Goal: Transaction & Acquisition: Complete application form

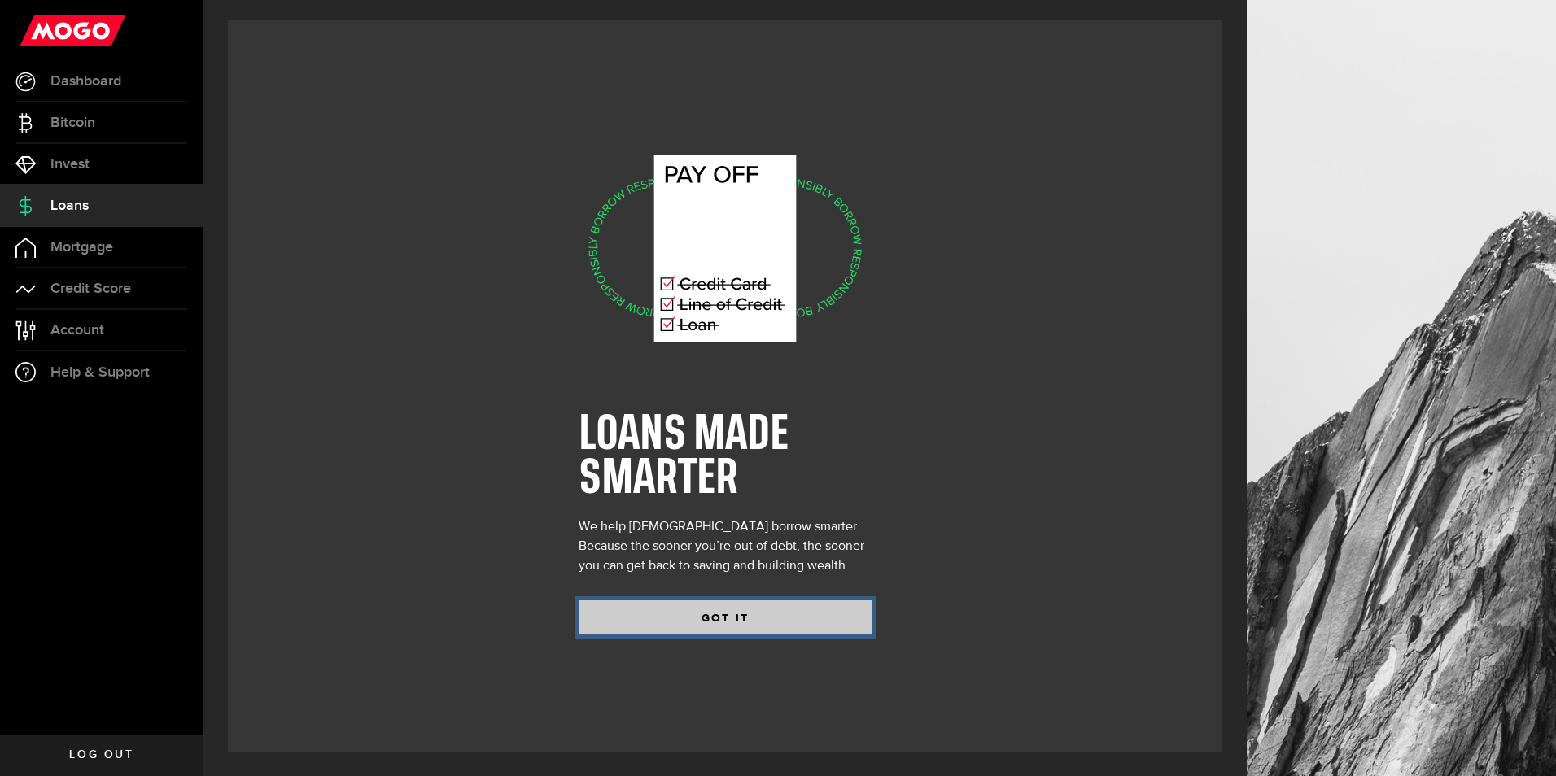
click at [689, 619] on button "GOT IT" at bounding box center [725, 618] width 293 height 34
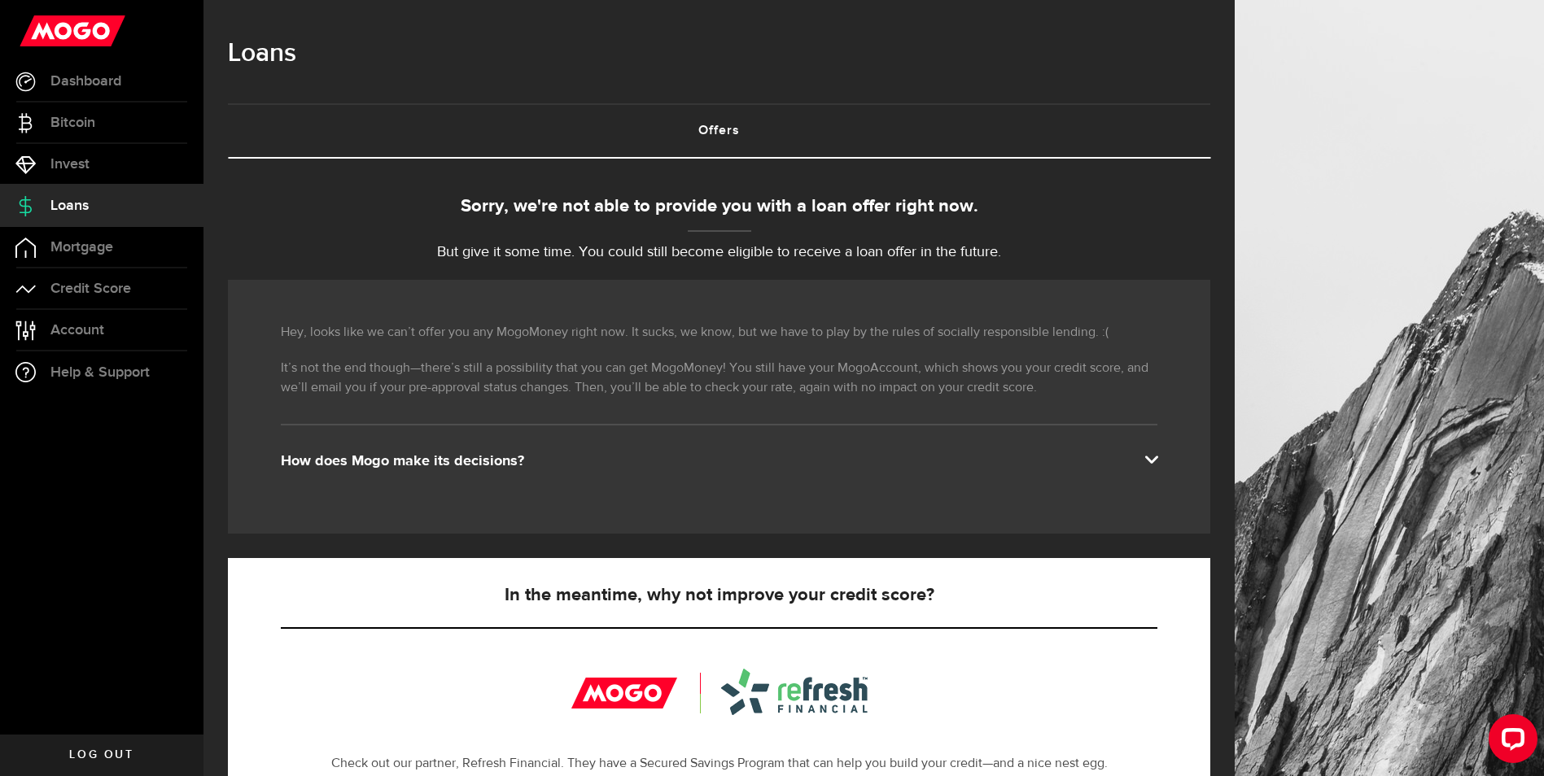
click at [1157, 458] on span at bounding box center [1150, 458] width 13 height 13
click at [1157, 462] on span at bounding box center [1150, 458] width 13 height 13
click at [63, 77] on span "Dashboard" at bounding box center [85, 81] width 71 height 15
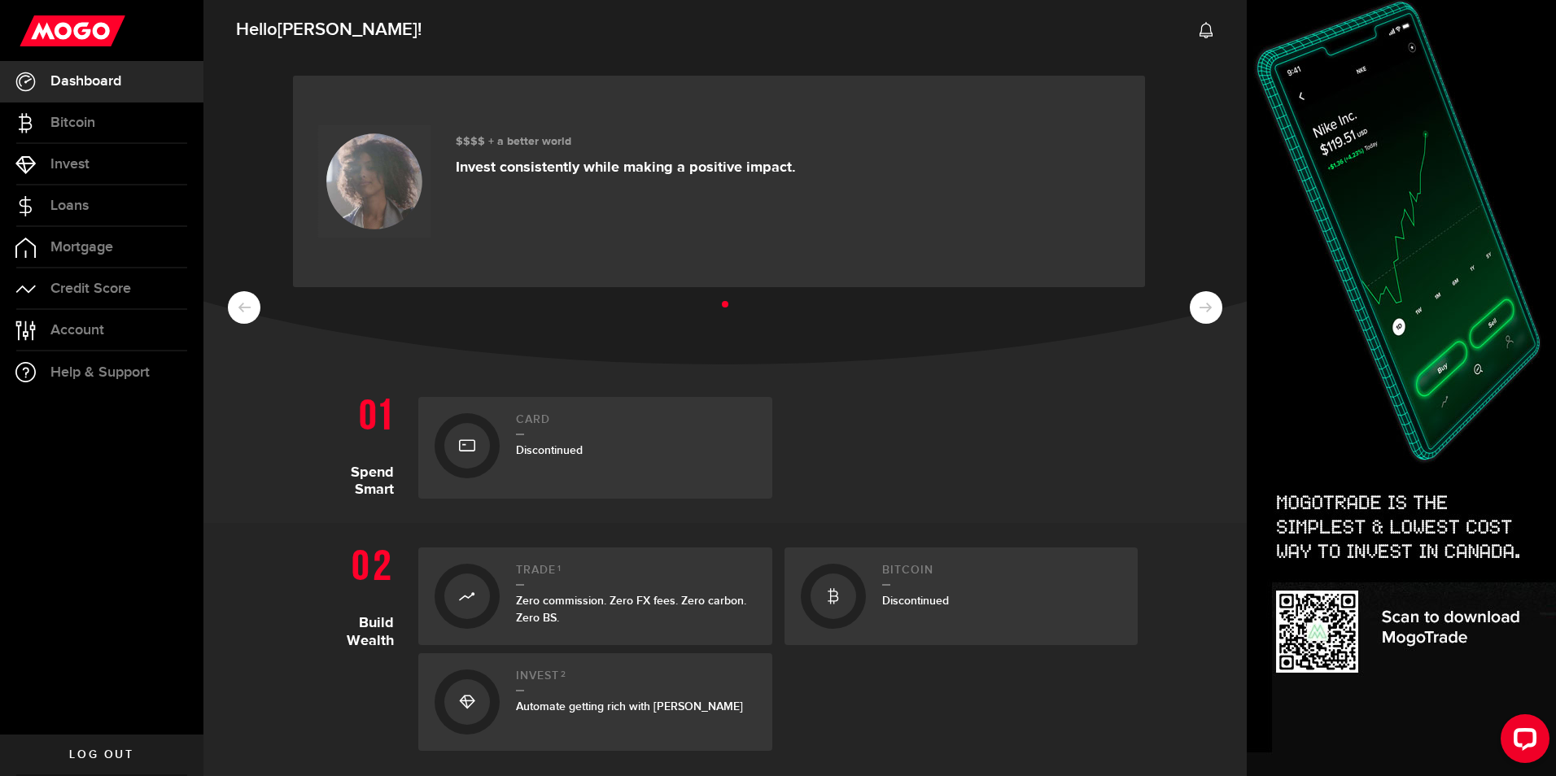
click at [1190, 310] on ul at bounding box center [725, 305] width 995 height 21
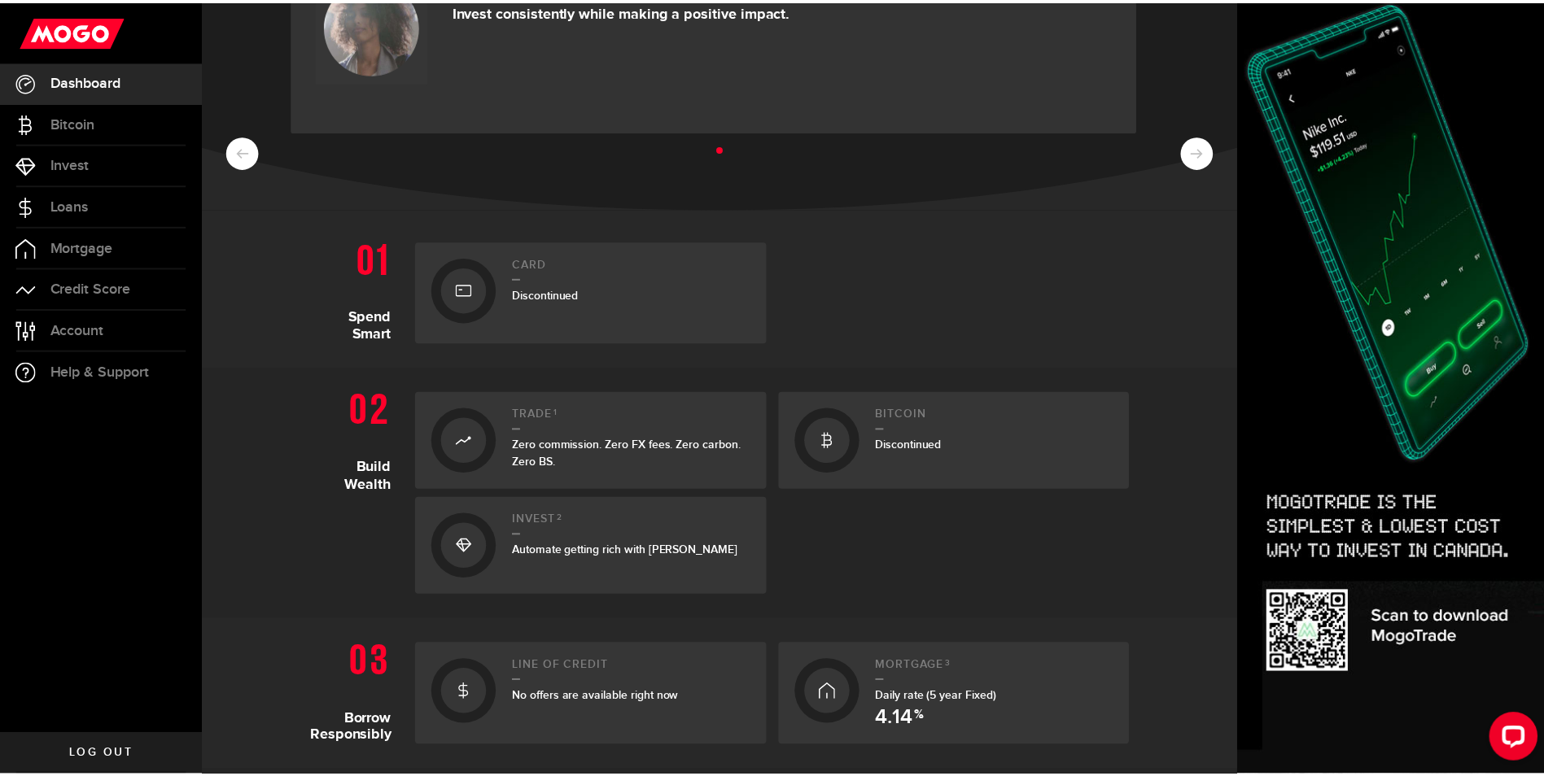
scroll to position [163, 0]
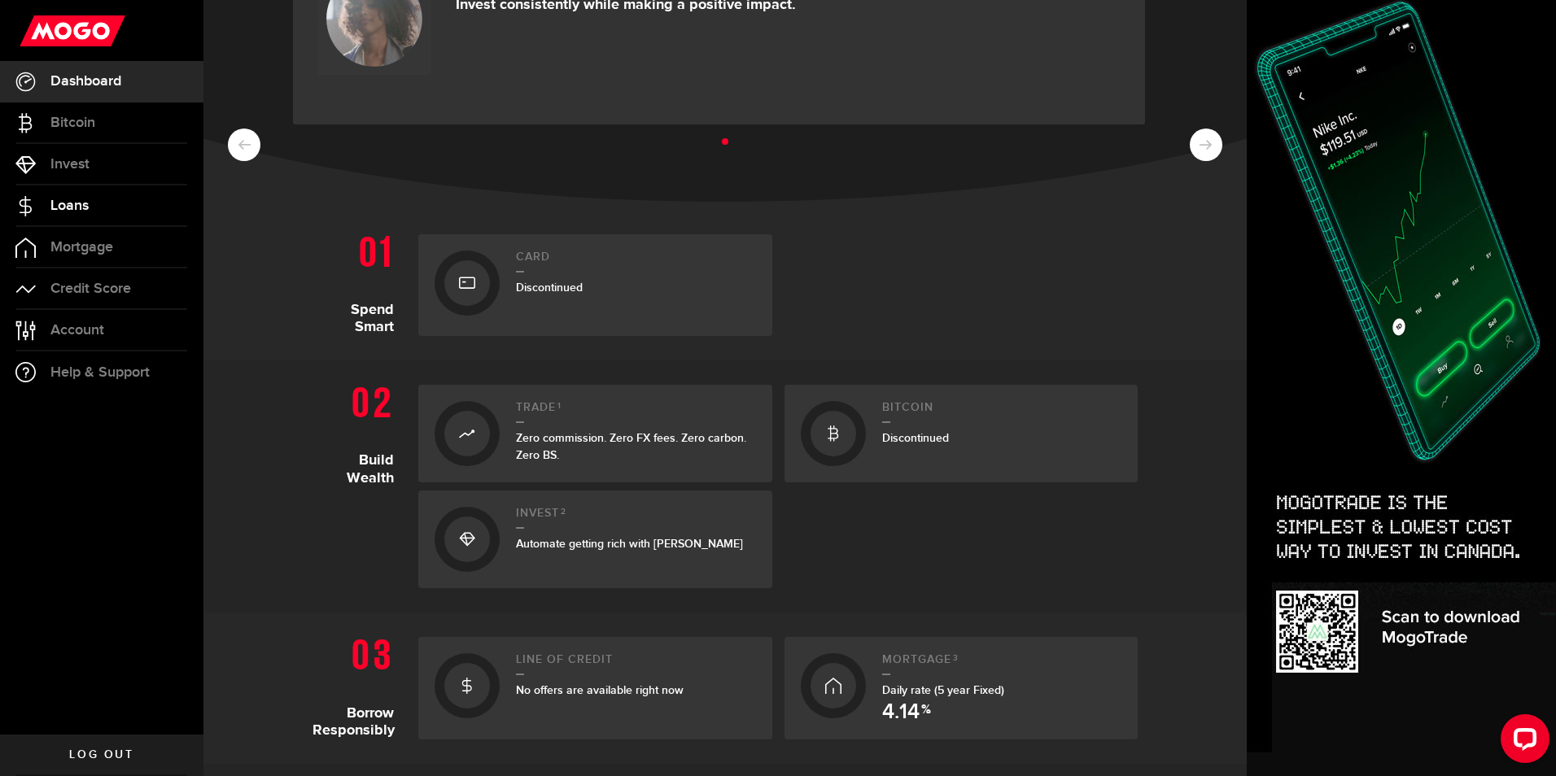
click at [71, 205] on span "Loans" at bounding box center [69, 206] width 38 height 15
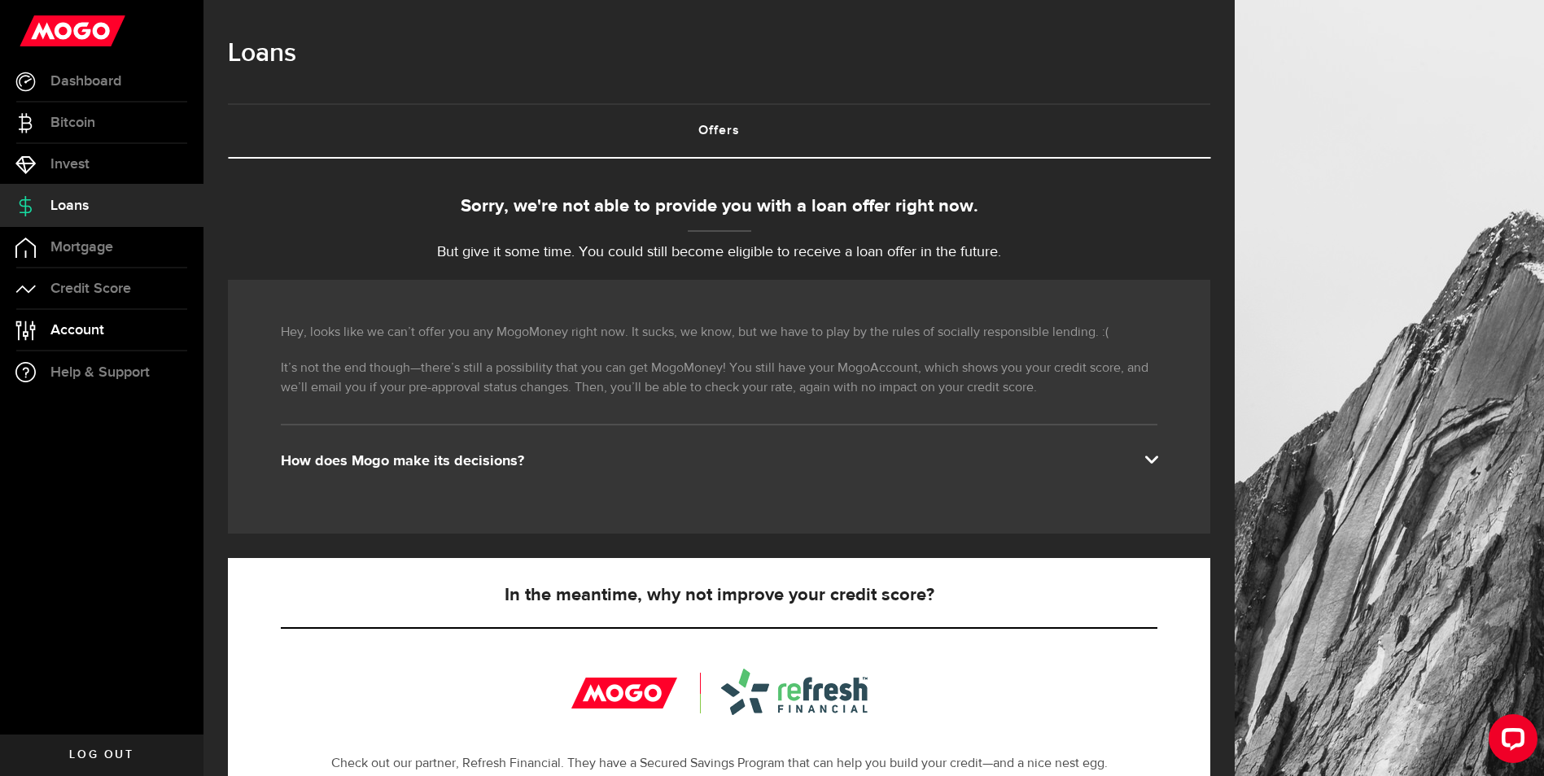
click at [92, 330] on span "Account" at bounding box center [77, 330] width 54 height 15
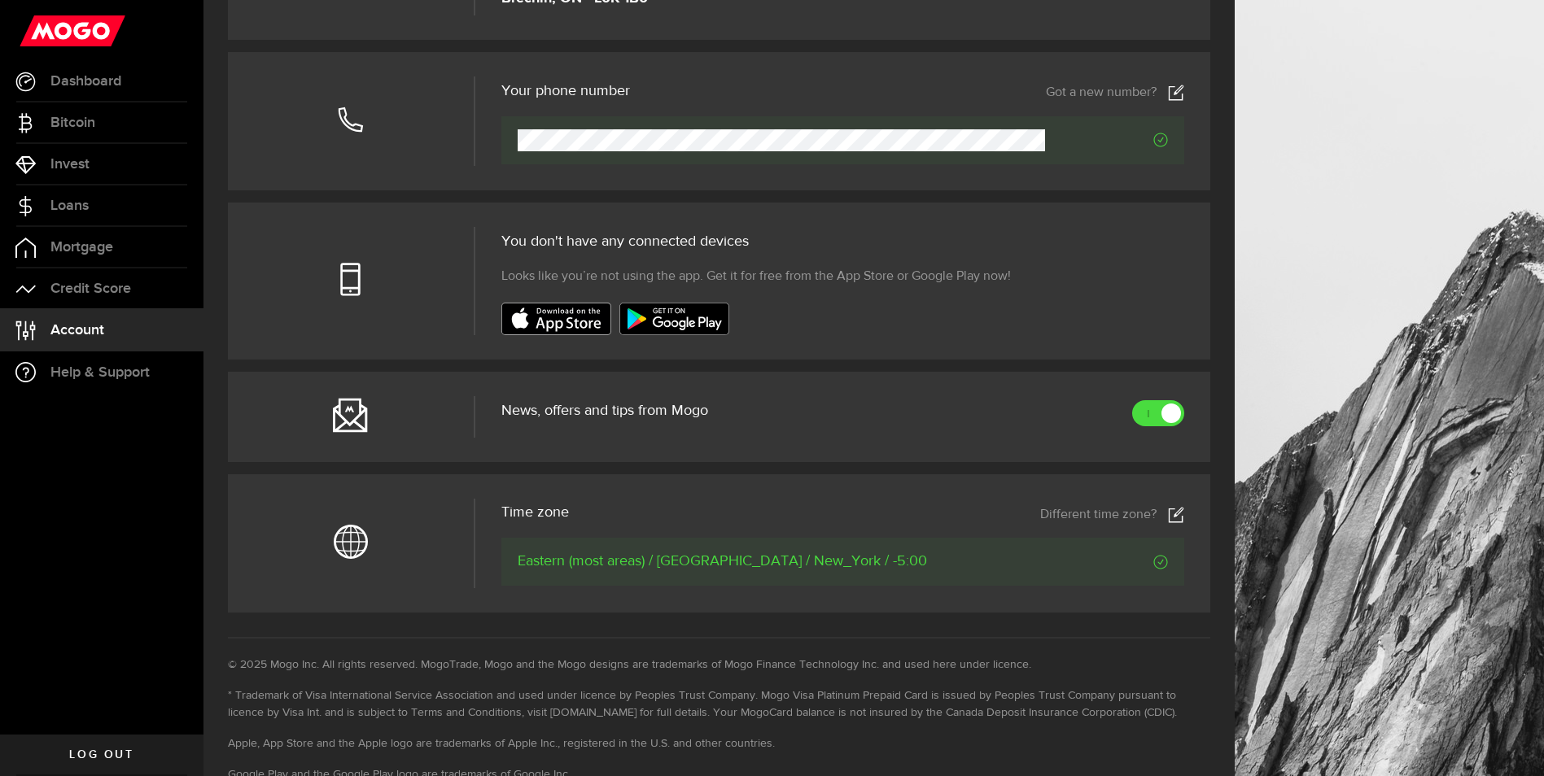
scroll to position [543, 0]
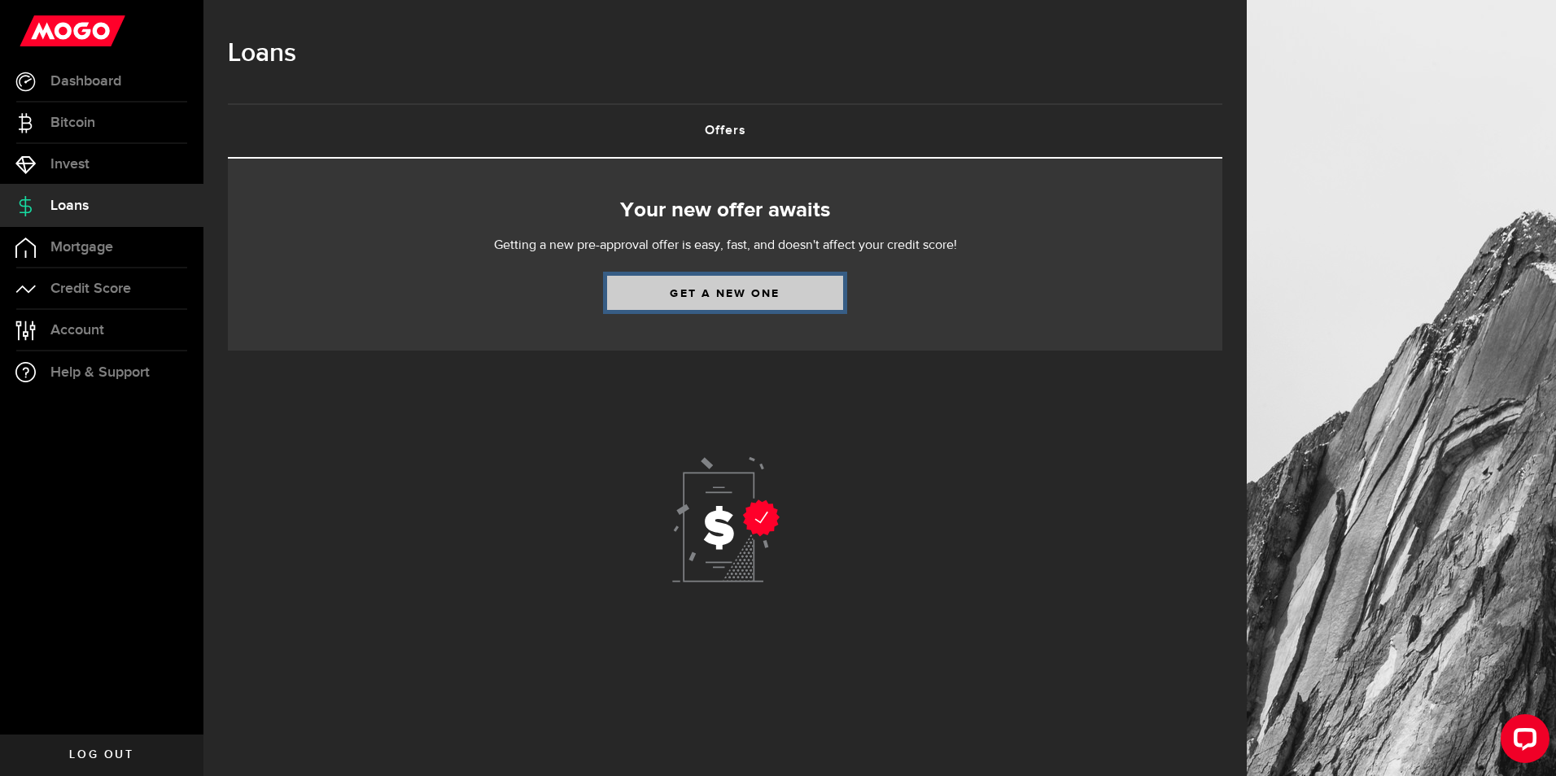
click at [707, 295] on link "Get a new one" at bounding box center [725, 293] width 236 height 34
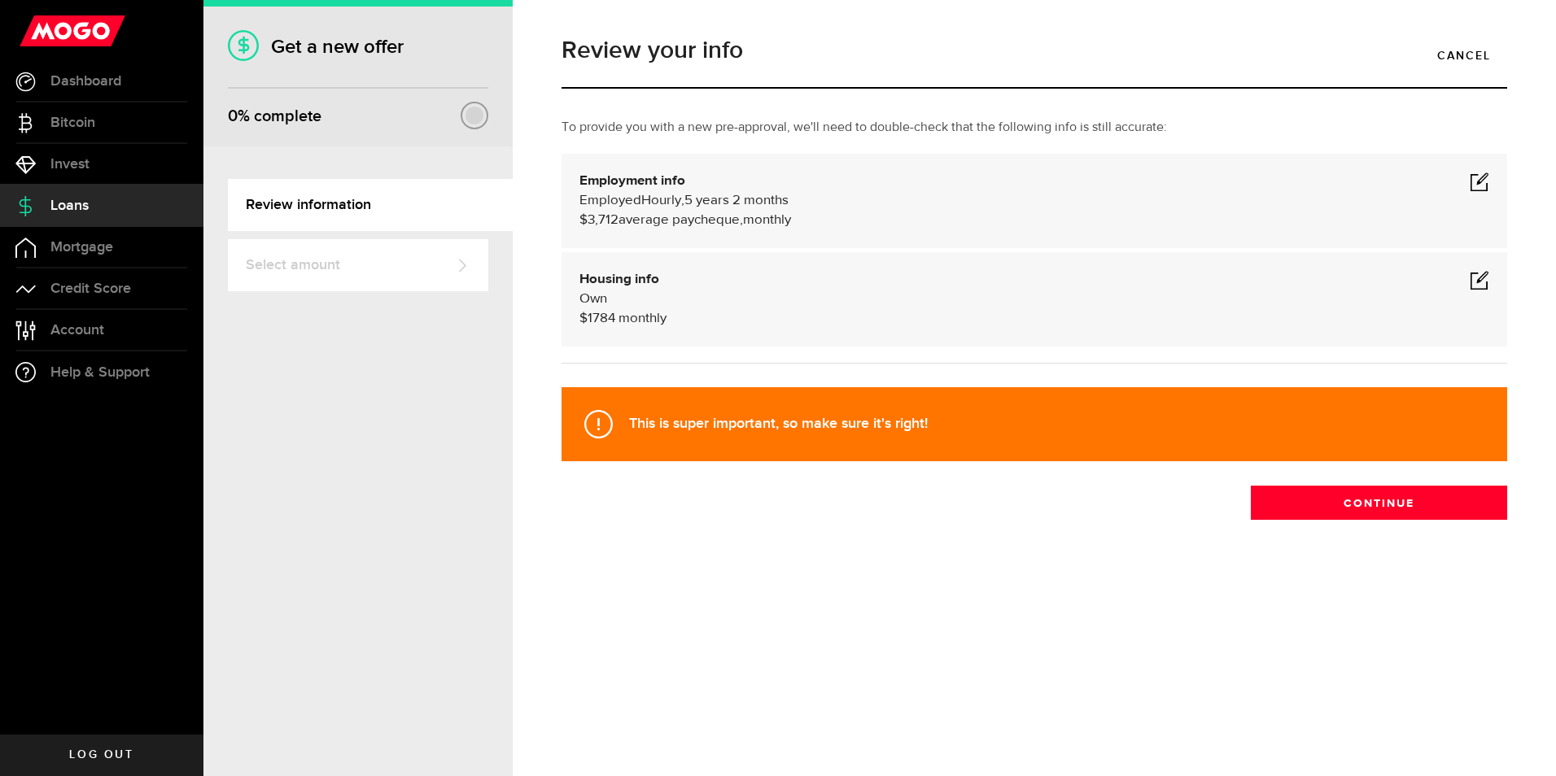
click at [1478, 179] on span at bounding box center [1480, 182] width 20 height 20
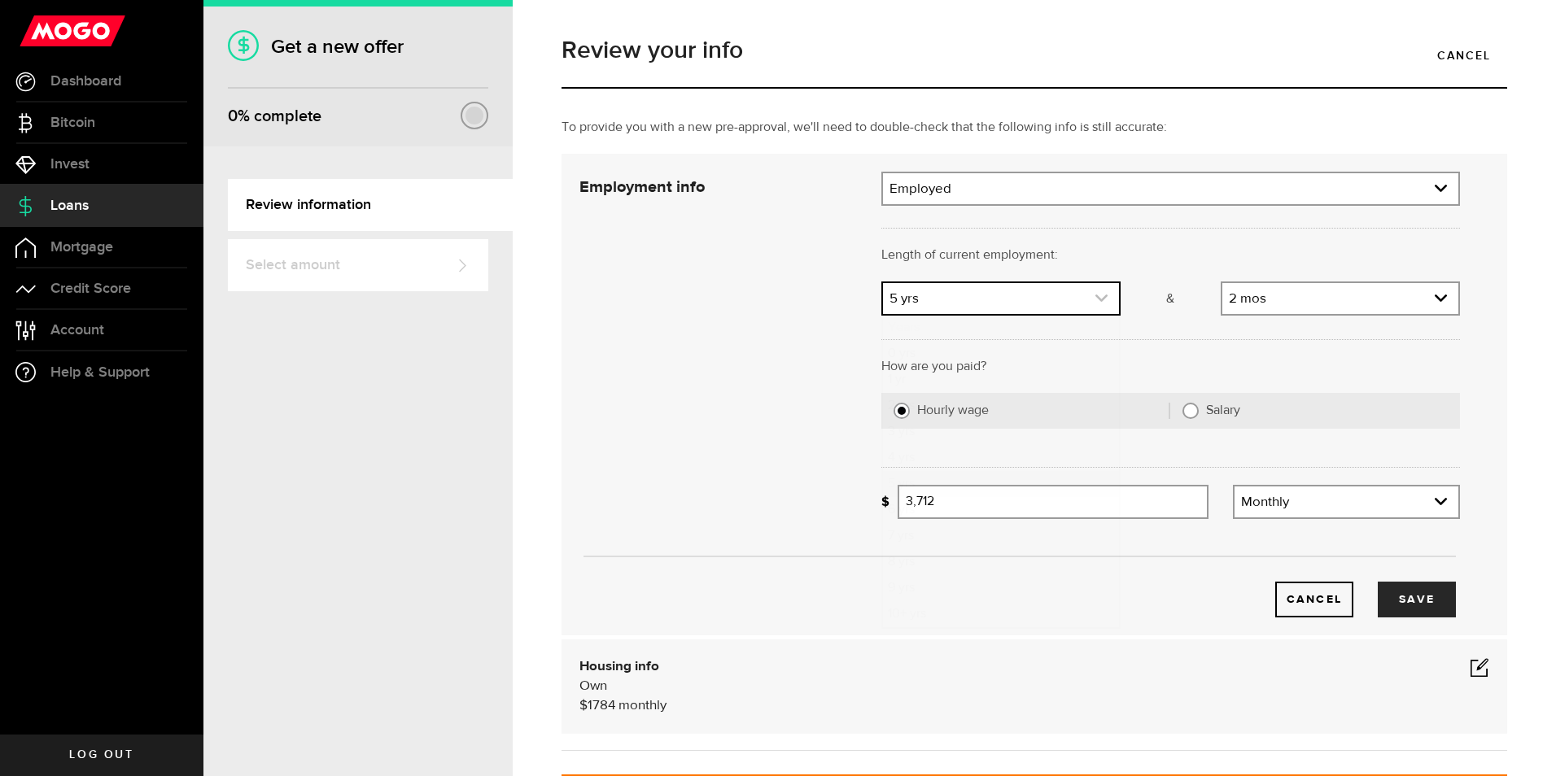
click at [1096, 296] on icon "expand select" at bounding box center [1102, 298] width 14 height 14
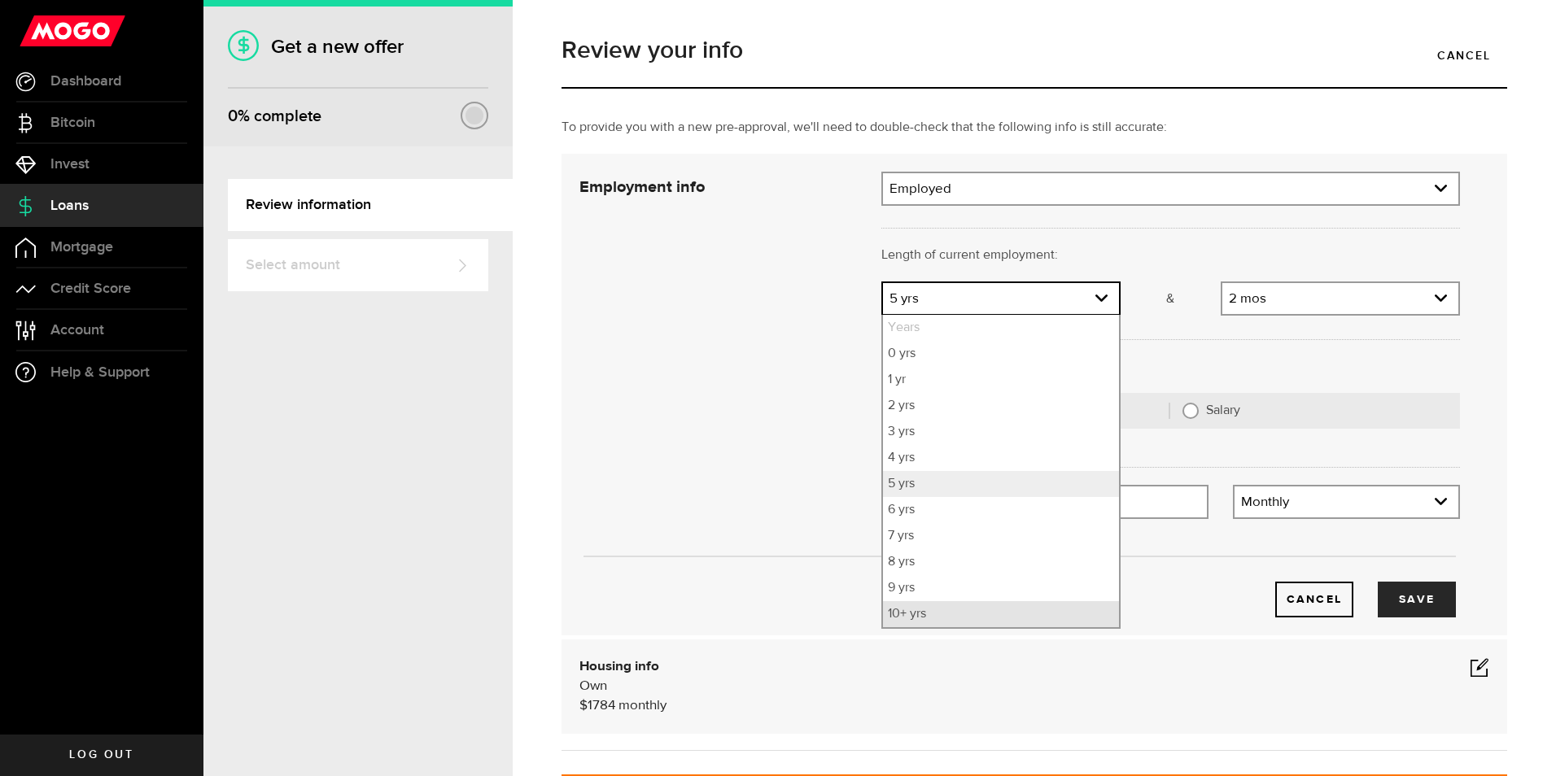
click at [951, 612] on li "10+ yrs" at bounding box center [1001, 615] width 236 height 26
select select "10"
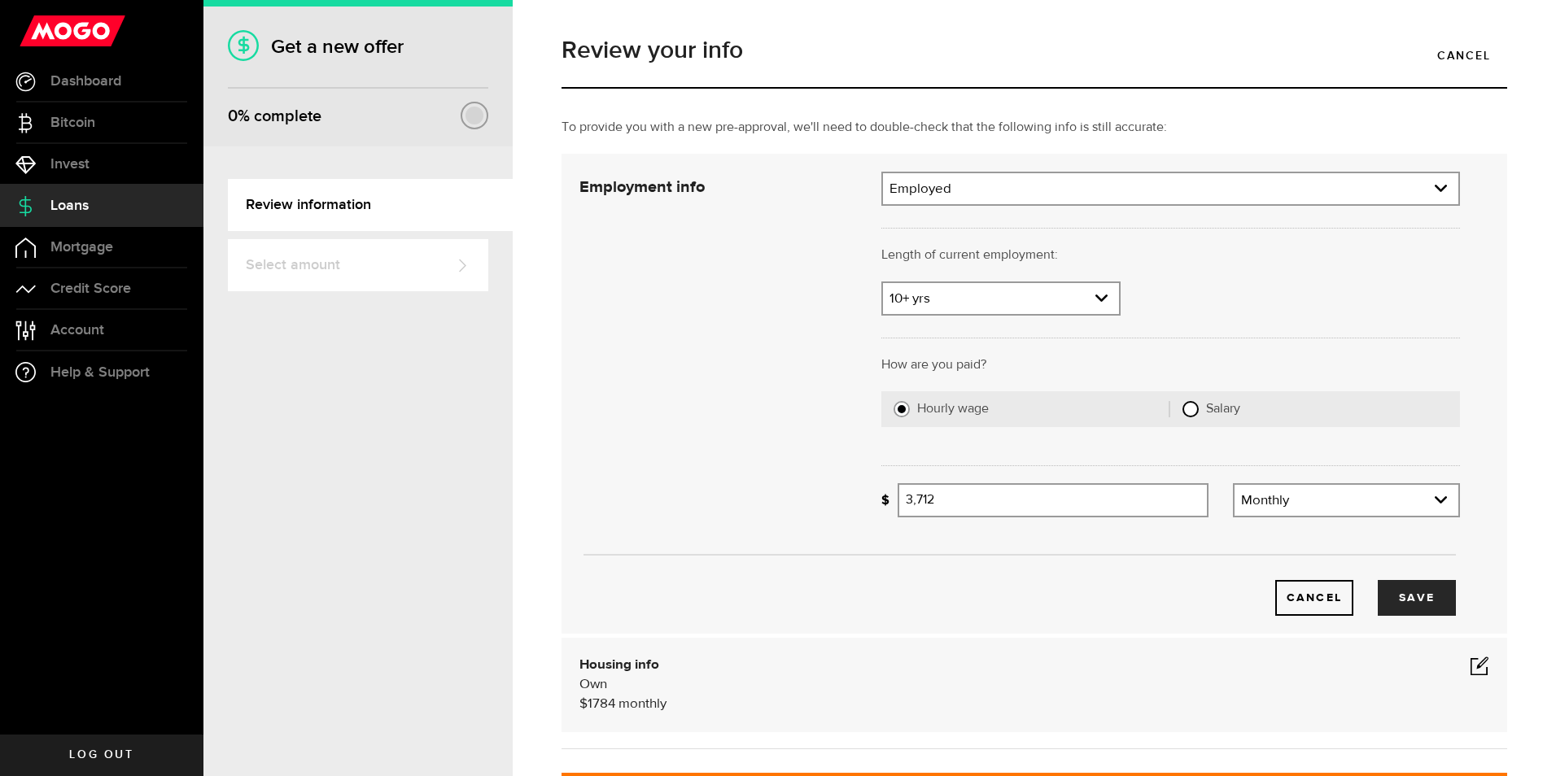
click at [1183, 407] on input "Salary" at bounding box center [1191, 409] width 16 height 16
radio input "true"
click at [985, 500] on input "Gross annual income" at bounding box center [1179, 500] width 562 height 34
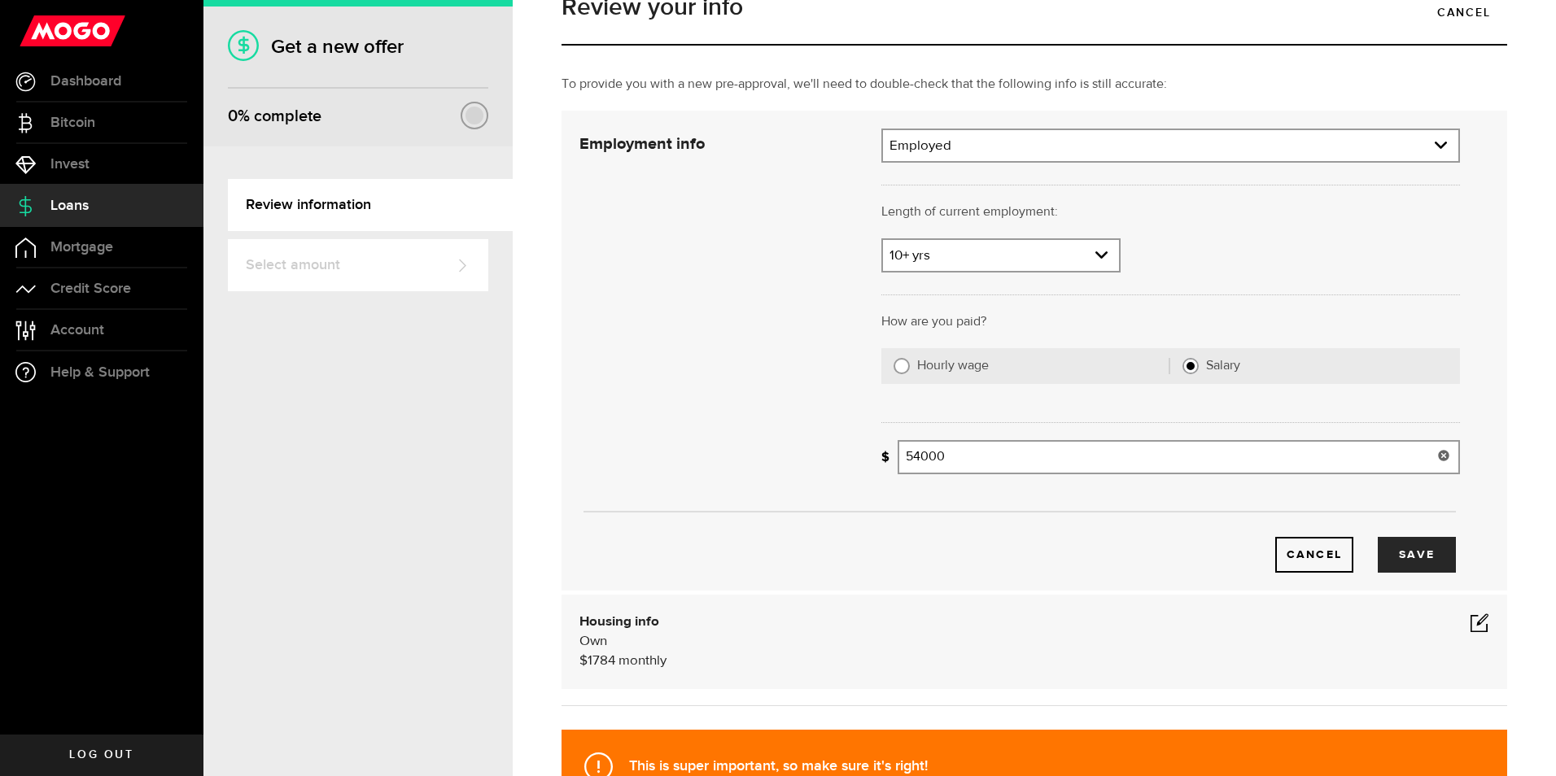
scroll to position [81, 0]
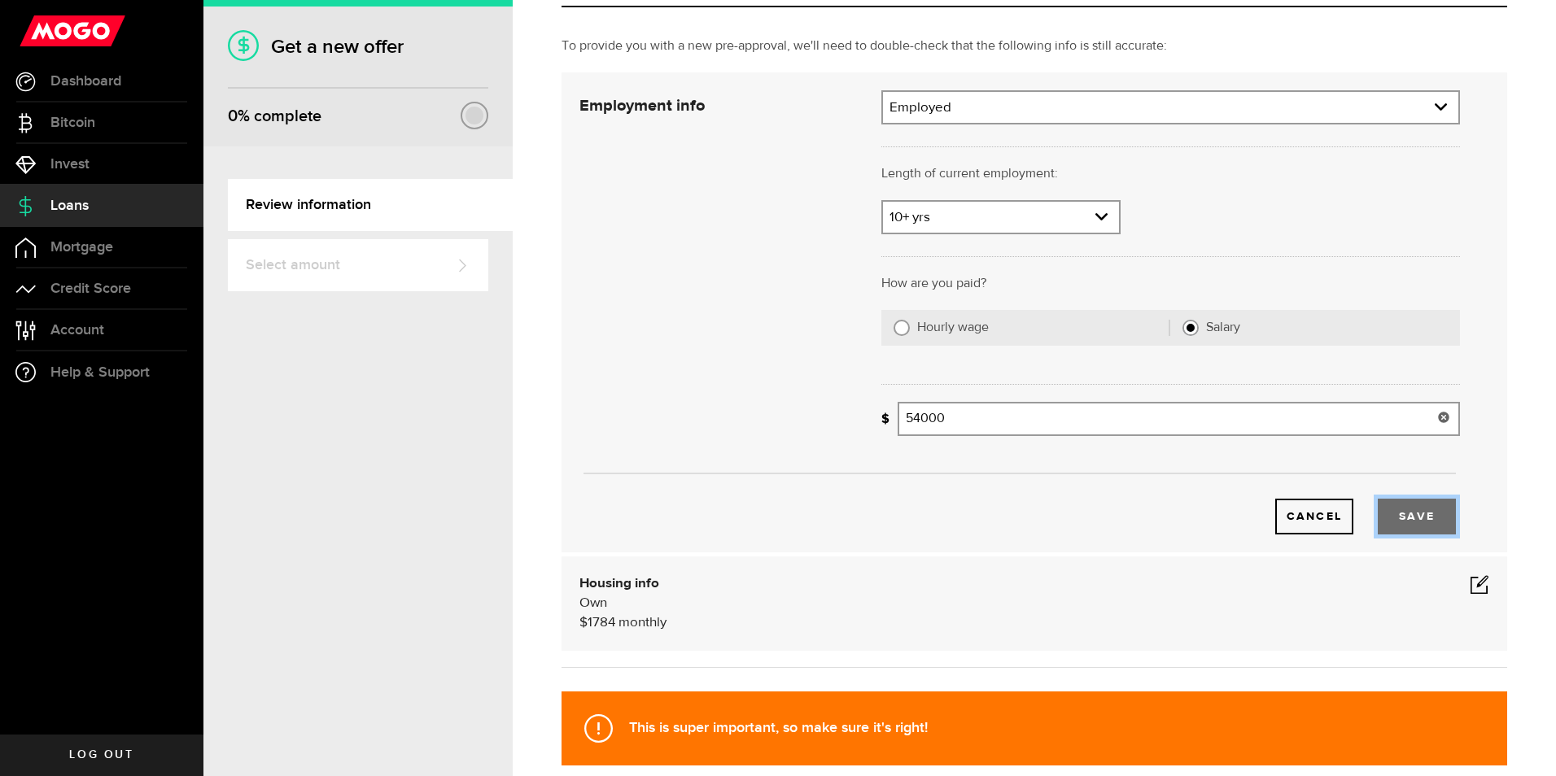
type input "54,000"
drag, startPoint x: 1385, startPoint y: 527, endPoint x: 1140, endPoint y: 567, distance: 247.4
click at [1383, 527] on button "Save" at bounding box center [1417, 517] width 78 height 36
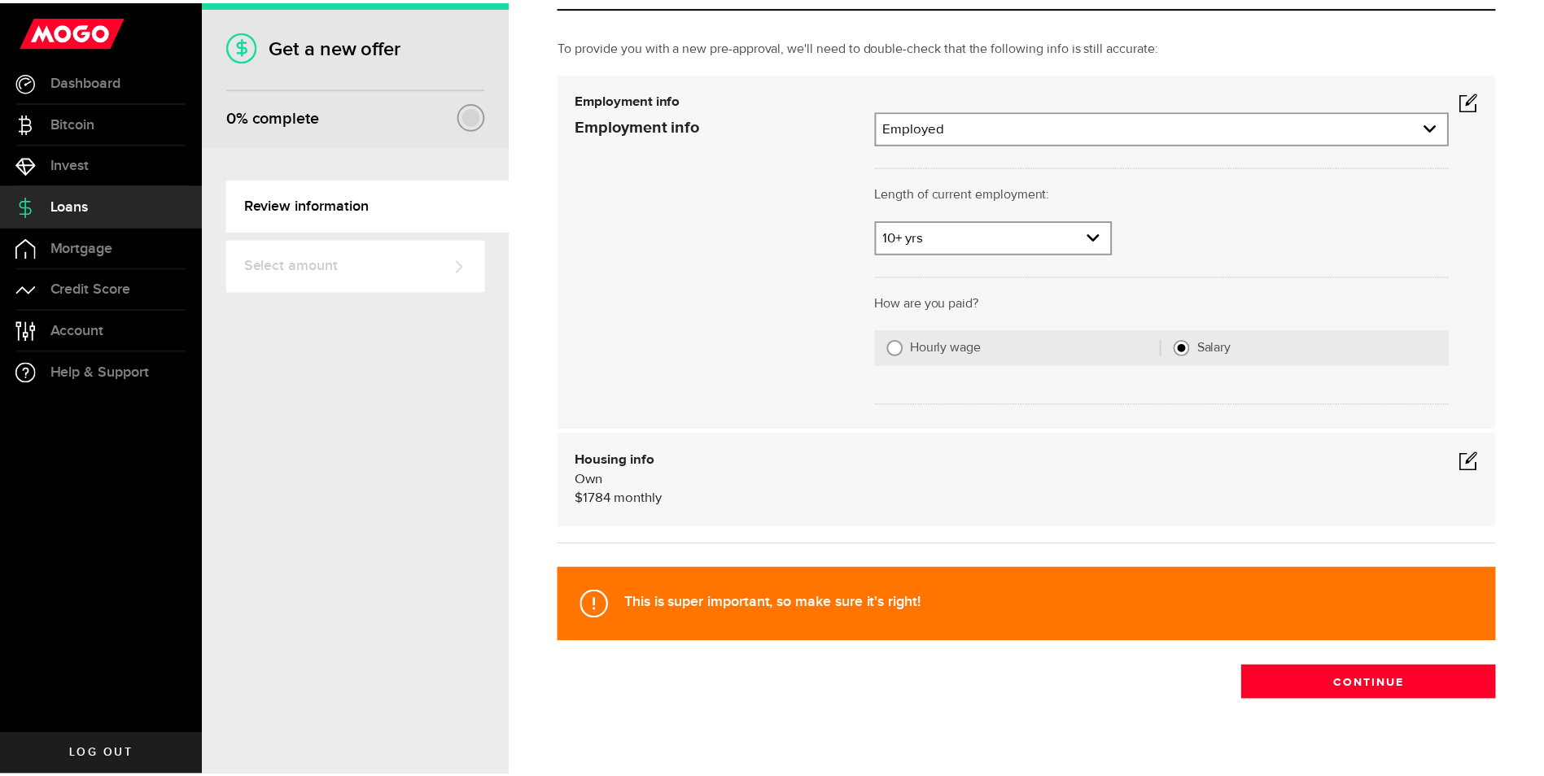
scroll to position [0, 0]
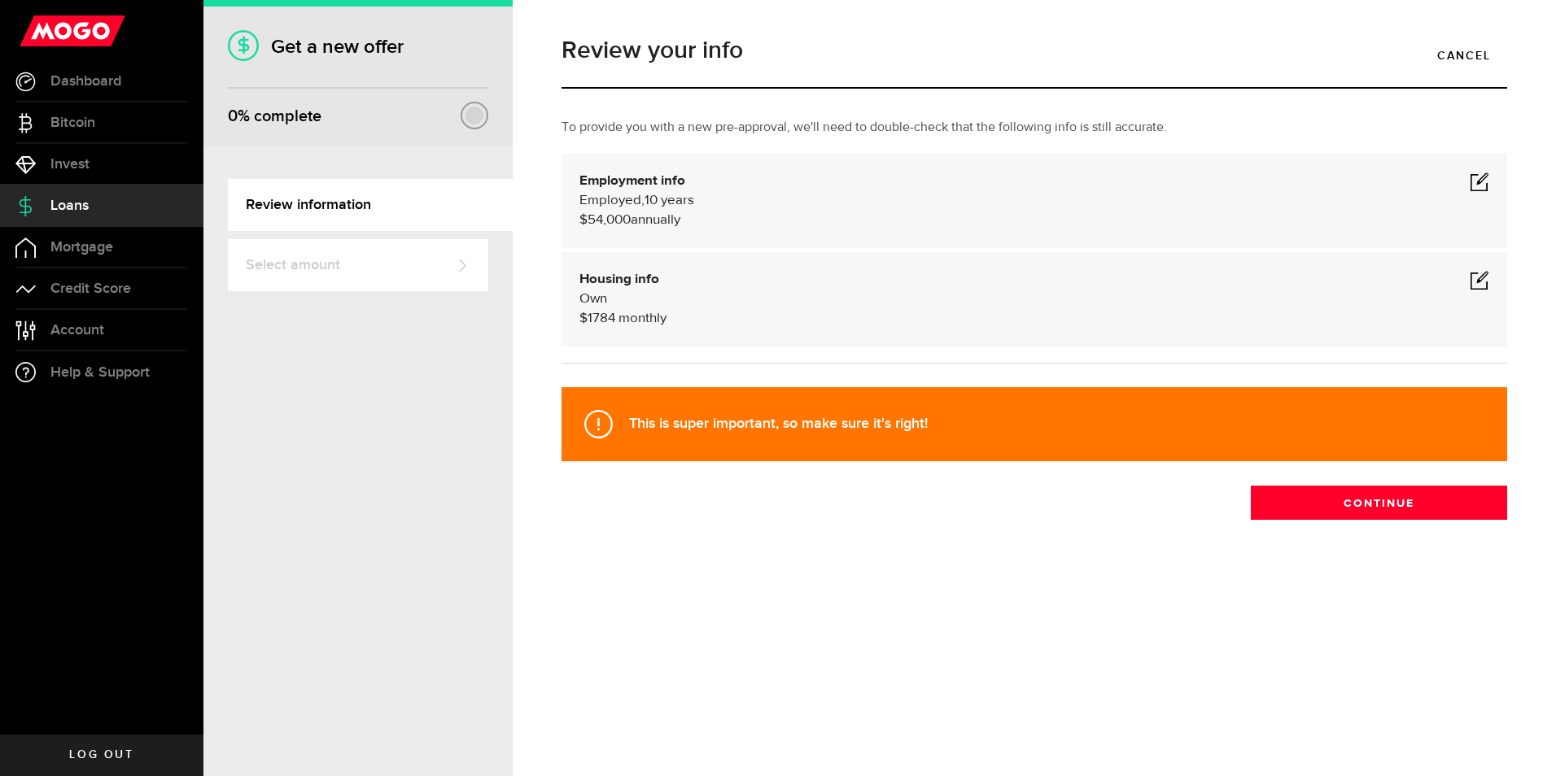
click at [1475, 281] on span at bounding box center [1480, 280] width 20 height 20
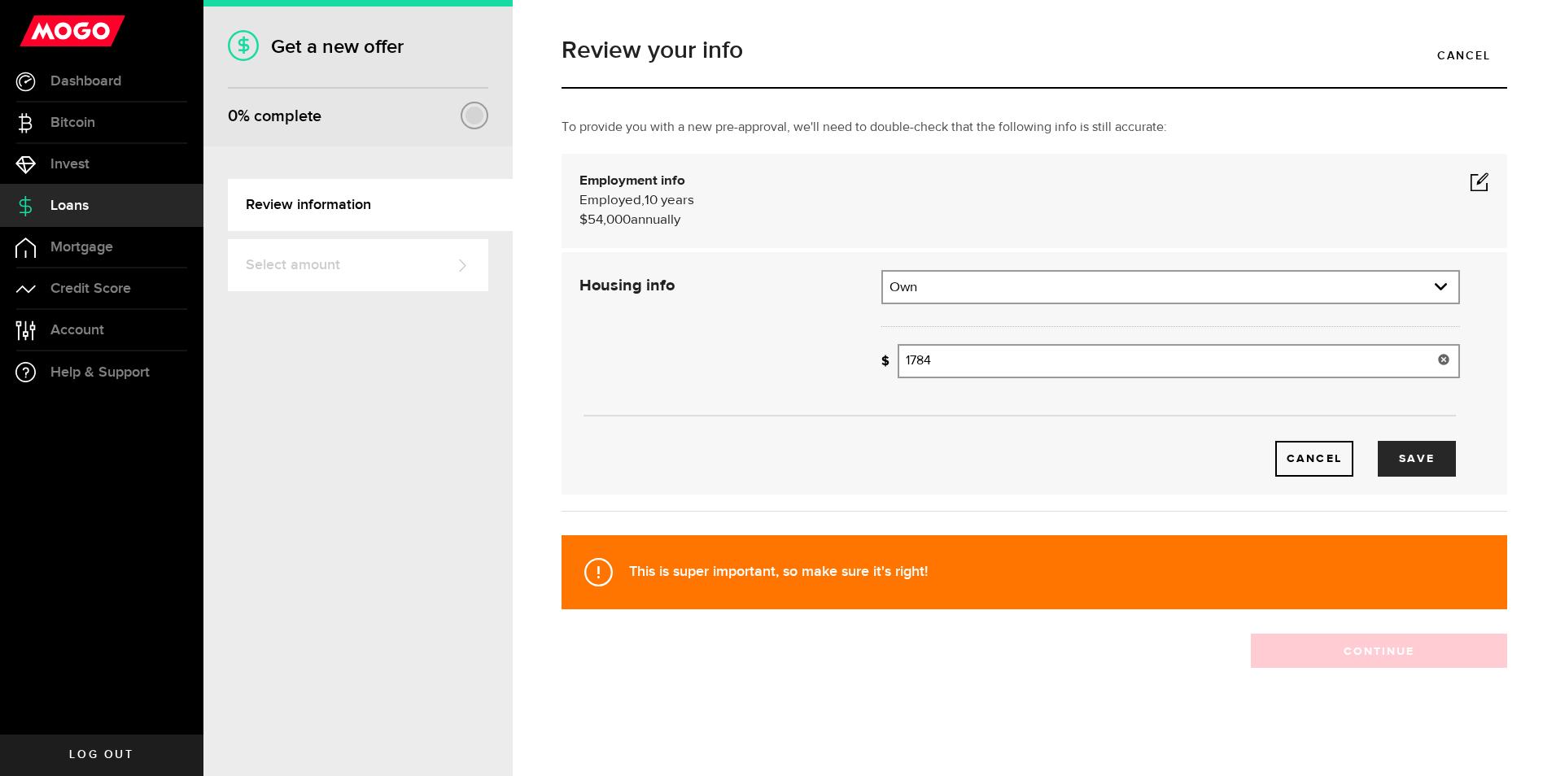
drag, startPoint x: 992, startPoint y: 368, endPoint x: 862, endPoint y: 363, distance: 130.3
click at [864, 363] on div "Housing info Residential status What's your residential status? Own Residential…" at bounding box center [1019, 373] width 905 height 207
type input "2,100"
click at [1415, 454] on button "Save" at bounding box center [1417, 459] width 78 height 36
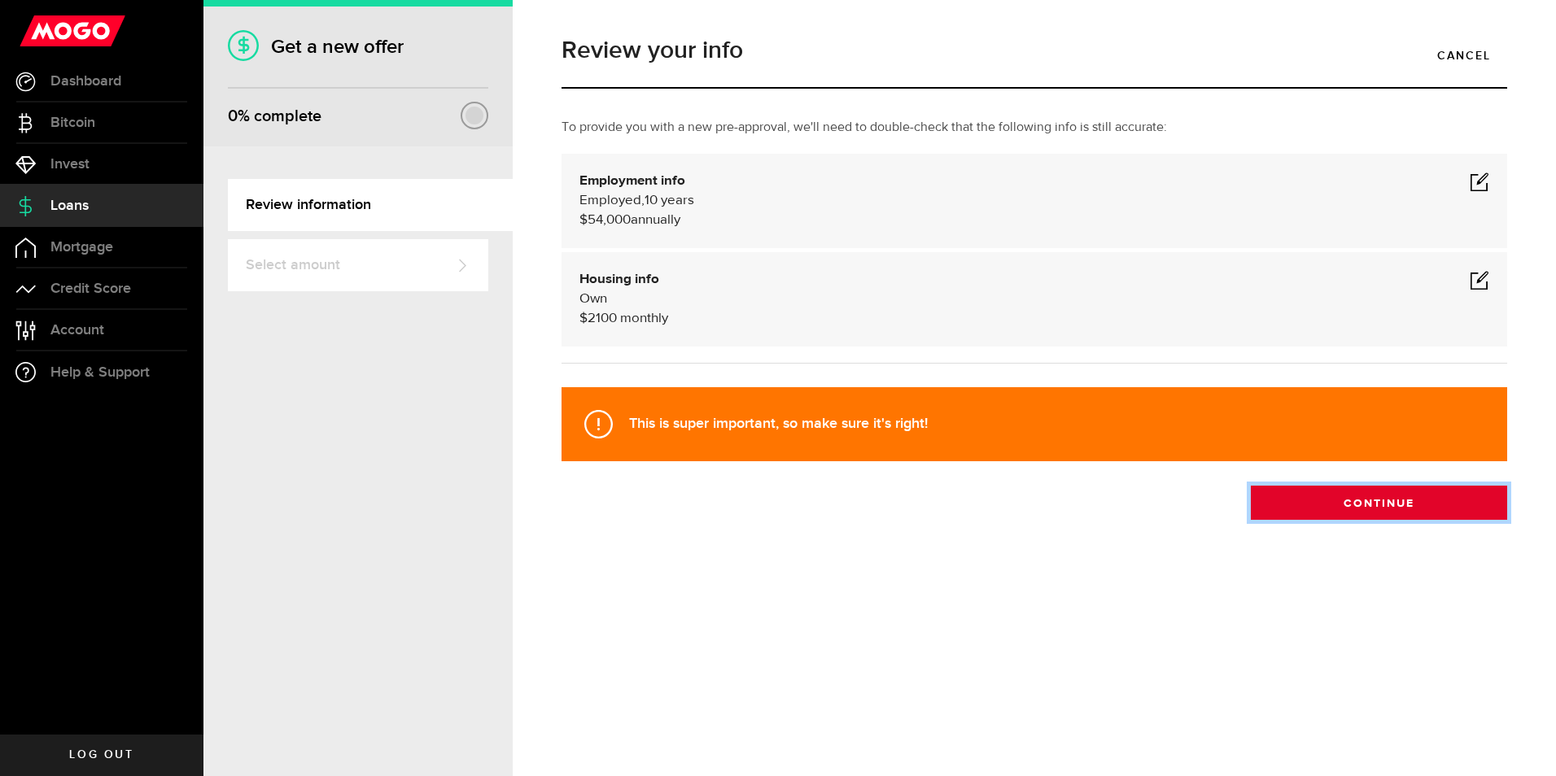
click at [1340, 500] on button "Continue" at bounding box center [1379, 503] width 256 height 34
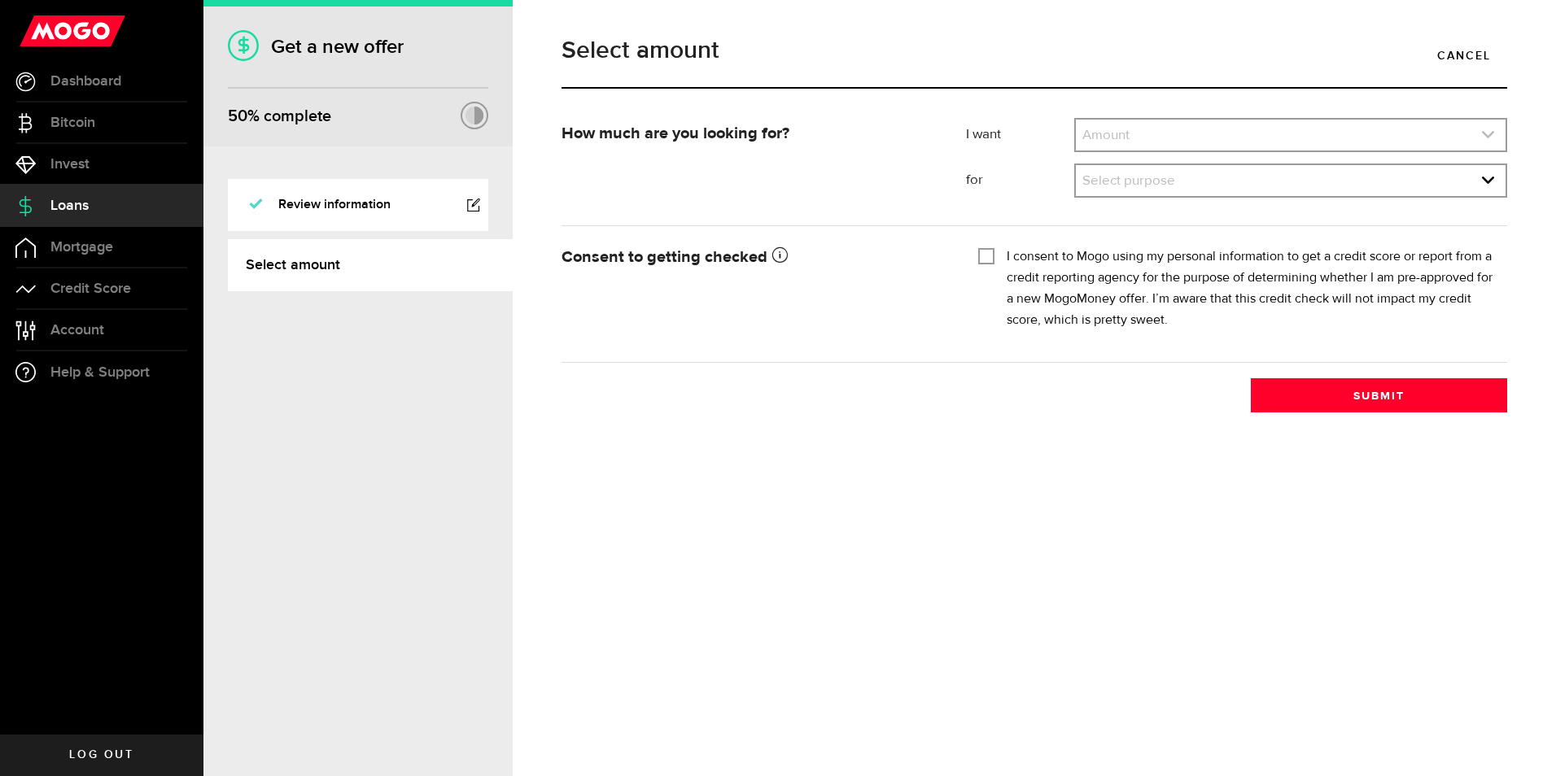
click at [1486, 138] on icon "expand select" at bounding box center [1488, 135] width 14 height 14
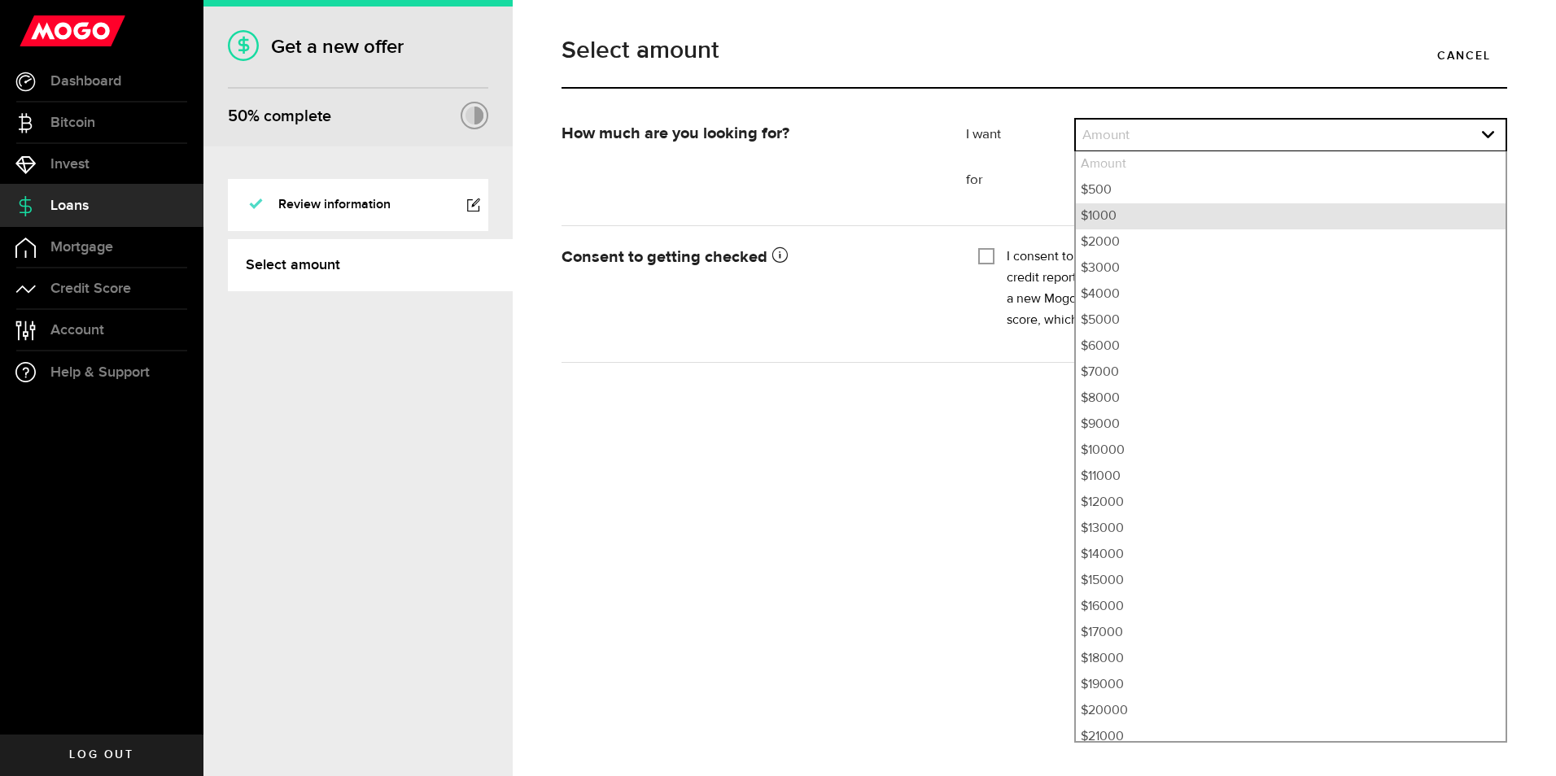
click at [1114, 213] on li "$1000" at bounding box center [1291, 216] width 430 height 26
select select "1000"
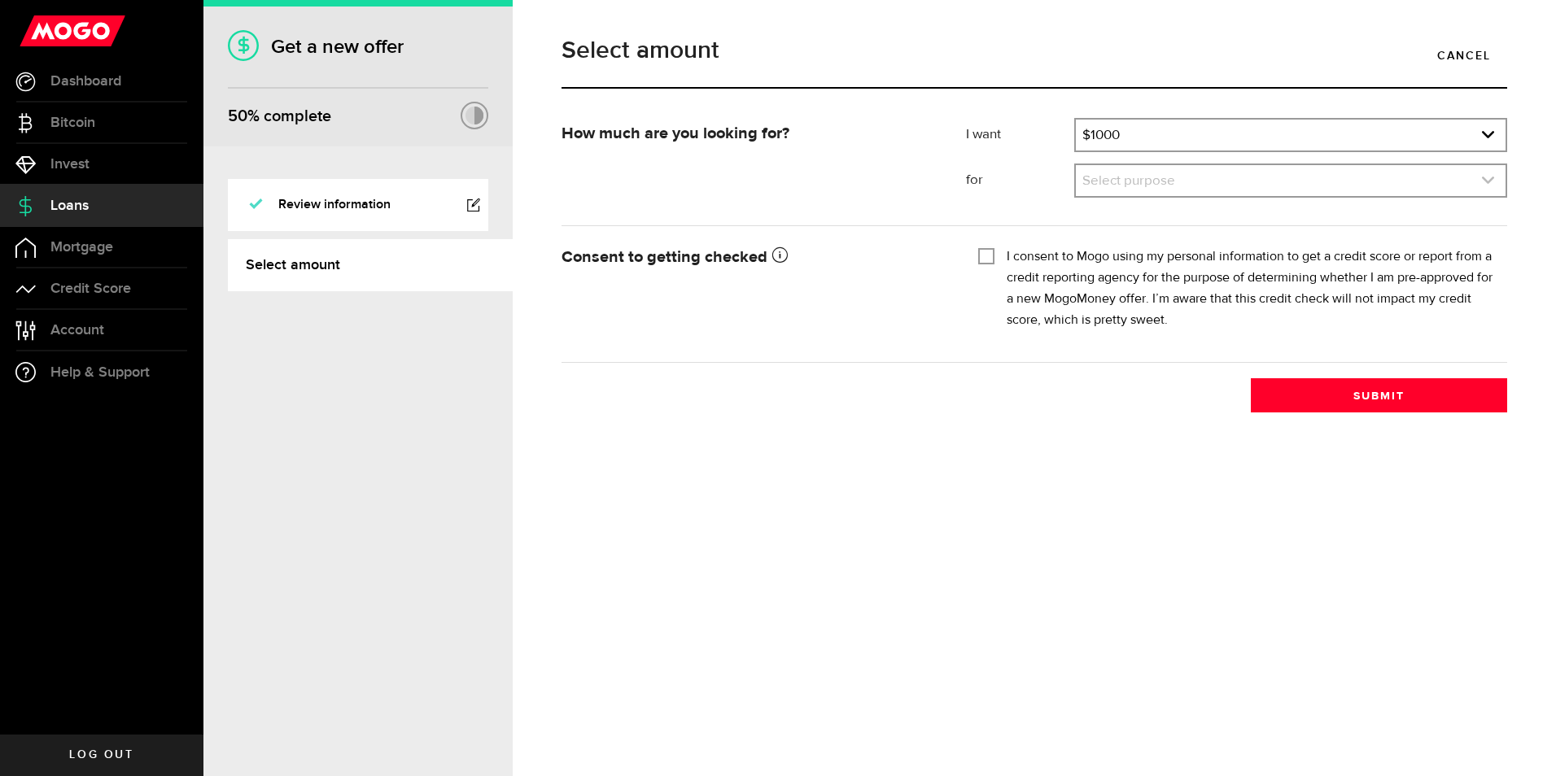
click at [1485, 177] on icon "expand select" at bounding box center [1488, 180] width 14 height 14
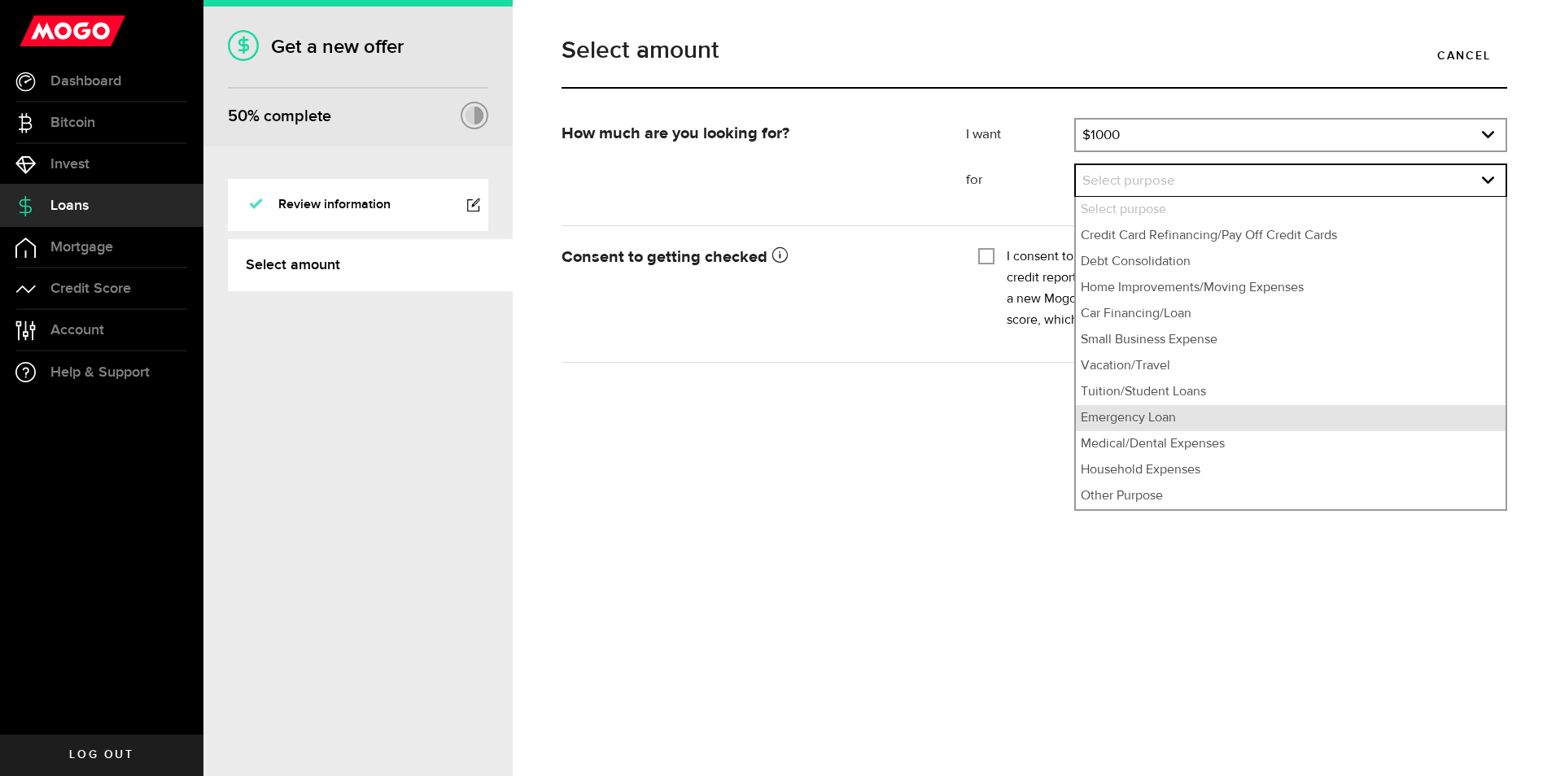
click at [1143, 431] on li "Emergency Loan" at bounding box center [1291, 418] width 430 height 26
select select "Emergency Loan"
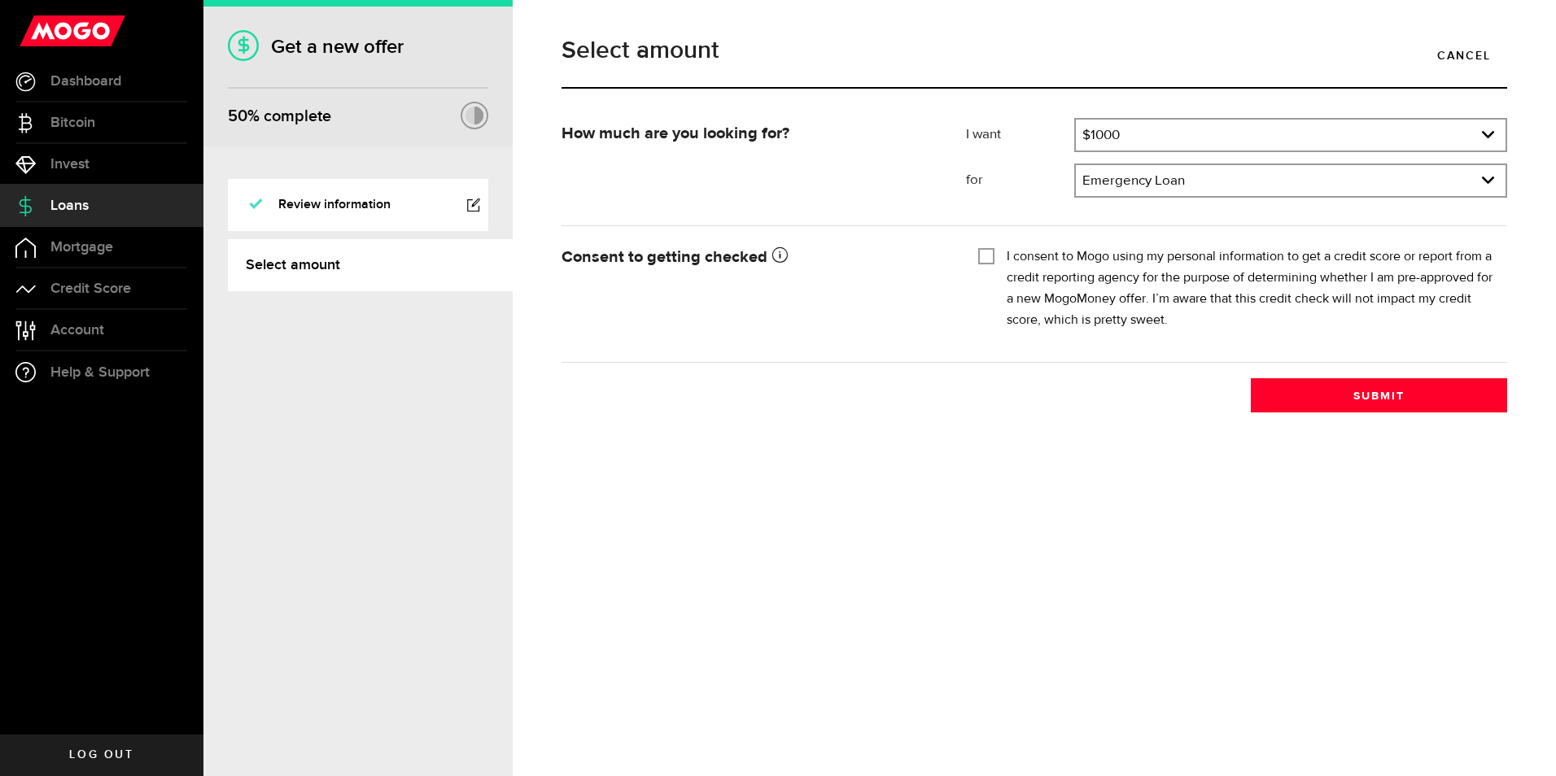
click at [985, 253] on input "I consent to Mogo using my personal information to get a credit score or report…" at bounding box center [986, 255] width 16 height 16
checkbox input "true"
click at [1357, 398] on button "Submit" at bounding box center [1379, 395] width 256 height 34
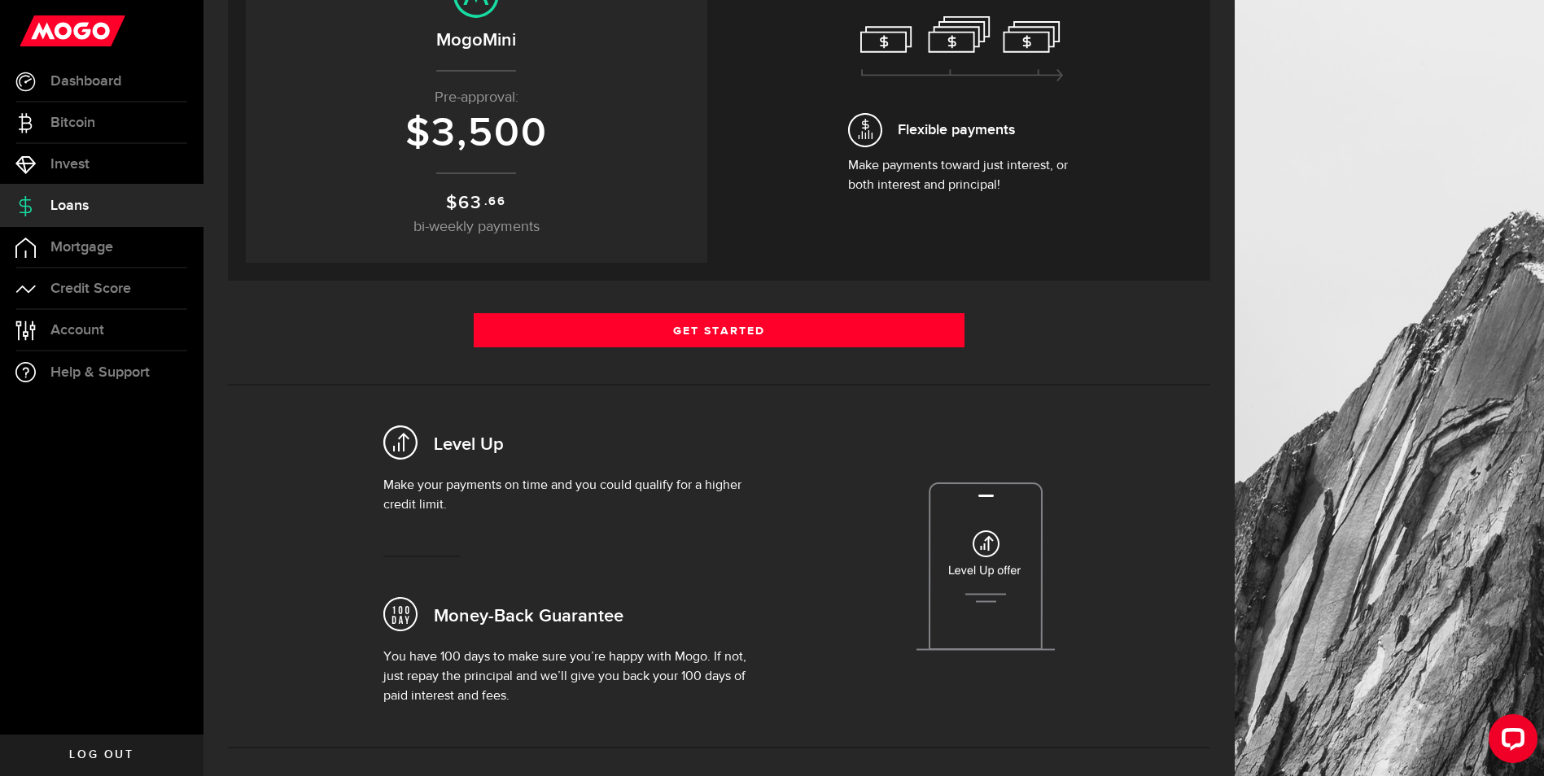
scroll to position [244, 0]
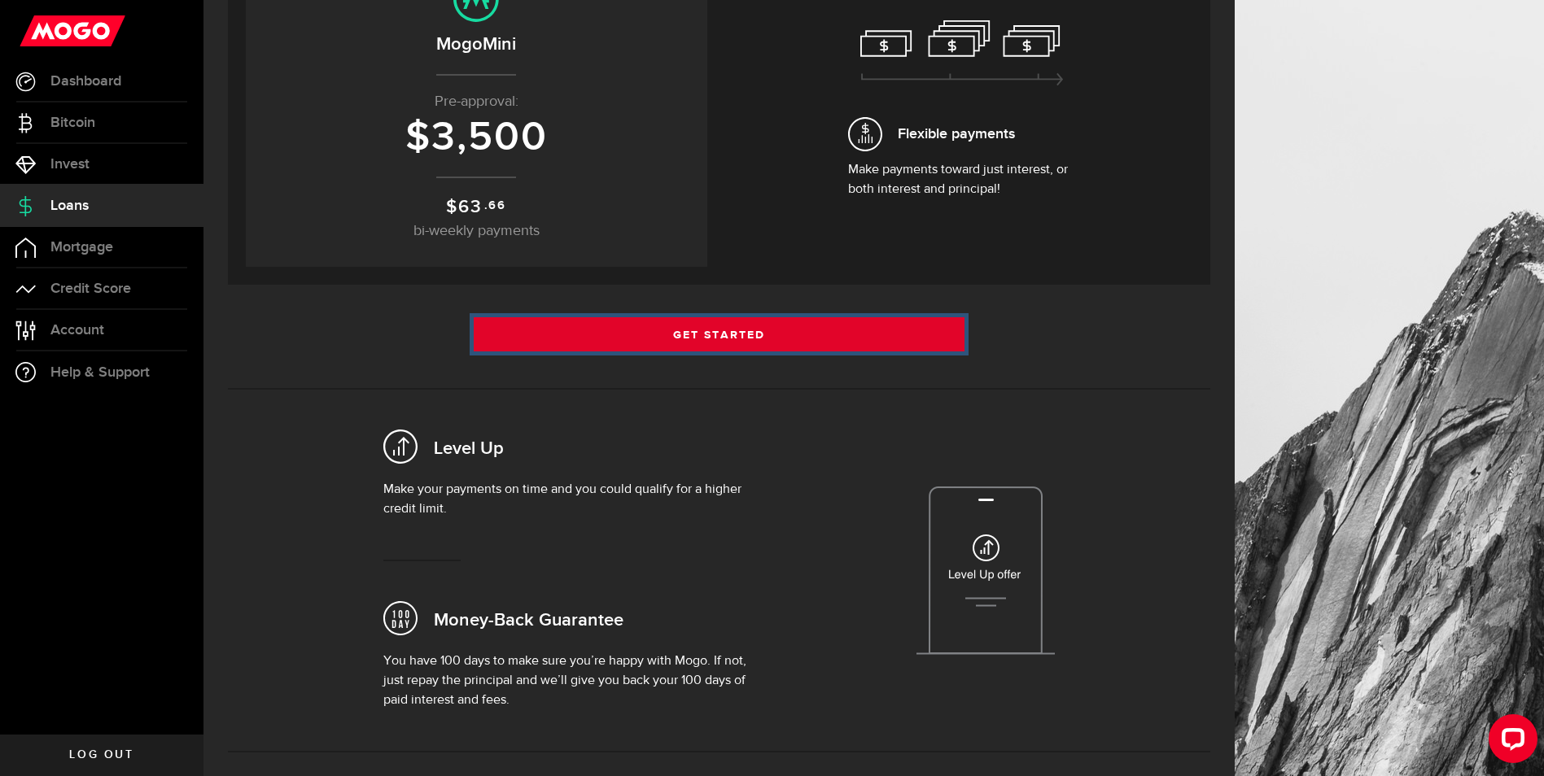
click at [702, 336] on link "Get Started" at bounding box center [720, 334] width 492 height 34
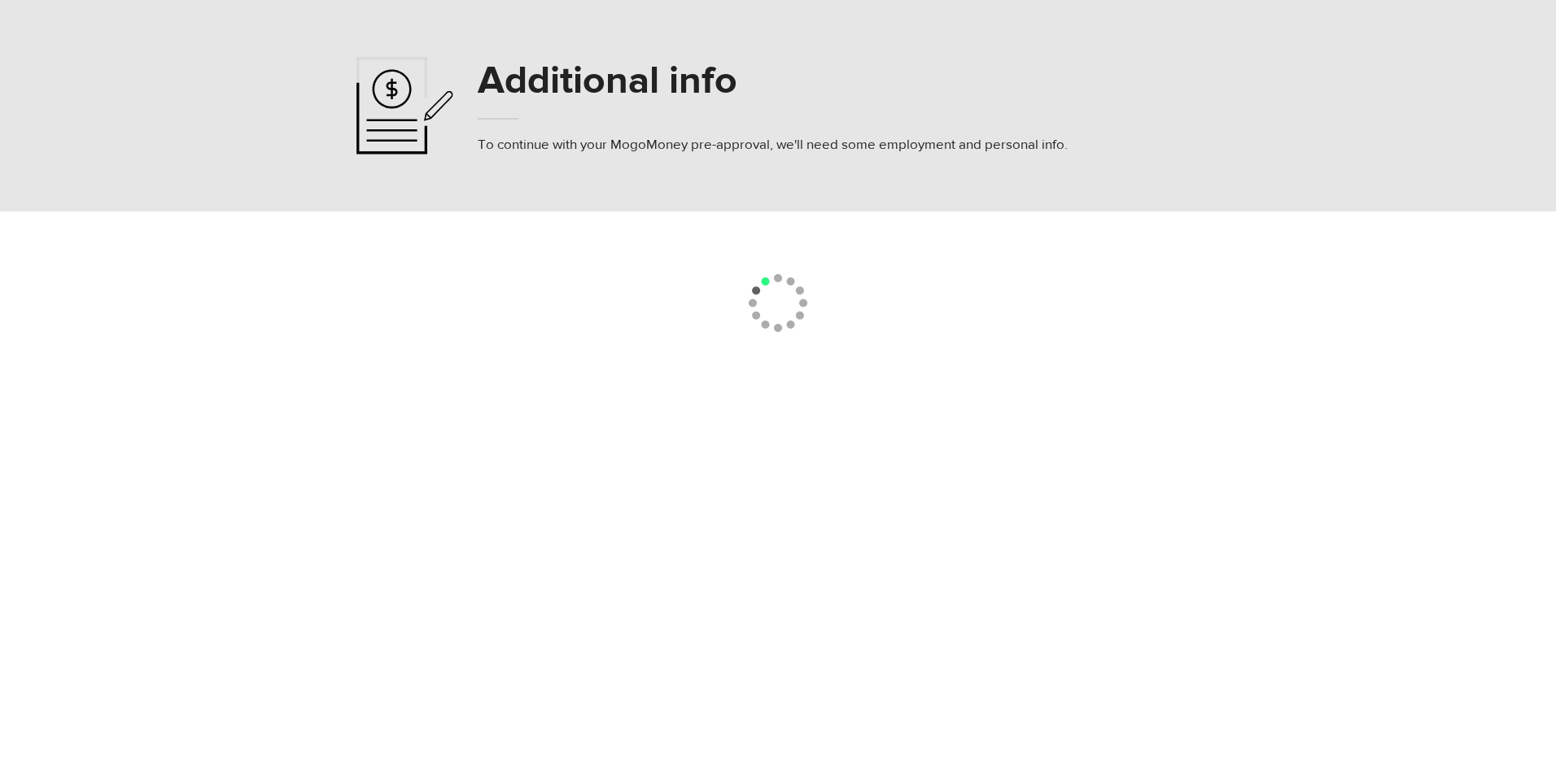
select select "4"
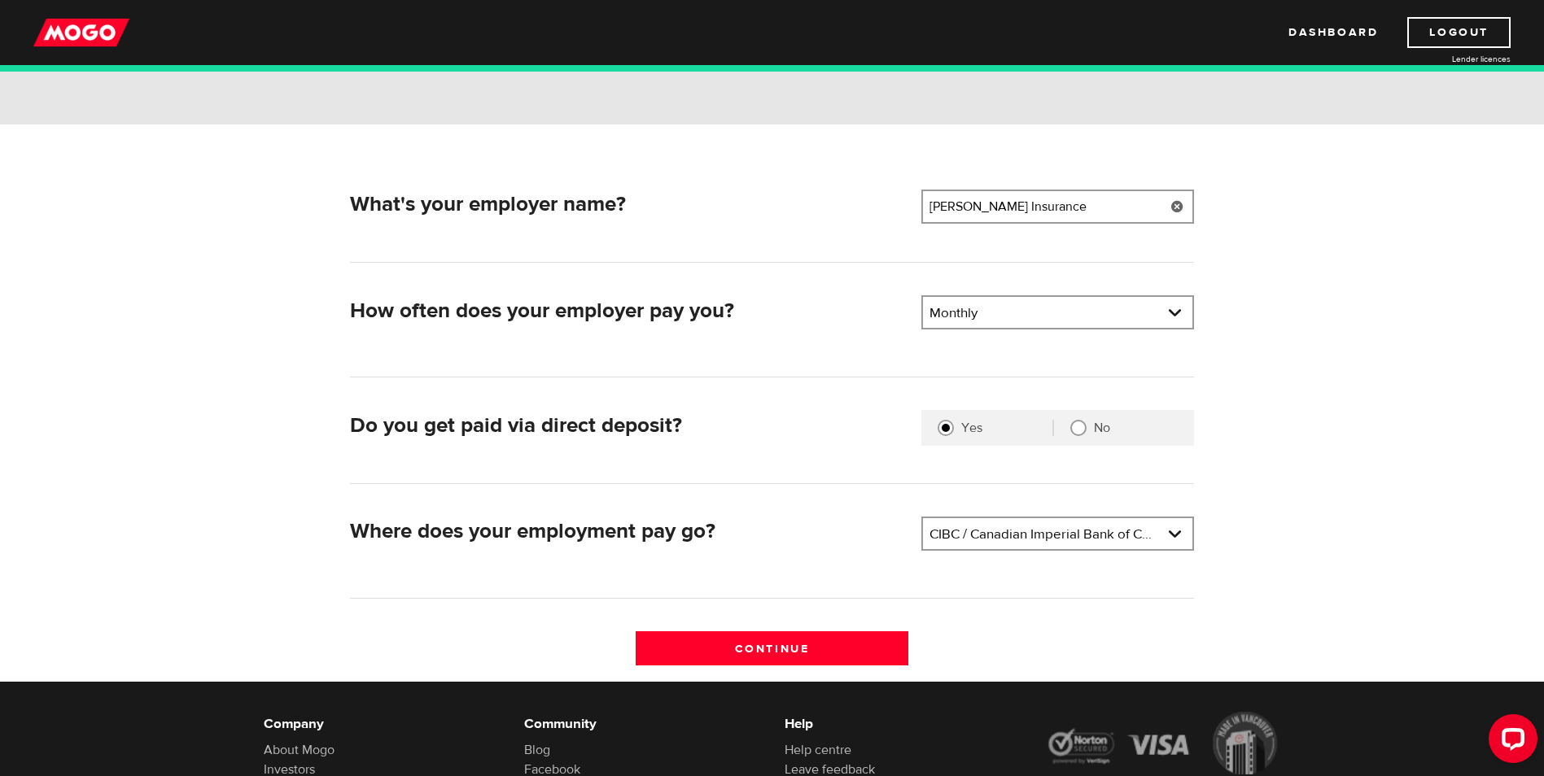
scroll to position [163, 0]
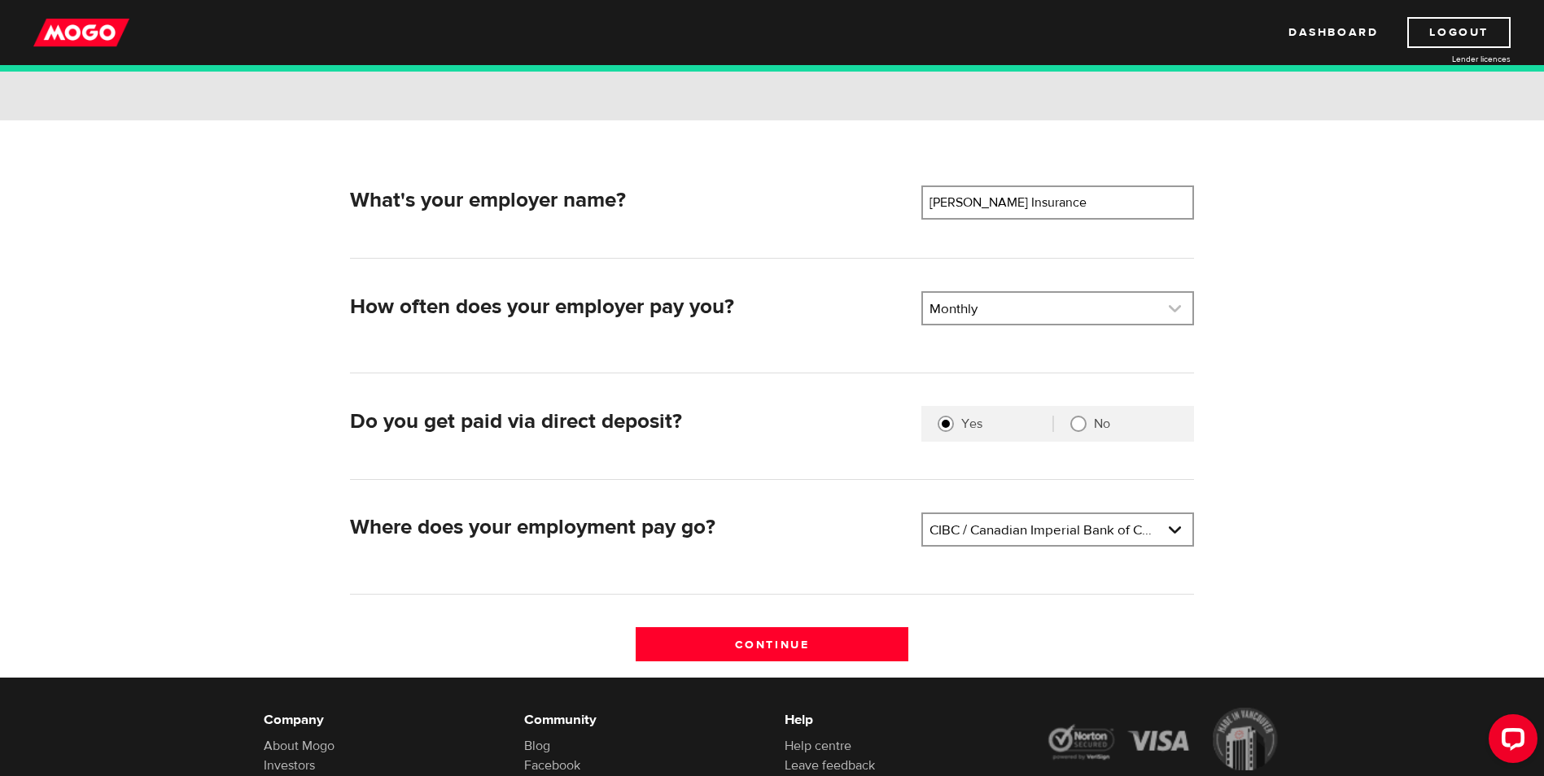
drag, startPoint x: 1175, startPoint y: 307, endPoint x: 1154, endPoint y: 312, distance: 20.9
click at [1175, 307] on link at bounding box center [1057, 308] width 269 height 31
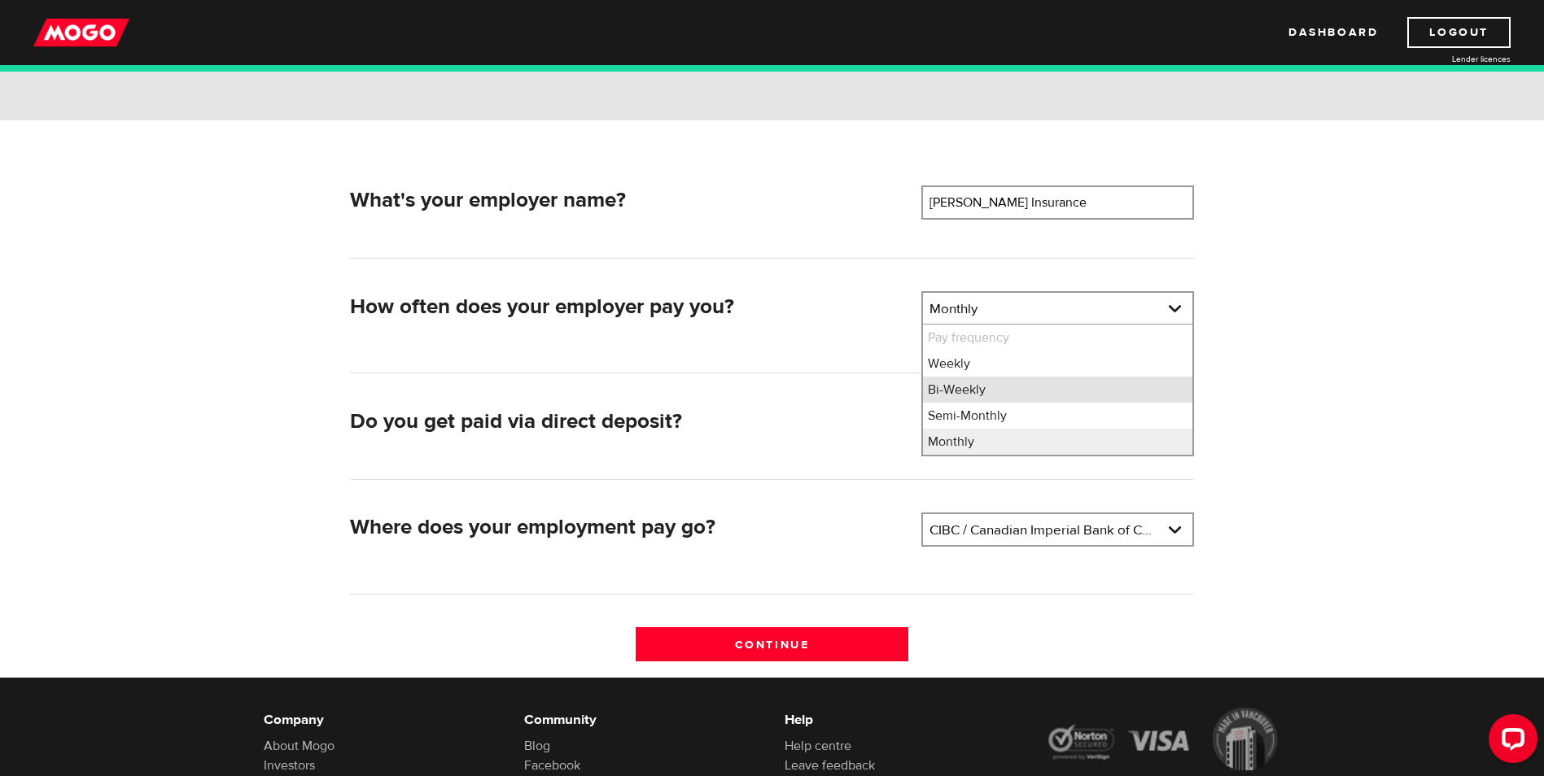
click at [963, 394] on li "Bi-Weekly" at bounding box center [1057, 390] width 269 height 26
select select "2"
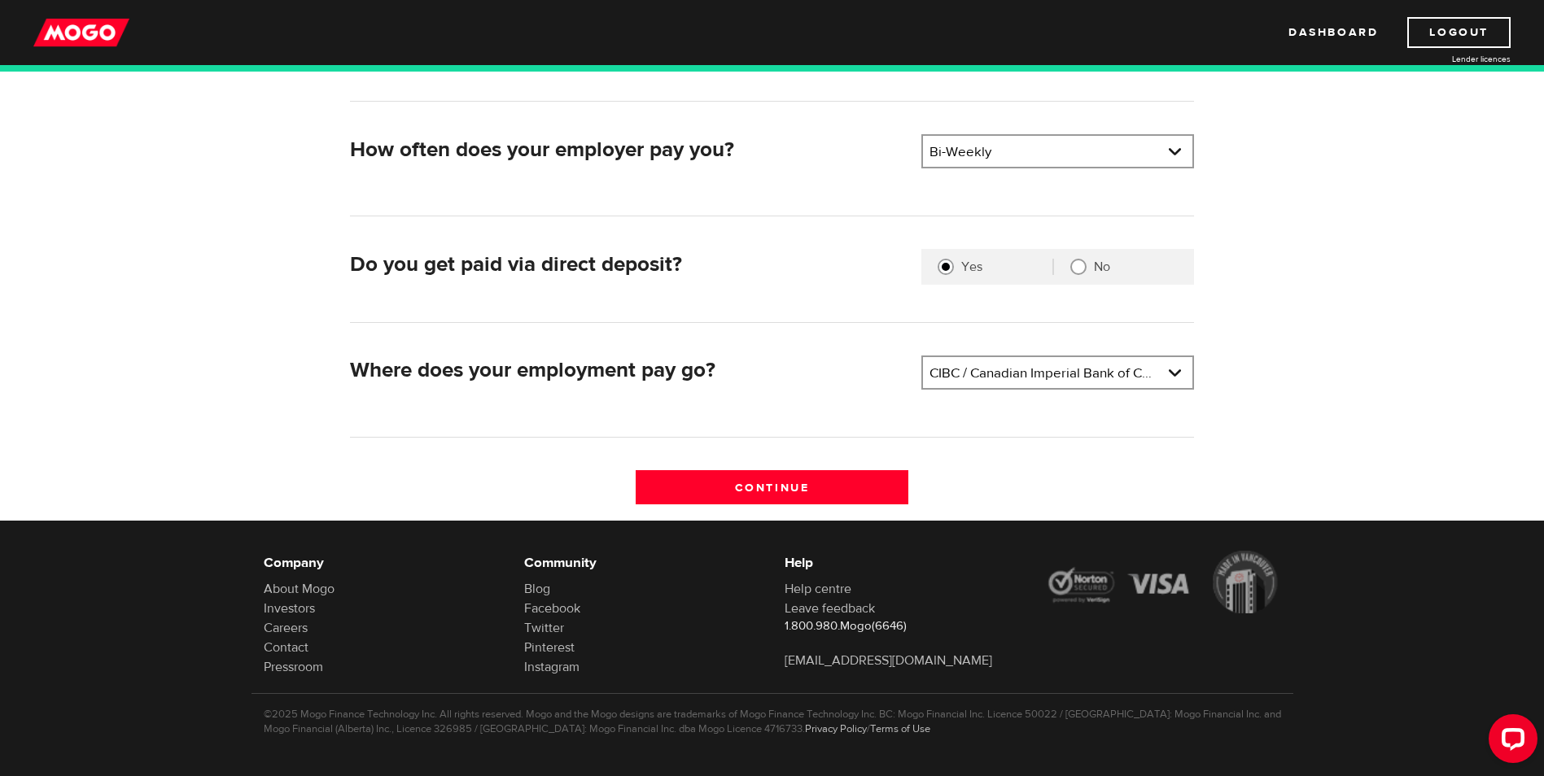
scroll to position [326, 0]
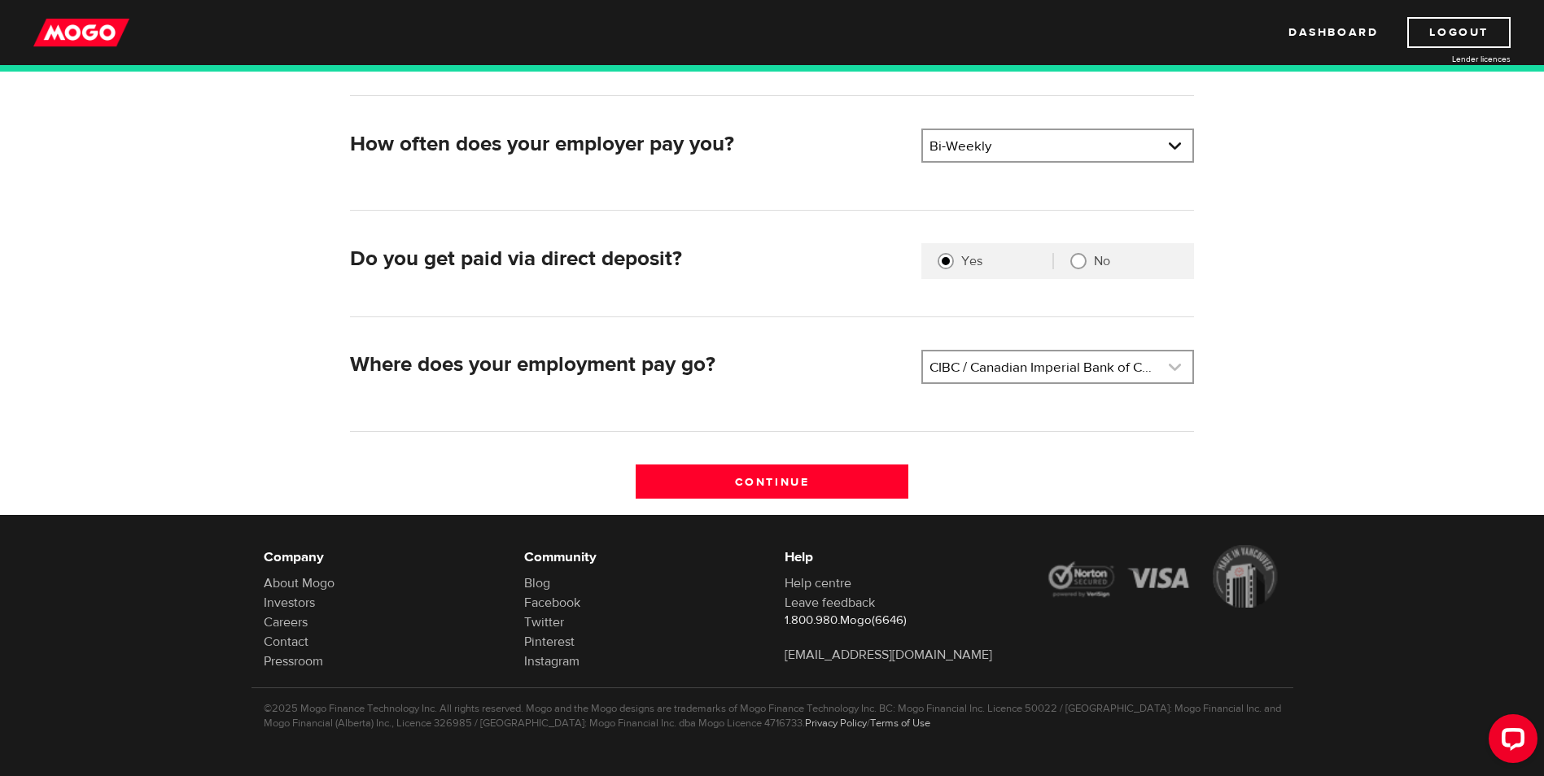
click at [1179, 367] on link at bounding box center [1057, 367] width 269 height 31
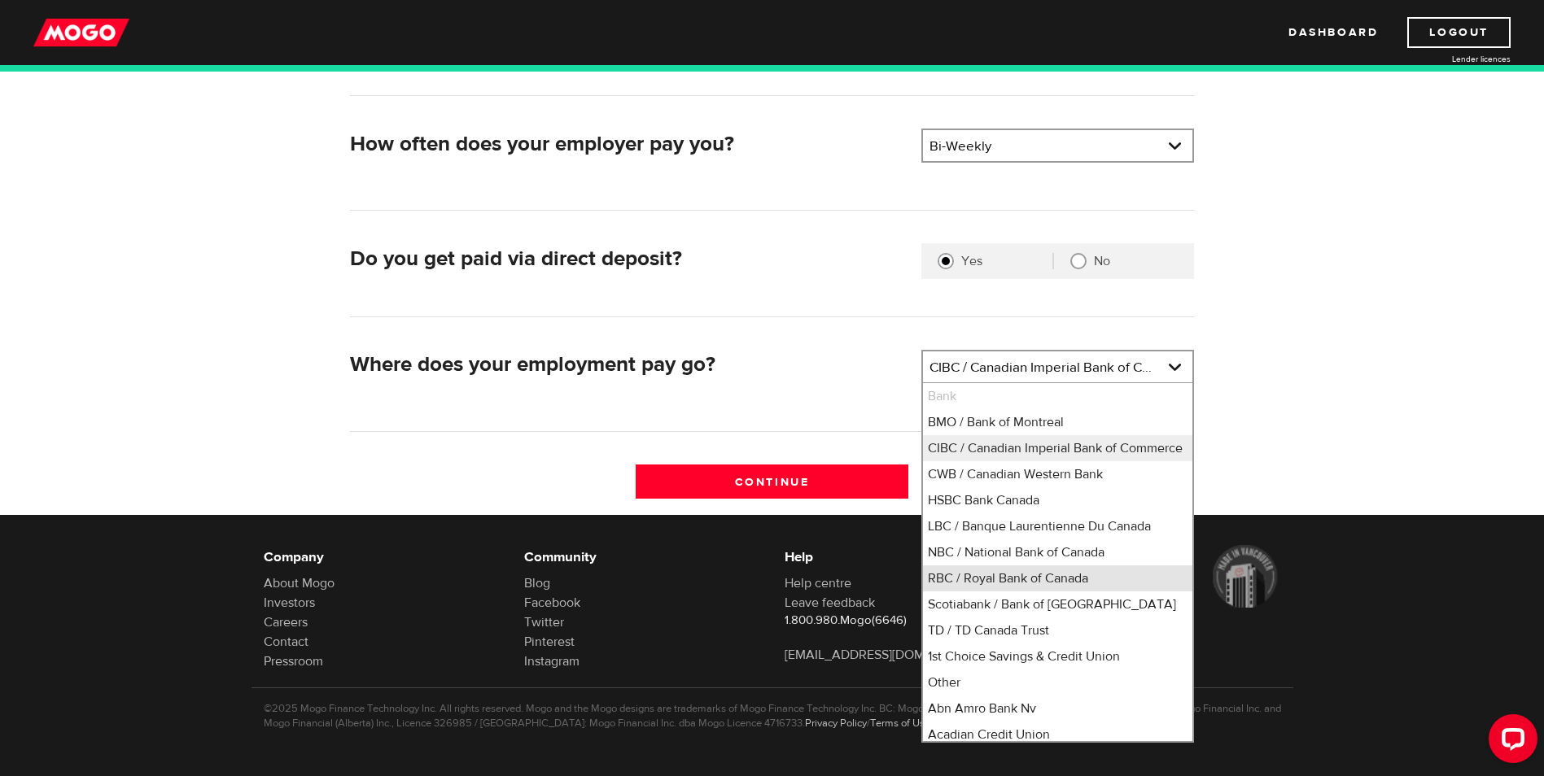
click at [944, 592] on li "RBC / Royal Bank of Canada" at bounding box center [1057, 579] width 269 height 26
select select "8"
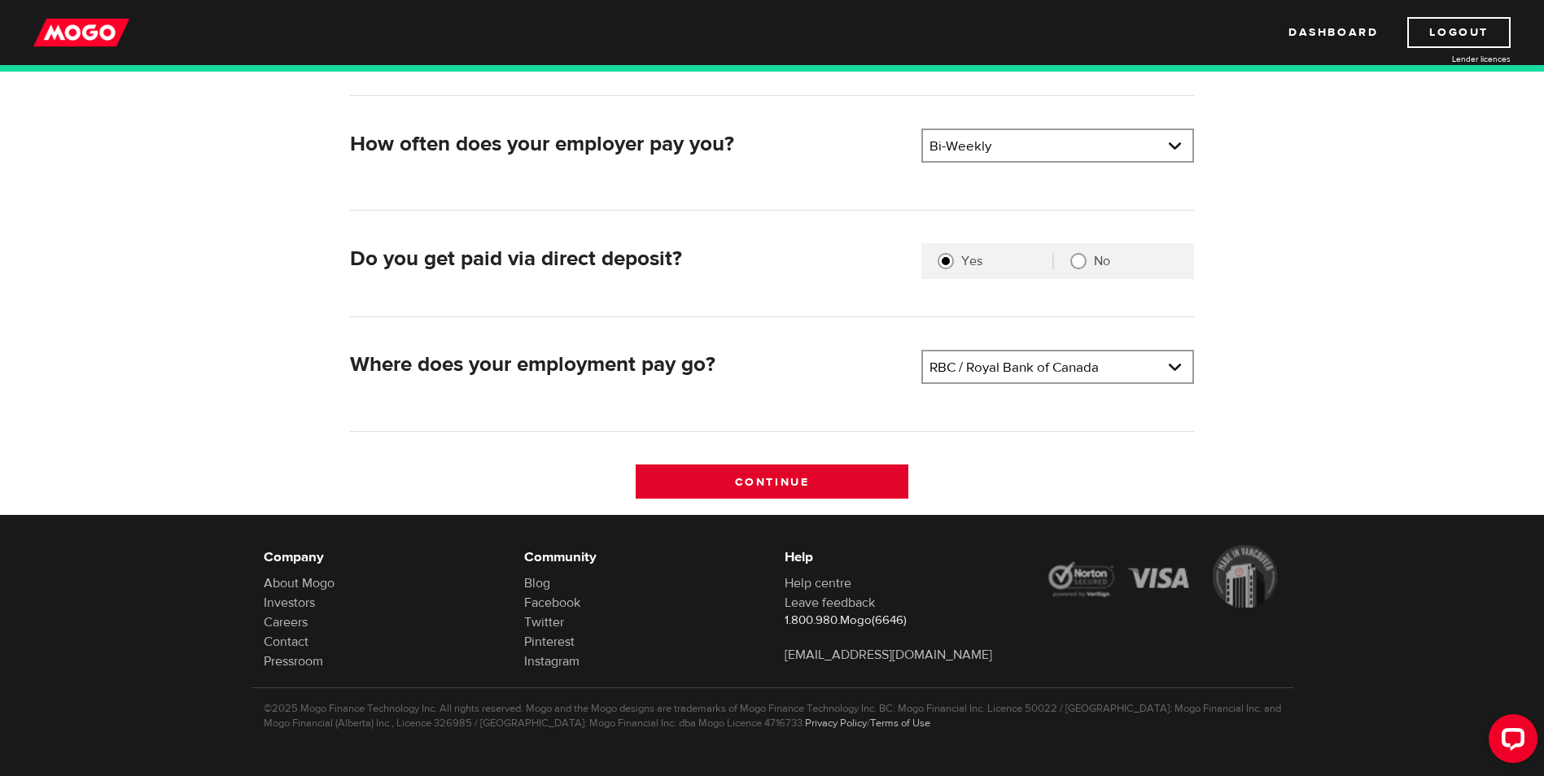
click at [781, 483] on input "Continue" at bounding box center [772, 482] width 273 height 34
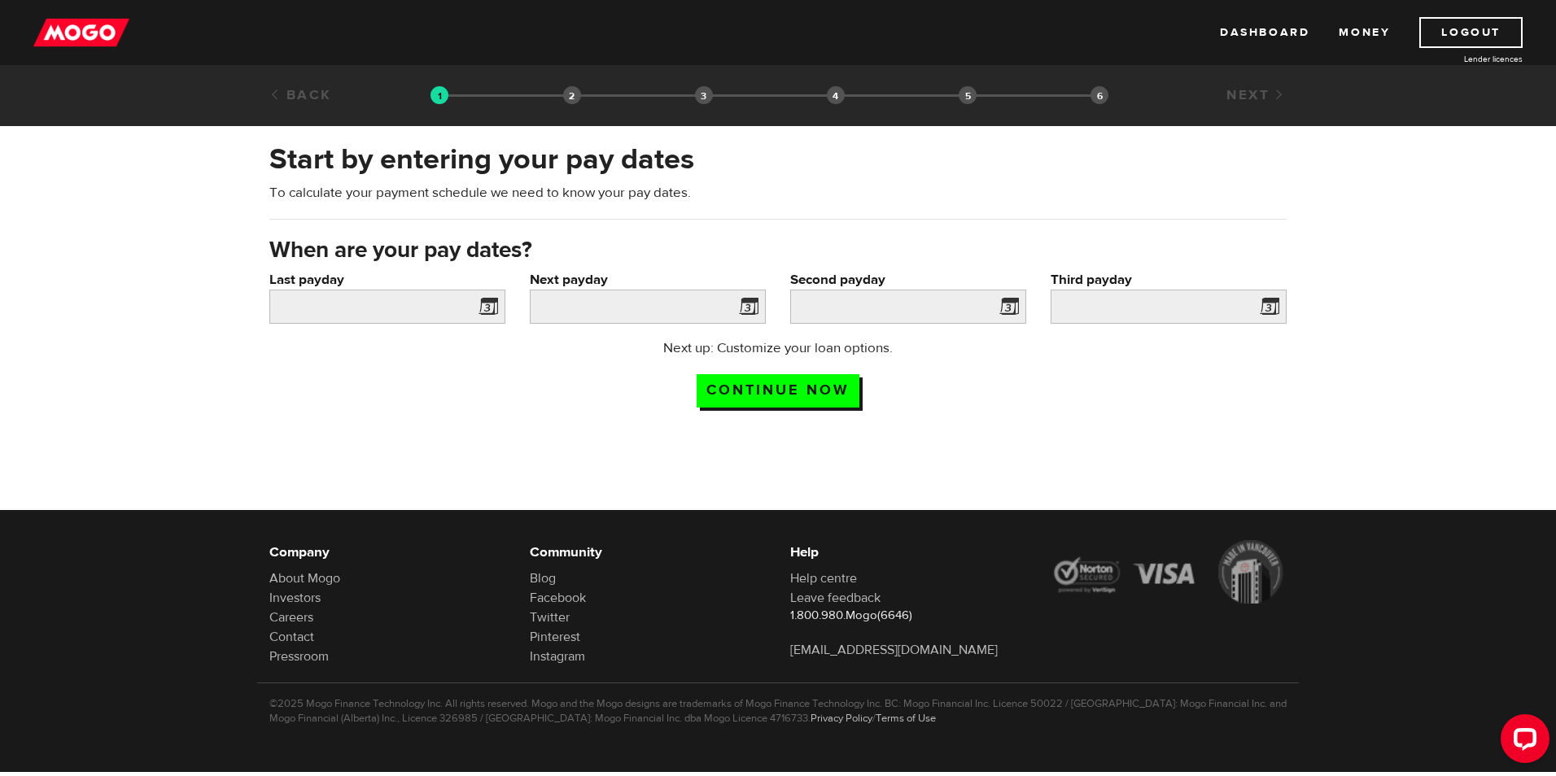
click at [485, 300] on span at bounding box center [485, 309] width 24 height 26
click at [495, 308] on span at bounding box center [485, 309] width 24 height 26
click at [485, 308] on span at bounding box center [485, 309] width 24 height 26
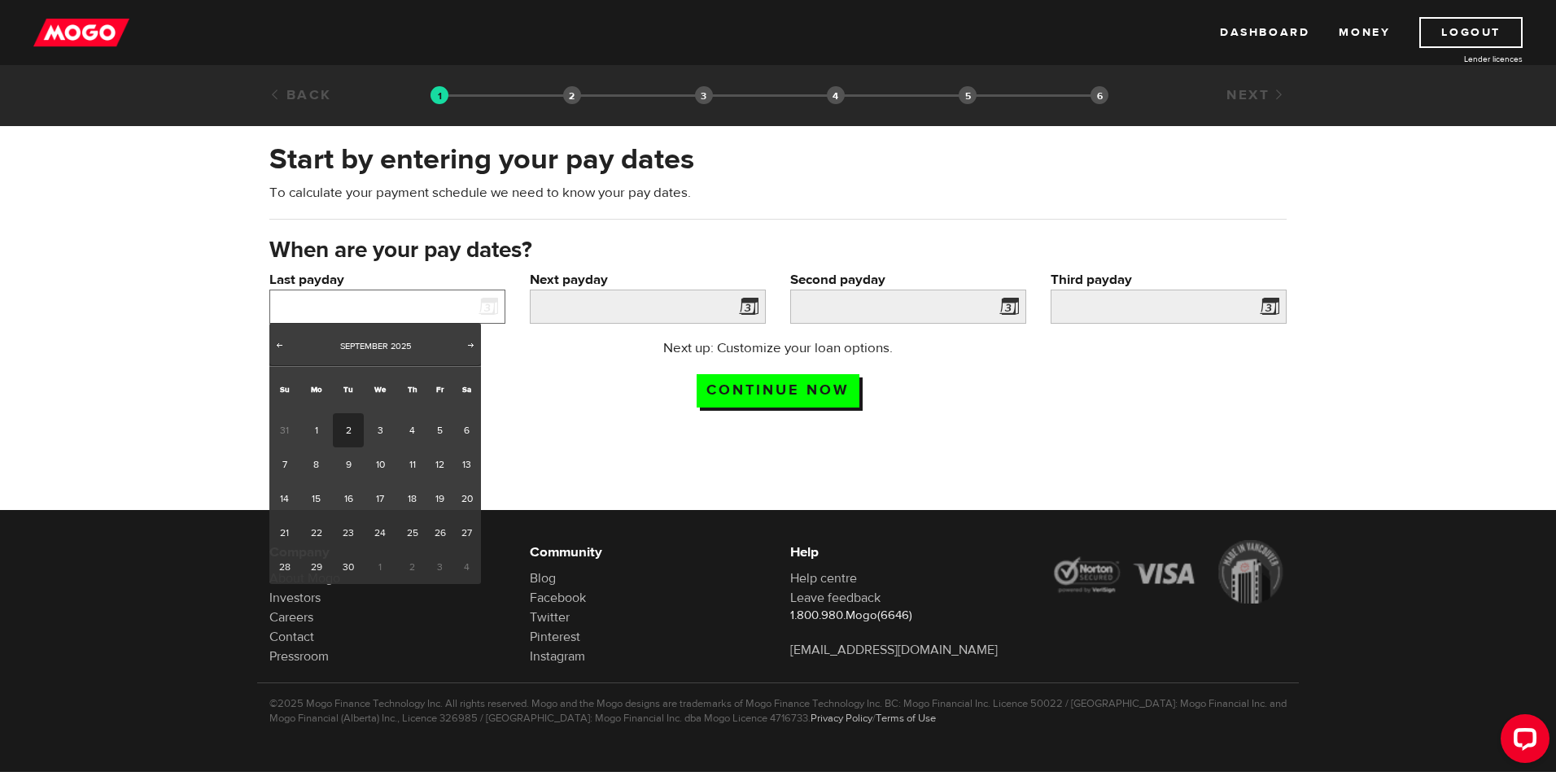
click at [427, 300] on input "Last payday" at bounding box center [387, 307] width 236 height 34
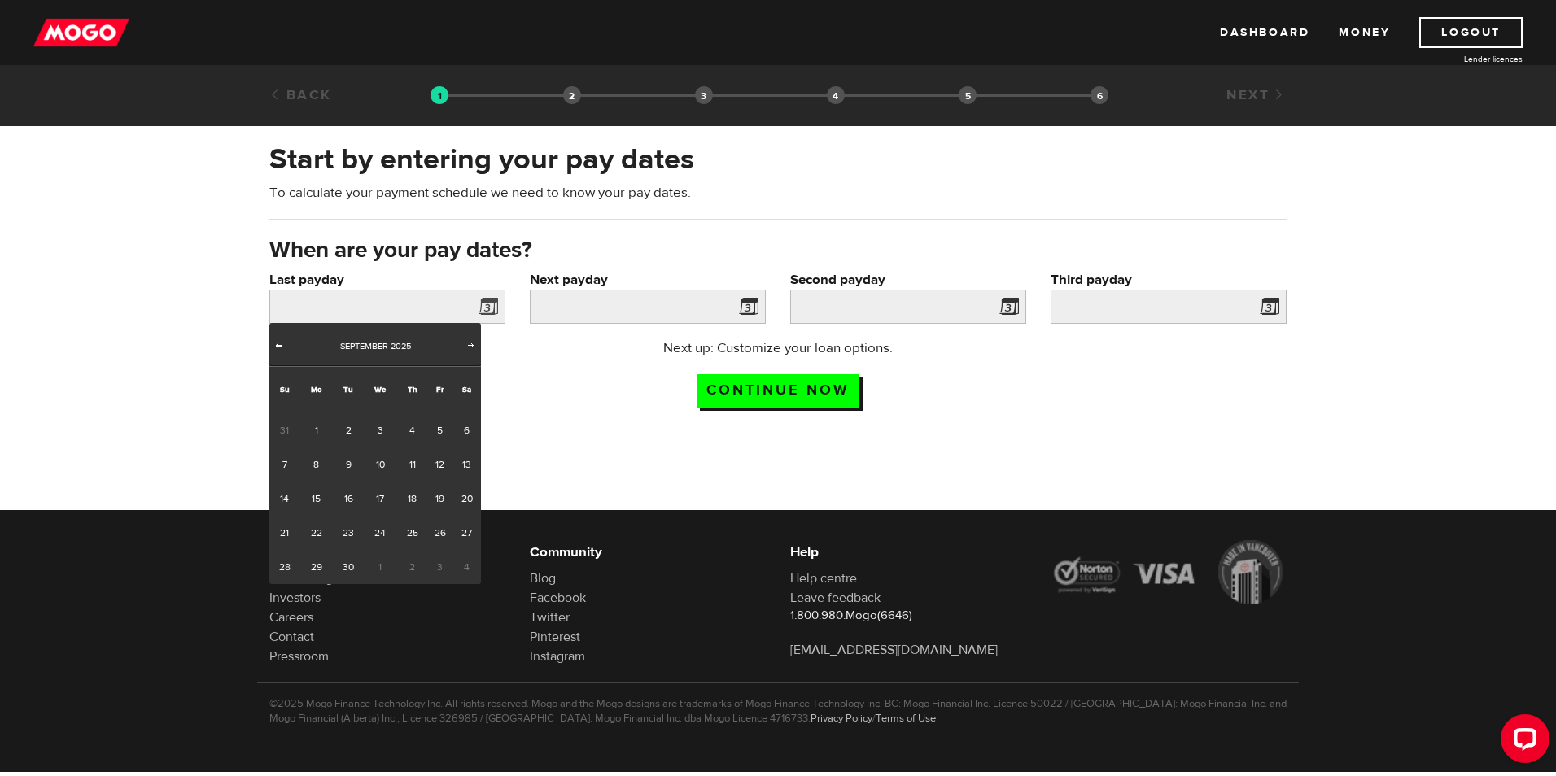
click at [276, 348] on span "Prev" at bounding box center [279, 345] width 13 height 13
click at [417, 531] on link "21" at bounding box center [412, 533] width 30 height 34
type input "2025/08/21"
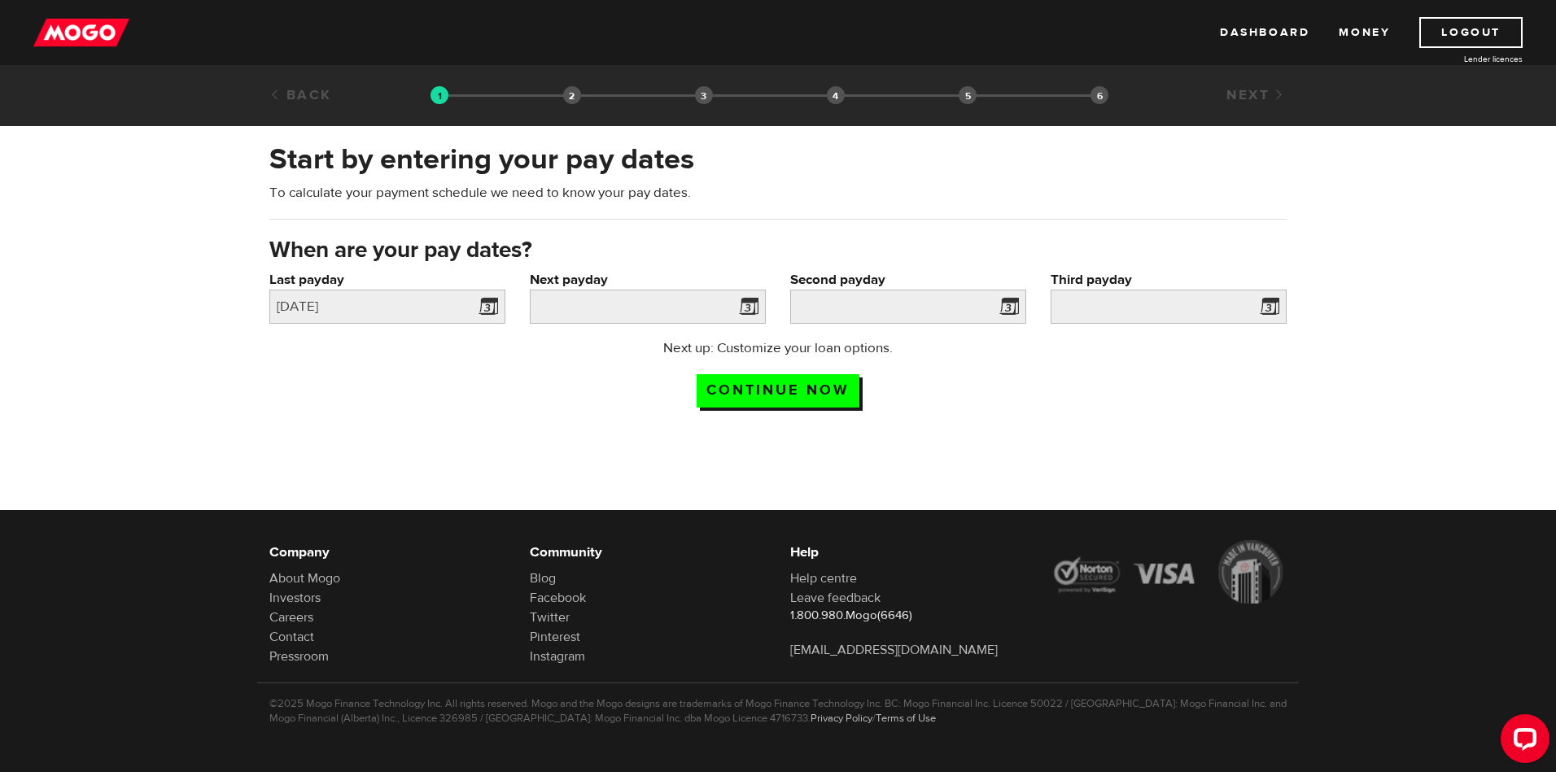
click at [747, 304] on span at bounding box center [745, 309] width 24 height 26
click at [672, 302] on input "Next payday" at bounding box center [648, 307] width 236 height 34
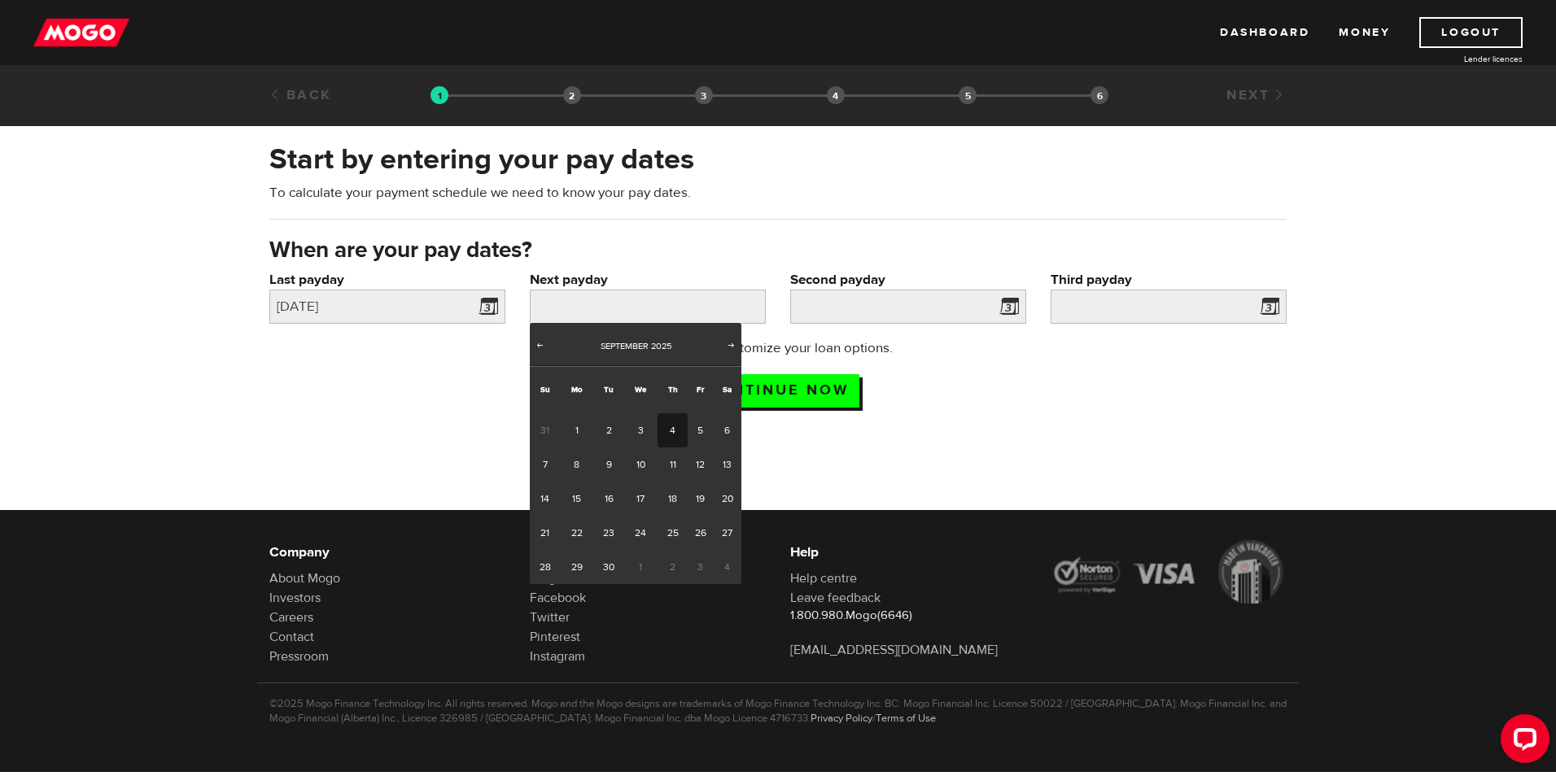
click at [673, 435] on link "4" at bounding box center [673, 430] width 30 height 34
type input "2025/09/04"
type input "2025/9/18"
type input "2025/10/2"
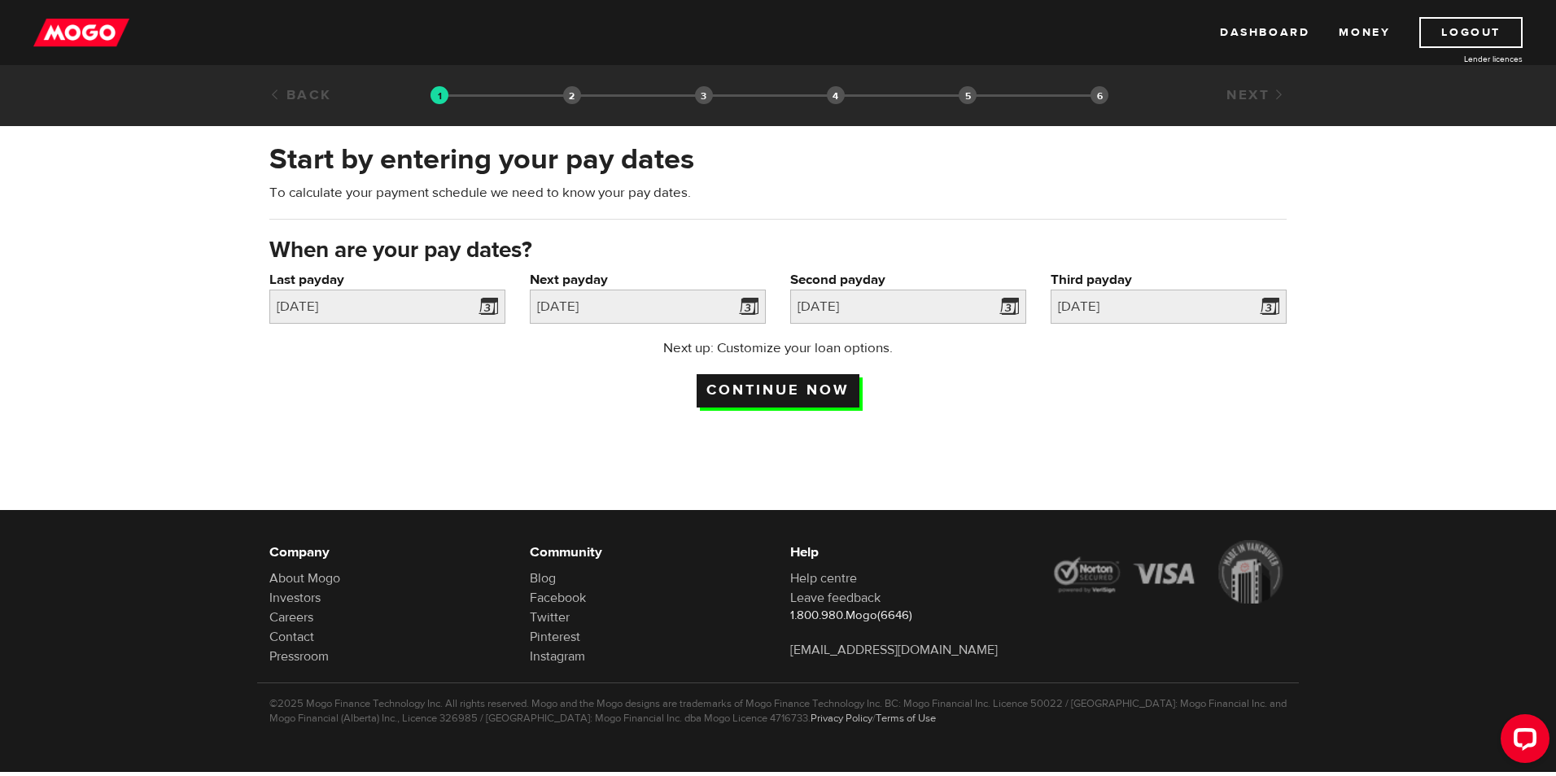
click at [771, 388] on input "Continue now" at bounding box center [778, 390] width 163 height 33
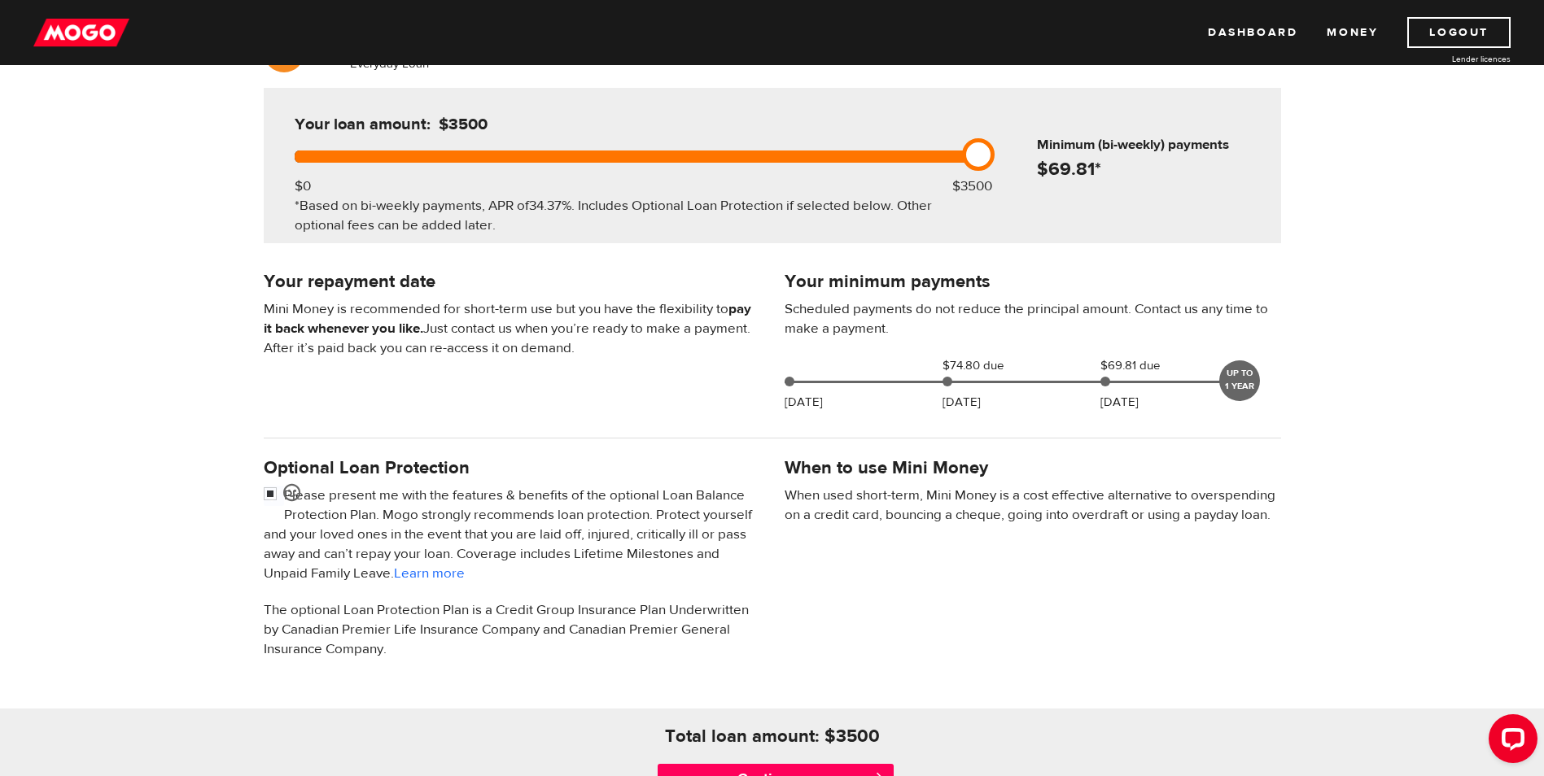
scroll to position [326, 0]
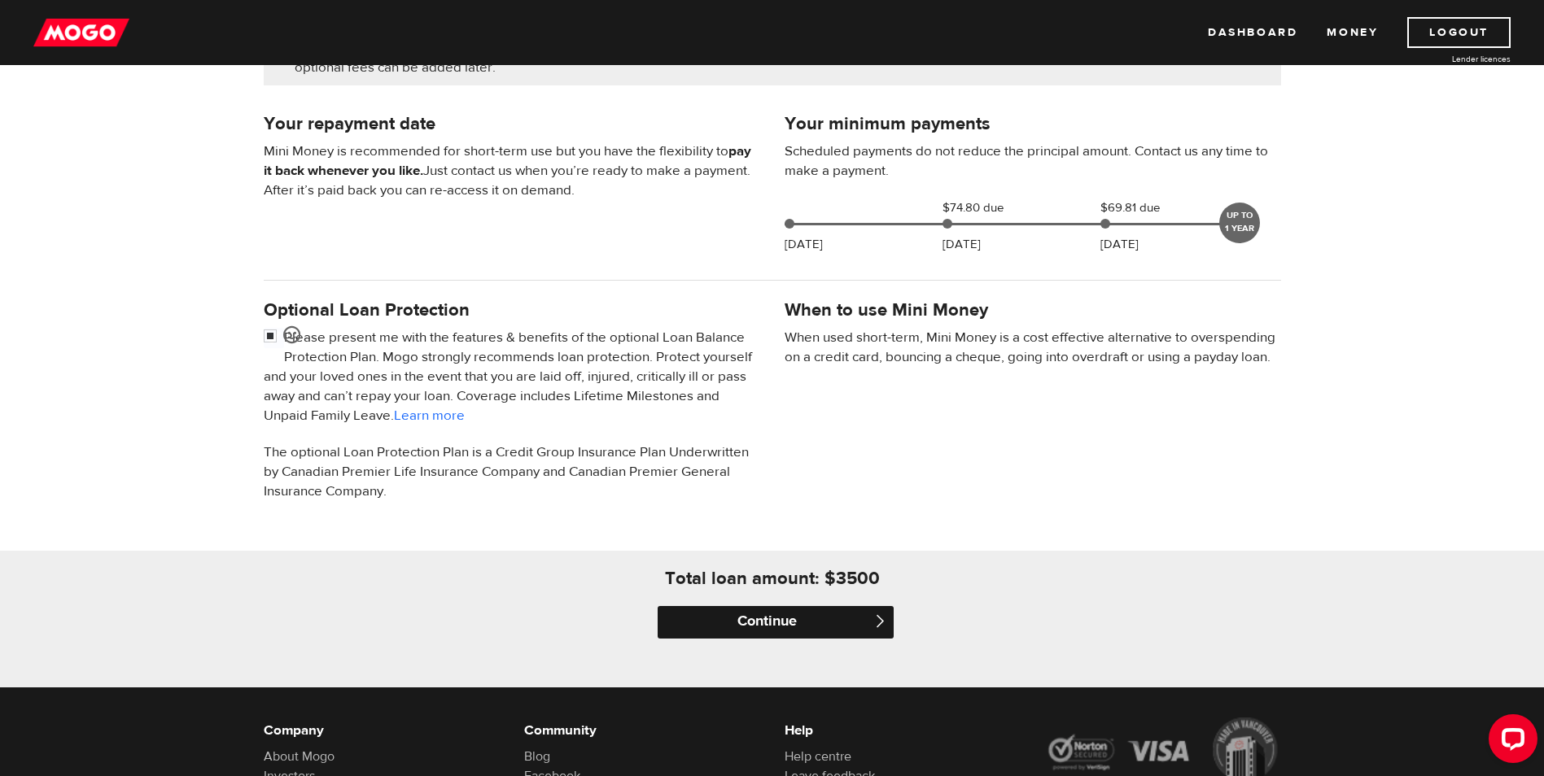
click at [759, 625] on input "Continue" at bounding box center [776, 622] width 236 height 33
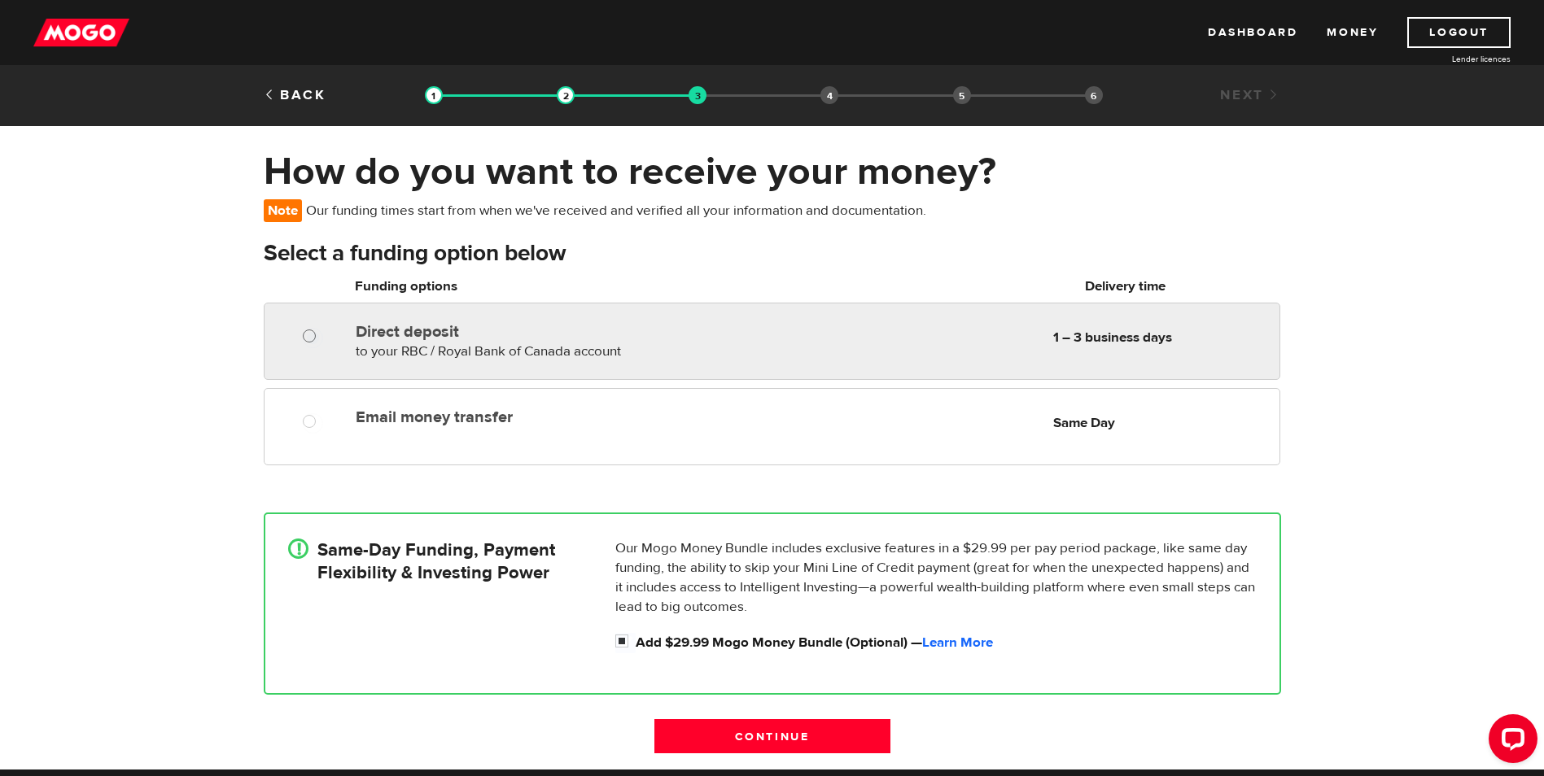
radio input "true"
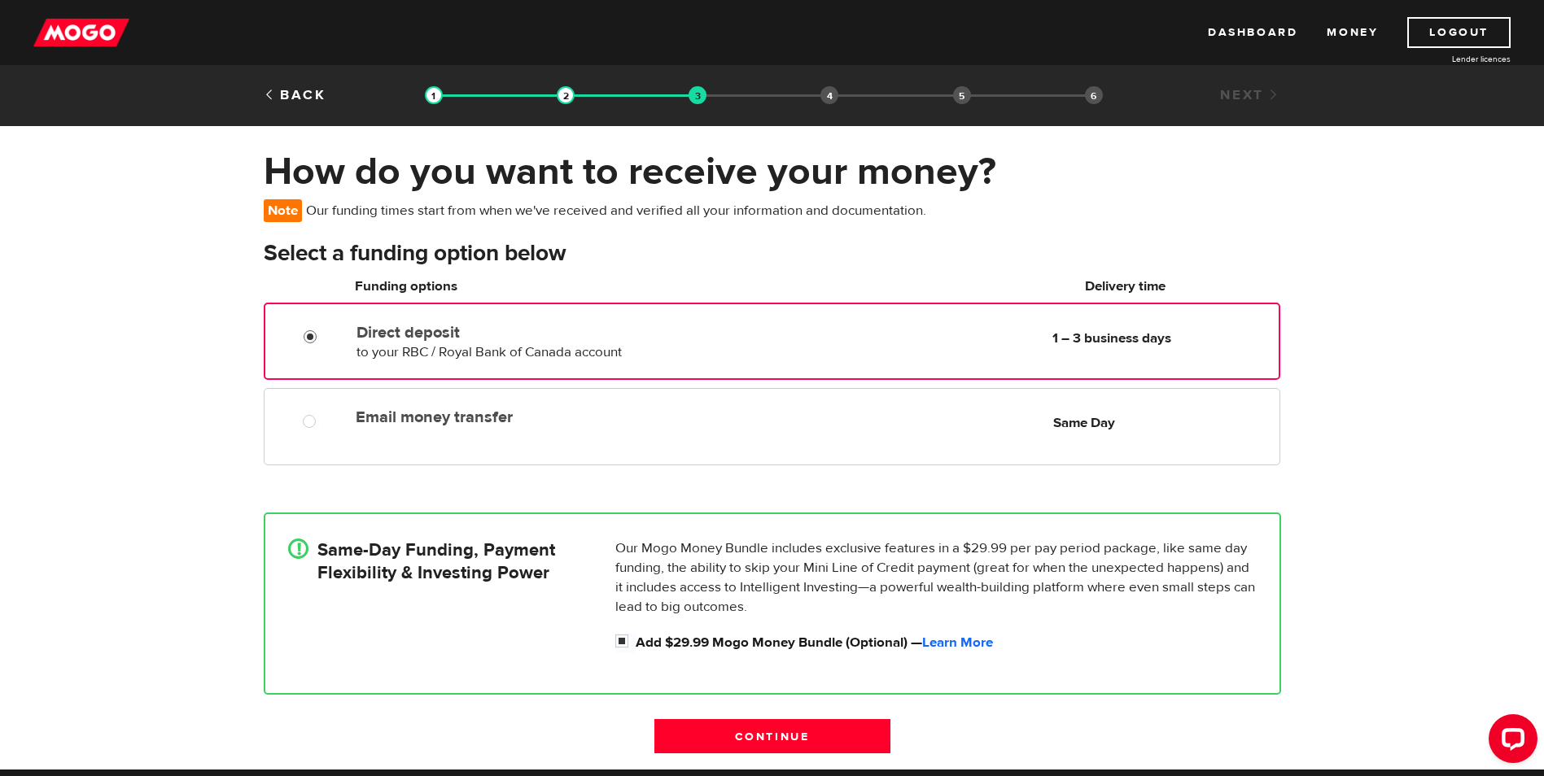
click at [304, 337] on input "Direct deposit" at bounding box center [314, 339] width 20 height 20
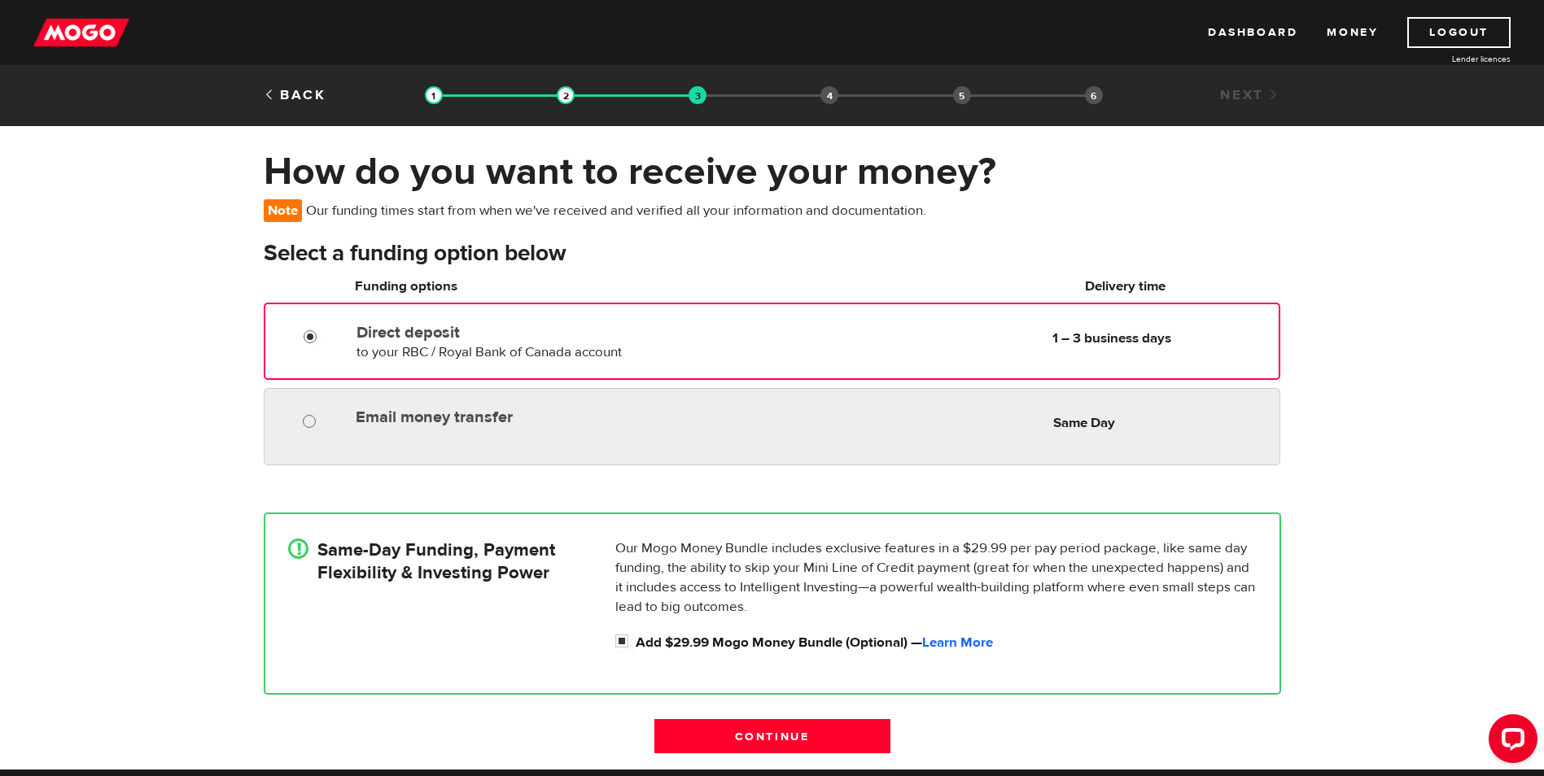
radio input "true"
click at [306, 425] on input "Email money transfer" at bounding box center [313, 423] width 20 height 20
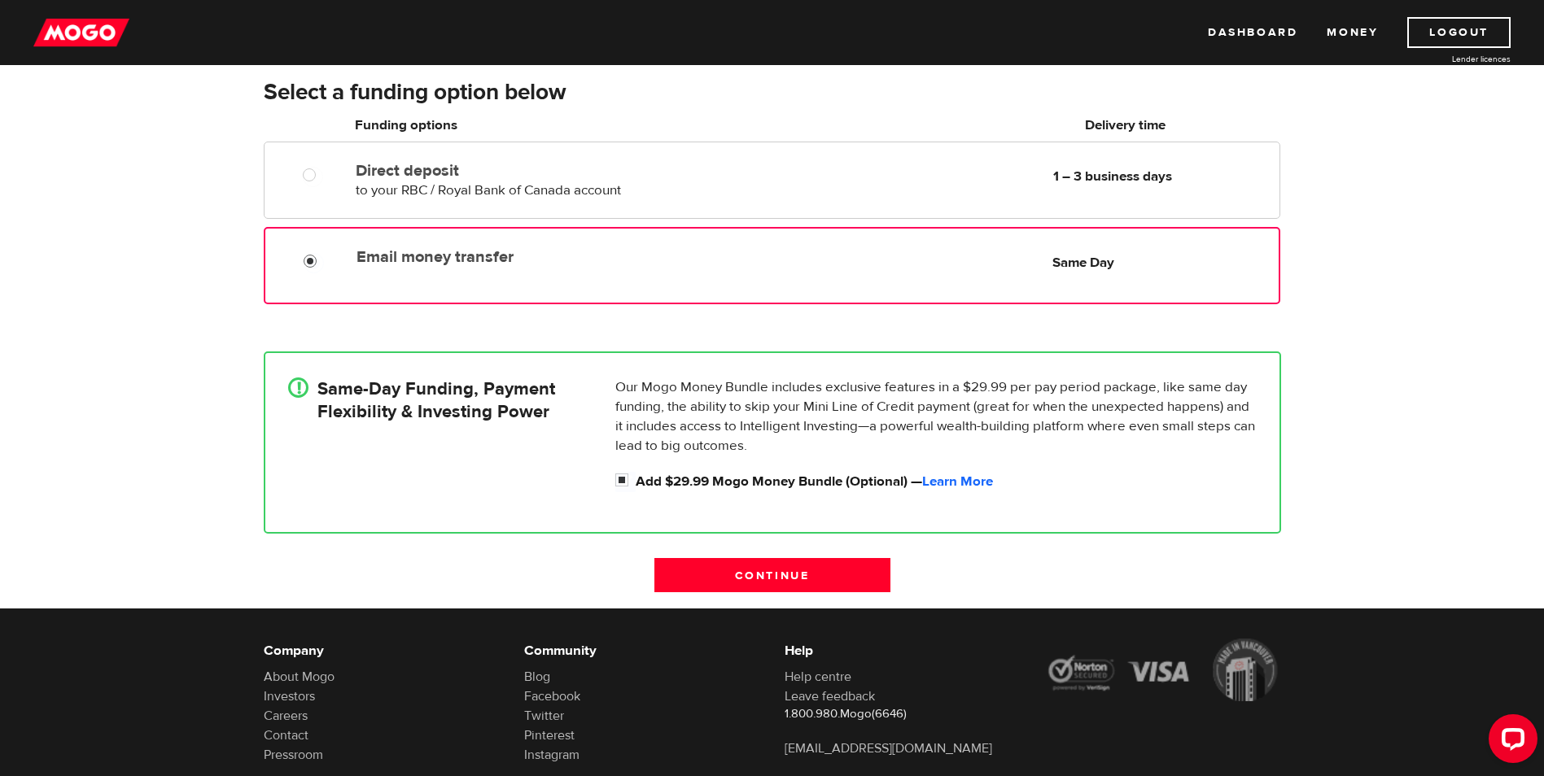
scroll to position [163, 0]
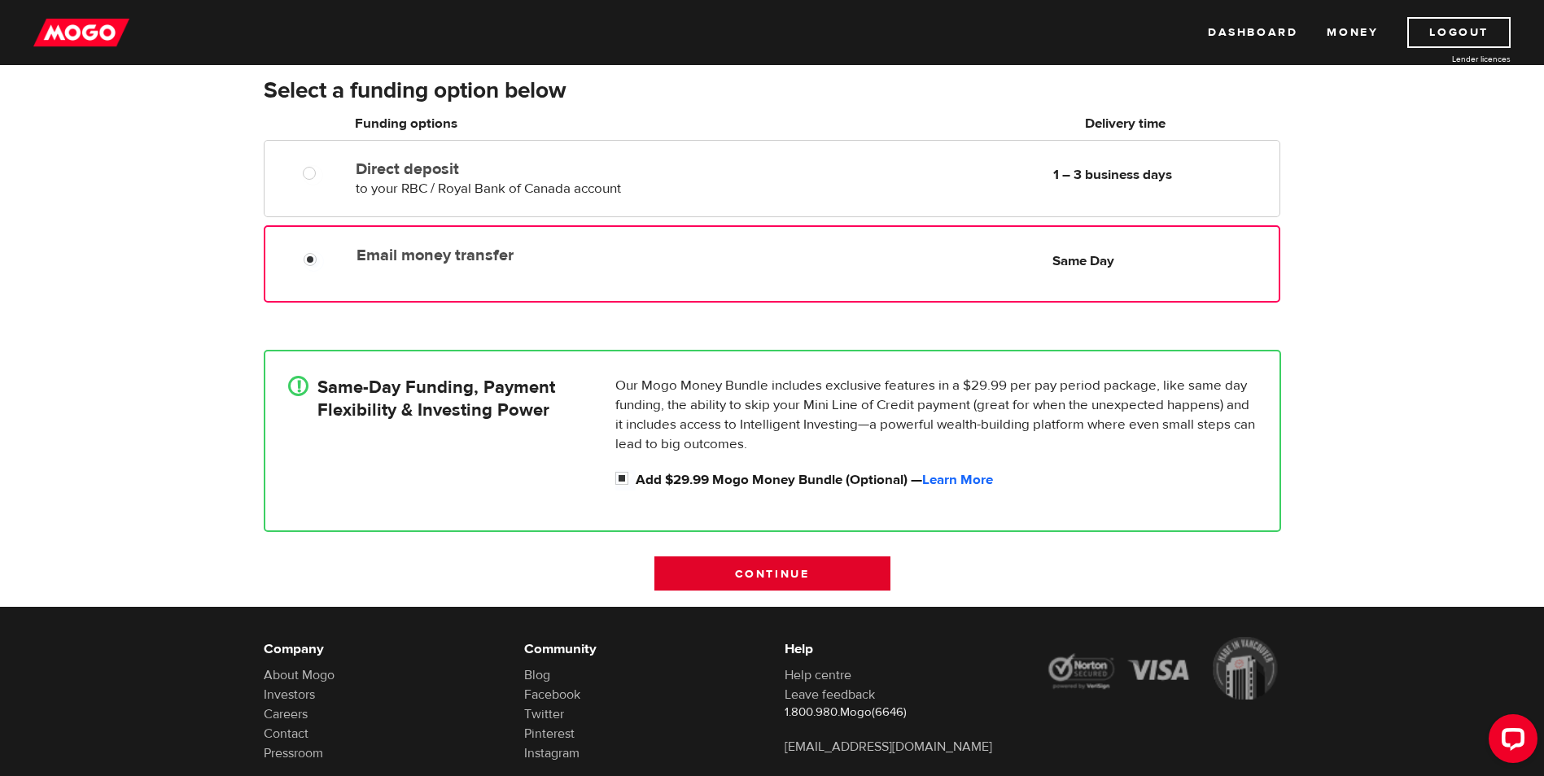
click at [769, 574] on input "Continue" at bounding box center [772, 574] width 236 height 34
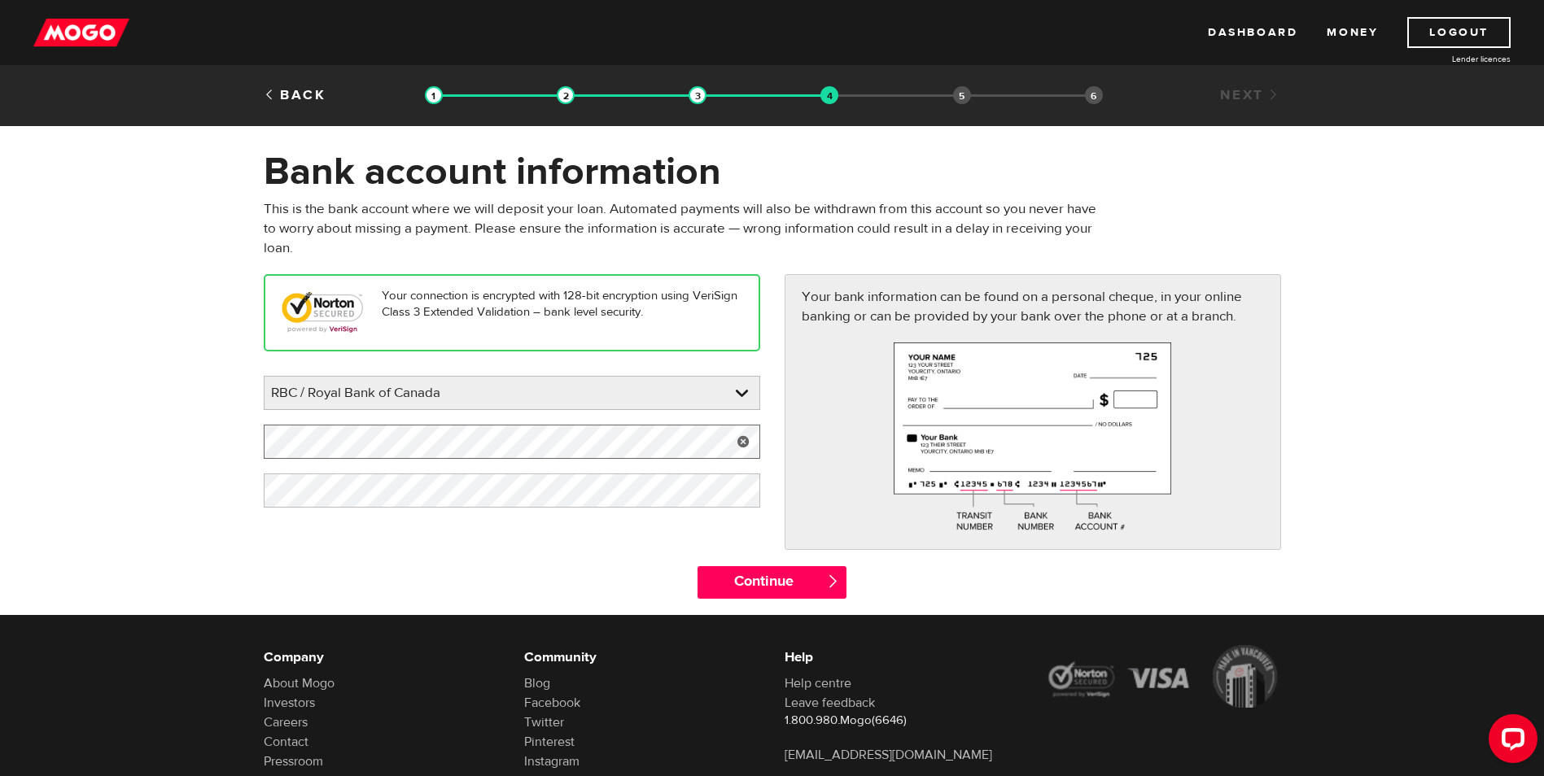
click at [250, 427] on form "Bank account information Oops! Please review the areas highlighted below and ma…" at bounding box center [772, 381] width 1544 height 467
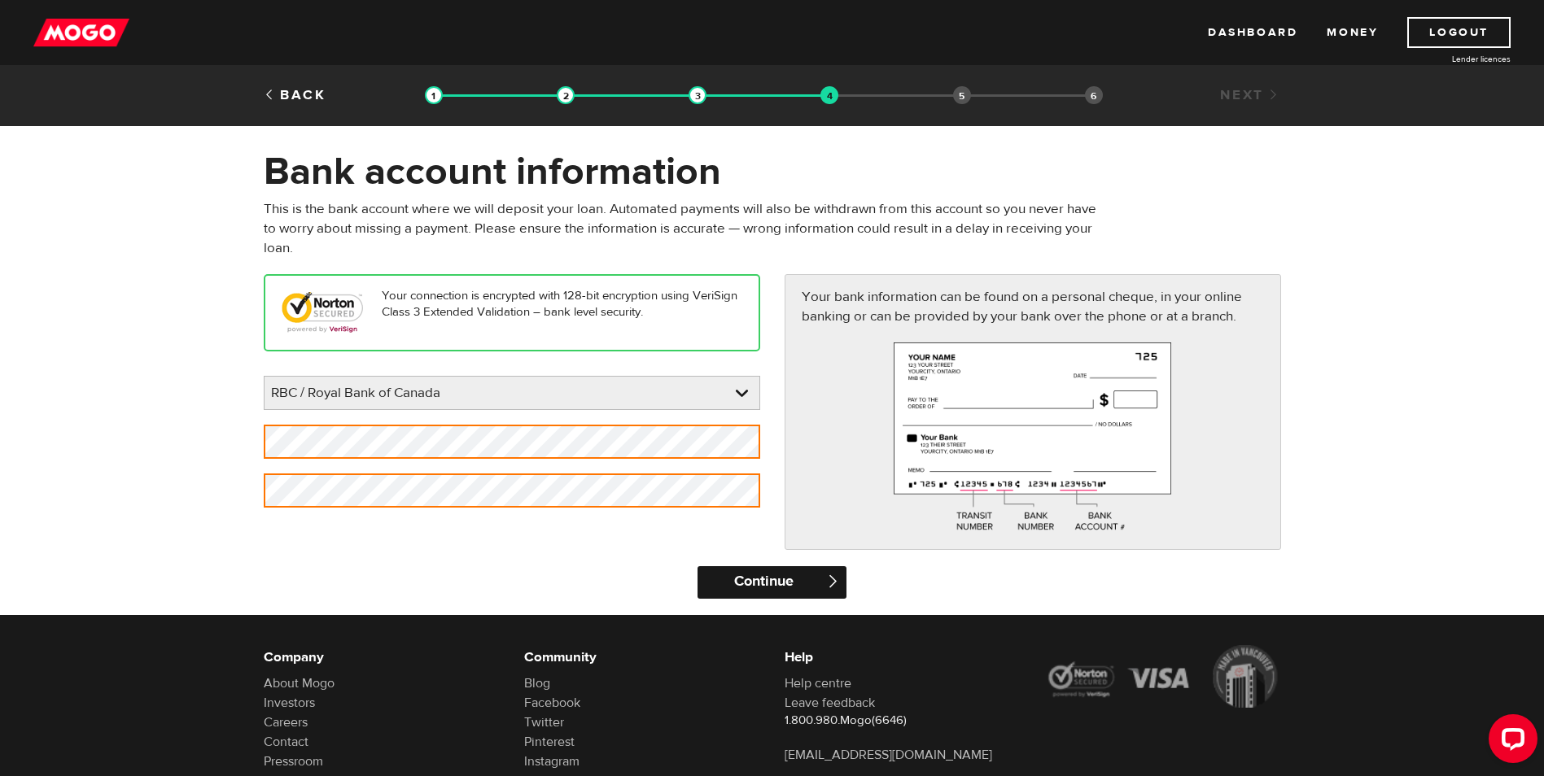
click at [791, 584] on input "Continue" at bounding box center [772, 583] width 149 height 33
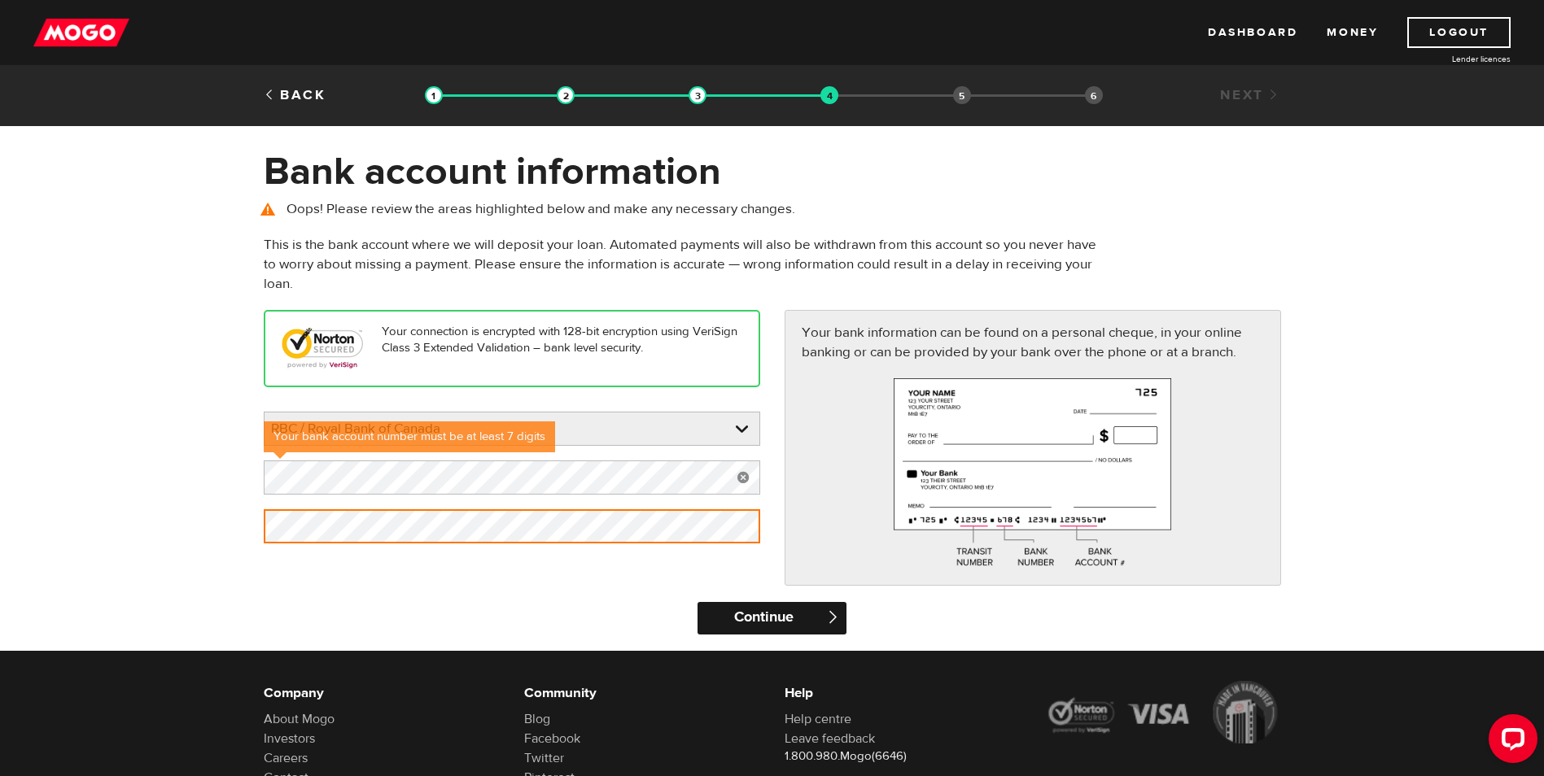
click at [739, 627] on input "Continue" at bounding box center [772, 618] width 149 height 33
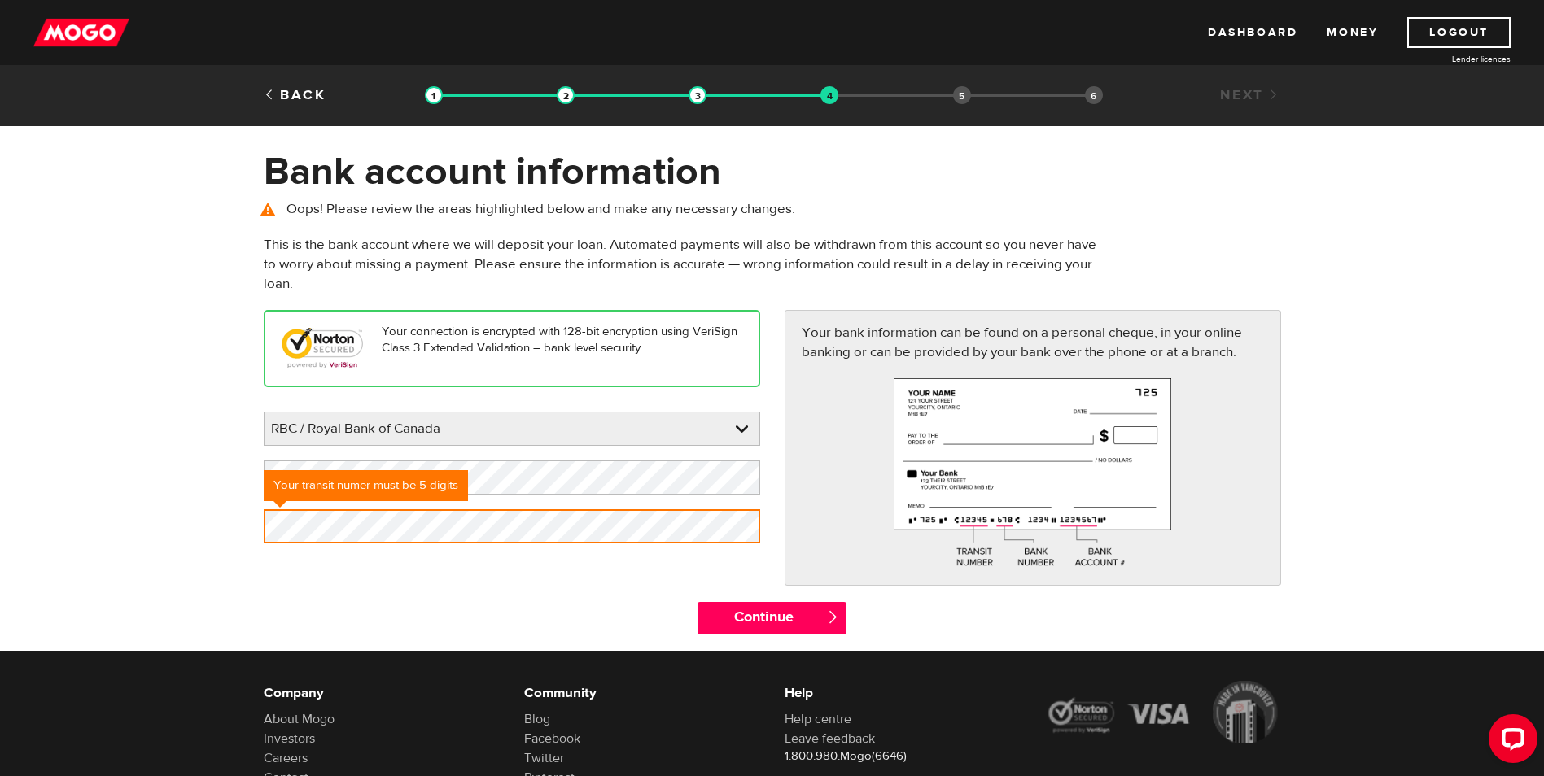
click at [619, 457] on div "Please enter your bank RBC / Royal Bank of Canada BMO / Bank of Montreal CIBC /…" at bounding box center [512, 478] width 497 height 132
click at [0, 0] on link at bounding box center [0, 0] width 0 height 0
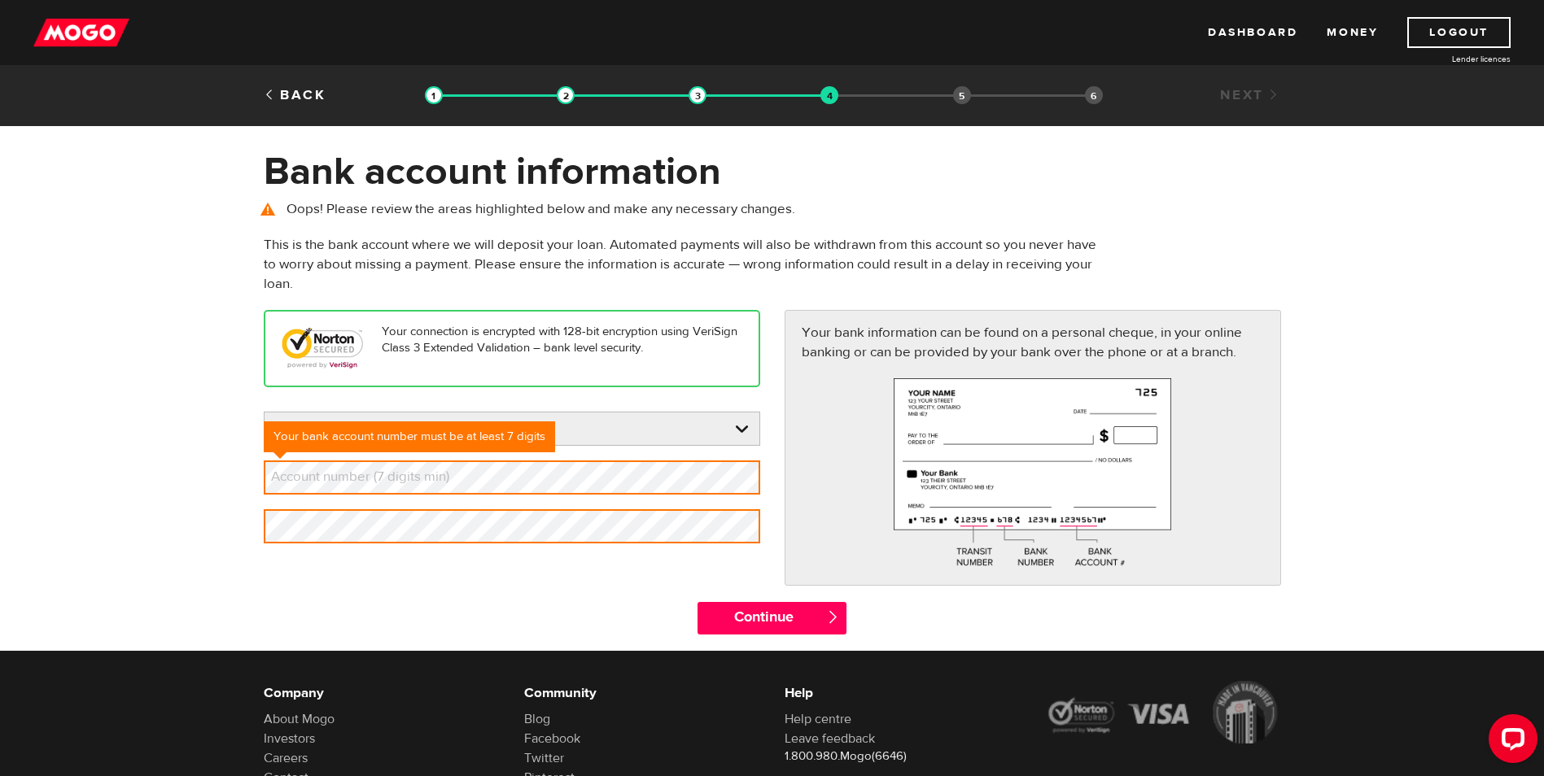
click at [412, 474] on label "Account number (7 digits min)" at bounding box center [373, 477] width 219 height 33
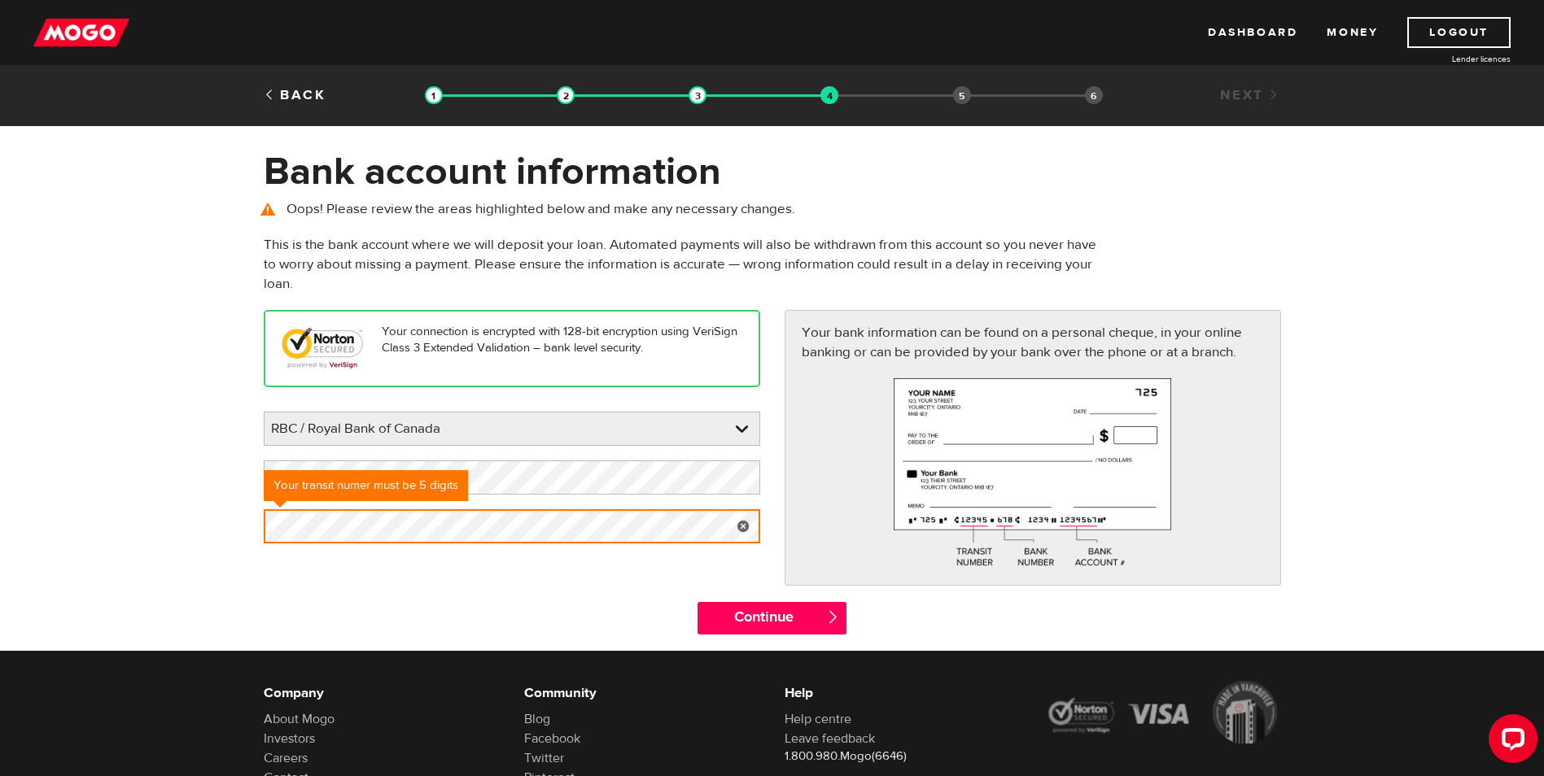
click at [229, 523] on form "Bank account information Oops! Please review the areas highlighted below and ma…" at bounding box center [772, 399] width 1544 height 503
click at [116, 524] on form "Bank account information Oops! Please review the areas highlighted below and ma…" at bounding box center [772, 399] width 1544 height 503
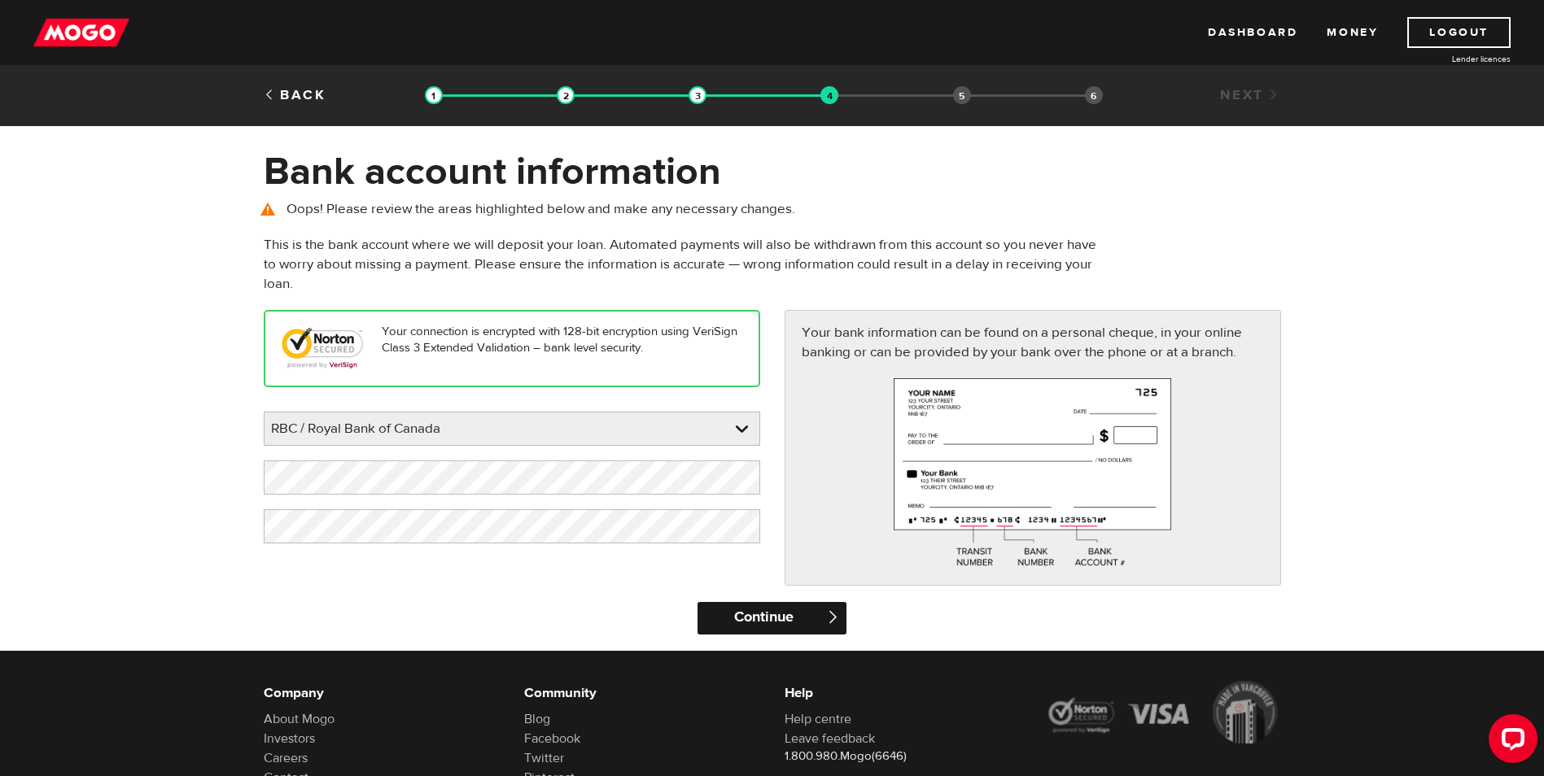
click at [738, 623] on input "Continue" at bounding box center [772, 618] width 149 height 33
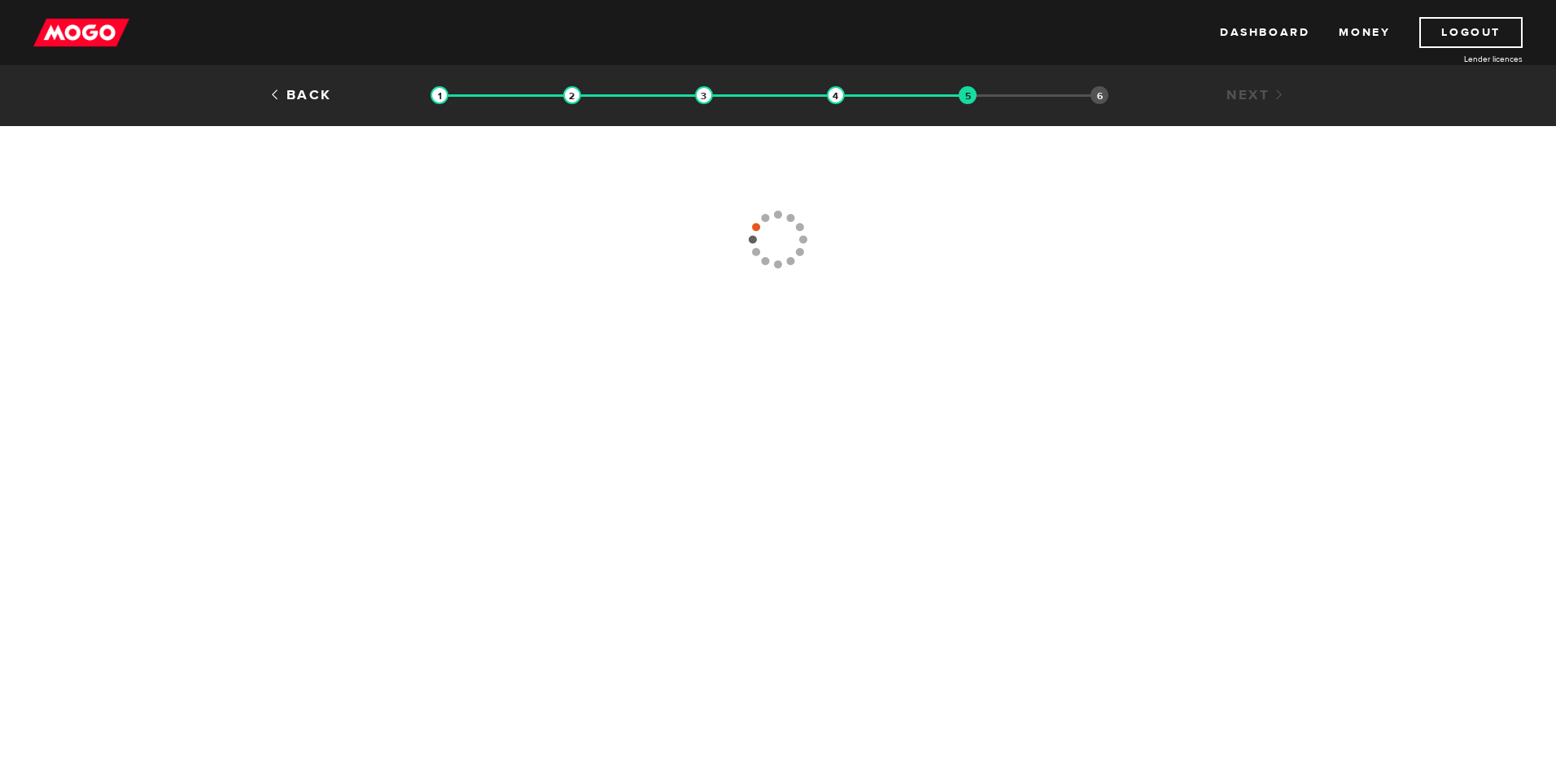
type input "(905) 479-7322"
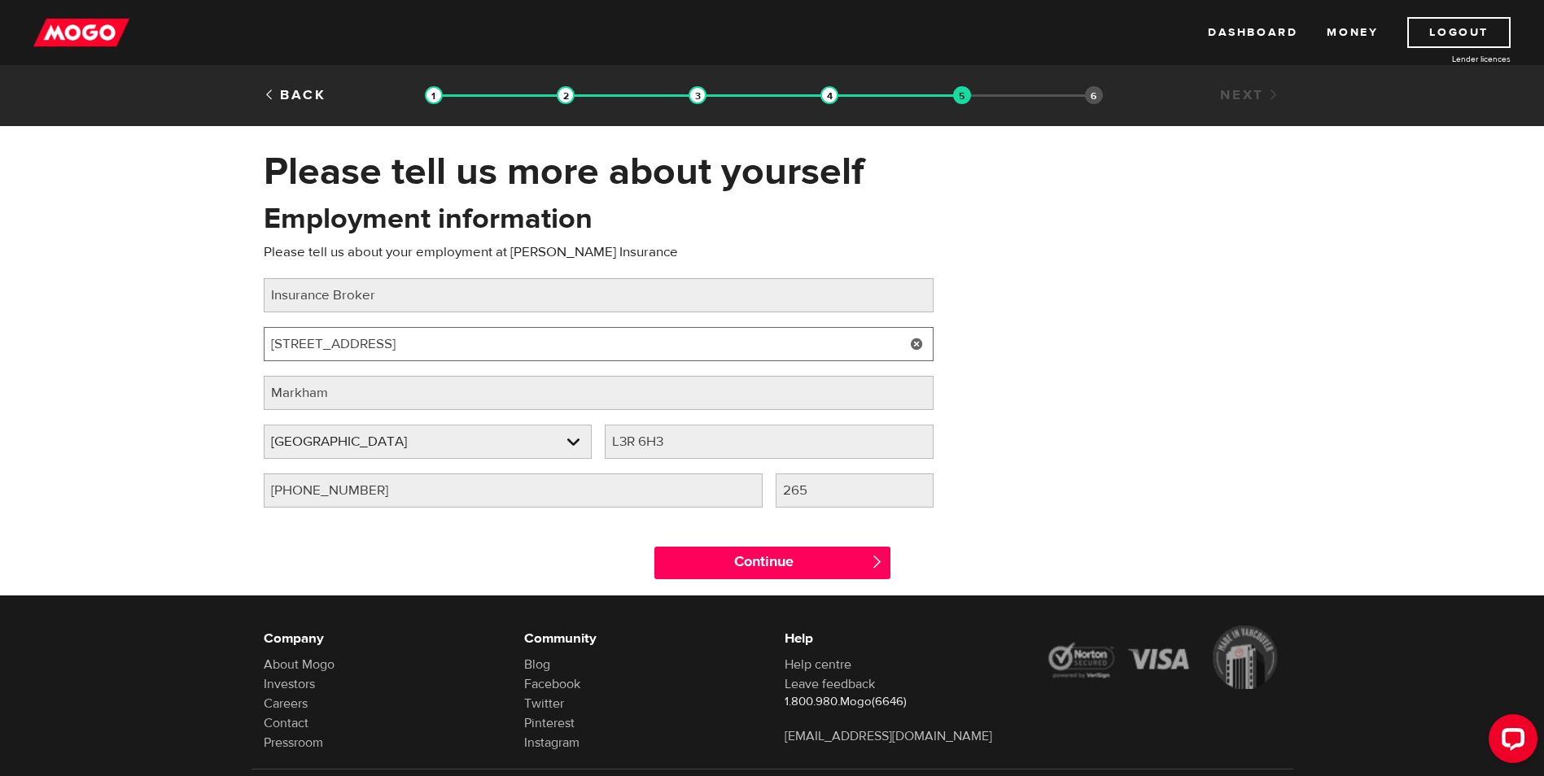
drag, startPoint x: 413, startPoint y: 345, endPoint x: 212, endPoint y: 339, distance: 200.3
click at [212, 339] on div "Please tell us more about yourself Oops! Please review the areas highlighted be…" at bounding box center [772, 372] width 1544 height 448
type input "95 Mural Street, Suite 401"
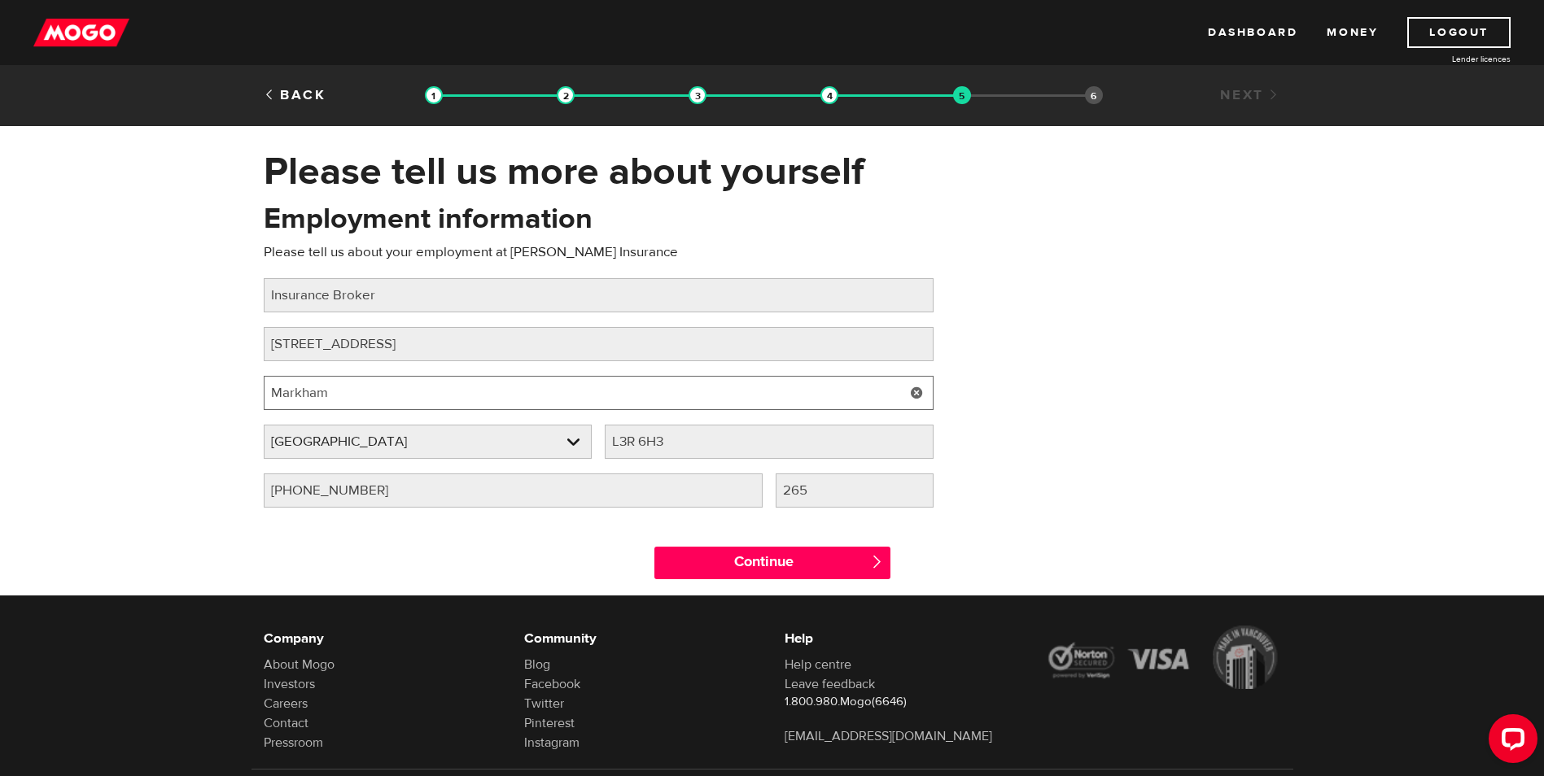
drag, startPoint x: 332, startPoint y: 392, endPoint x: 261, endPoint y: 387, distance: 70.9
click at [261, 387] on div "Employment information Please tell us about your employment at DL Deeks Insuran…" at bounding box center [599, 360] width 694 height 323
type input "Richmond Hill"
drag, startPoint x: 685, startPoint y: 443, endPoint x: 584, endPoint y: 443, distance: 100.9
click at [584, 443] on div "Employer province Please select your employer's province Ontario Employer provi…" at bounding box center [598, 449] width 683 height 49
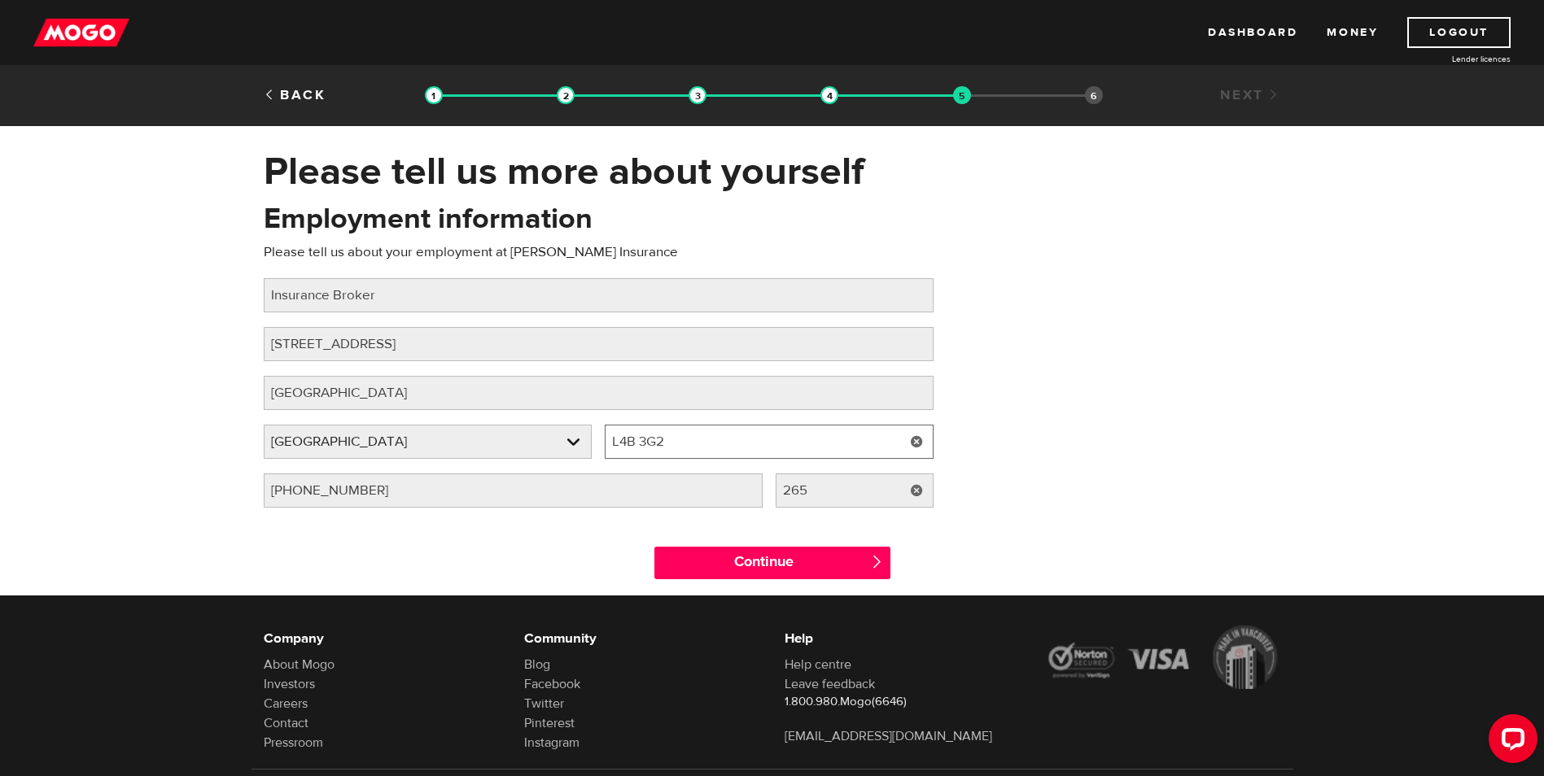
type input "L4B 3G2"
click at [835, 488] on input "265" at bounding box center [855, 491] width 158 height 34
drag, startPoint x: 852, startPoint y: 484, endPoint x: 752, endPoint y: 486, distance: 100.1
click at [753, 487] on div "Employer phone number Please fill in your employer's phone number (905) 479-732…" at bounding box center [598, 498] width 683 height 49
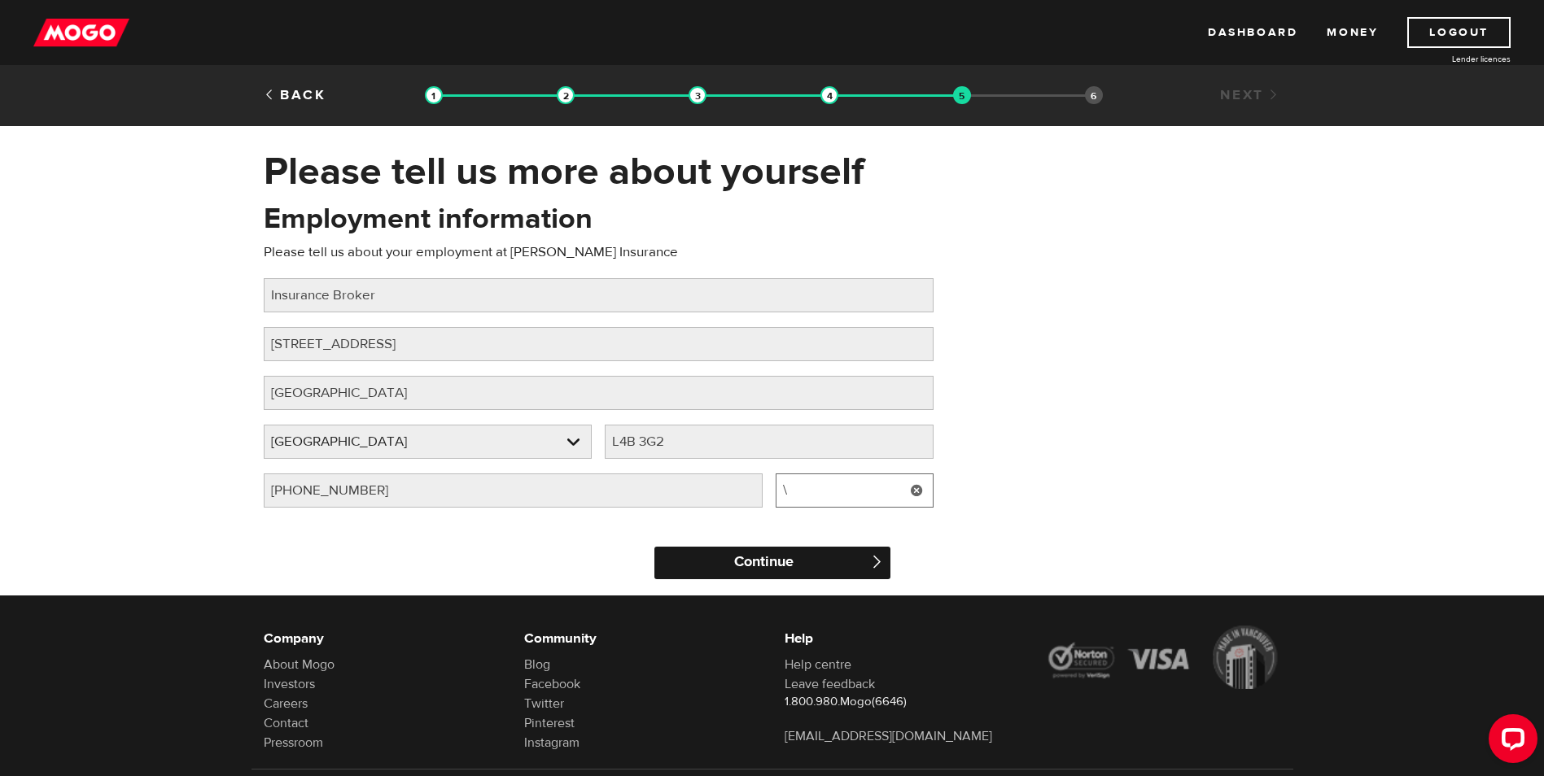
type input "\"
click at [768, 569] on input "Continue" at bounding box center [772, 563] width 236 height 33
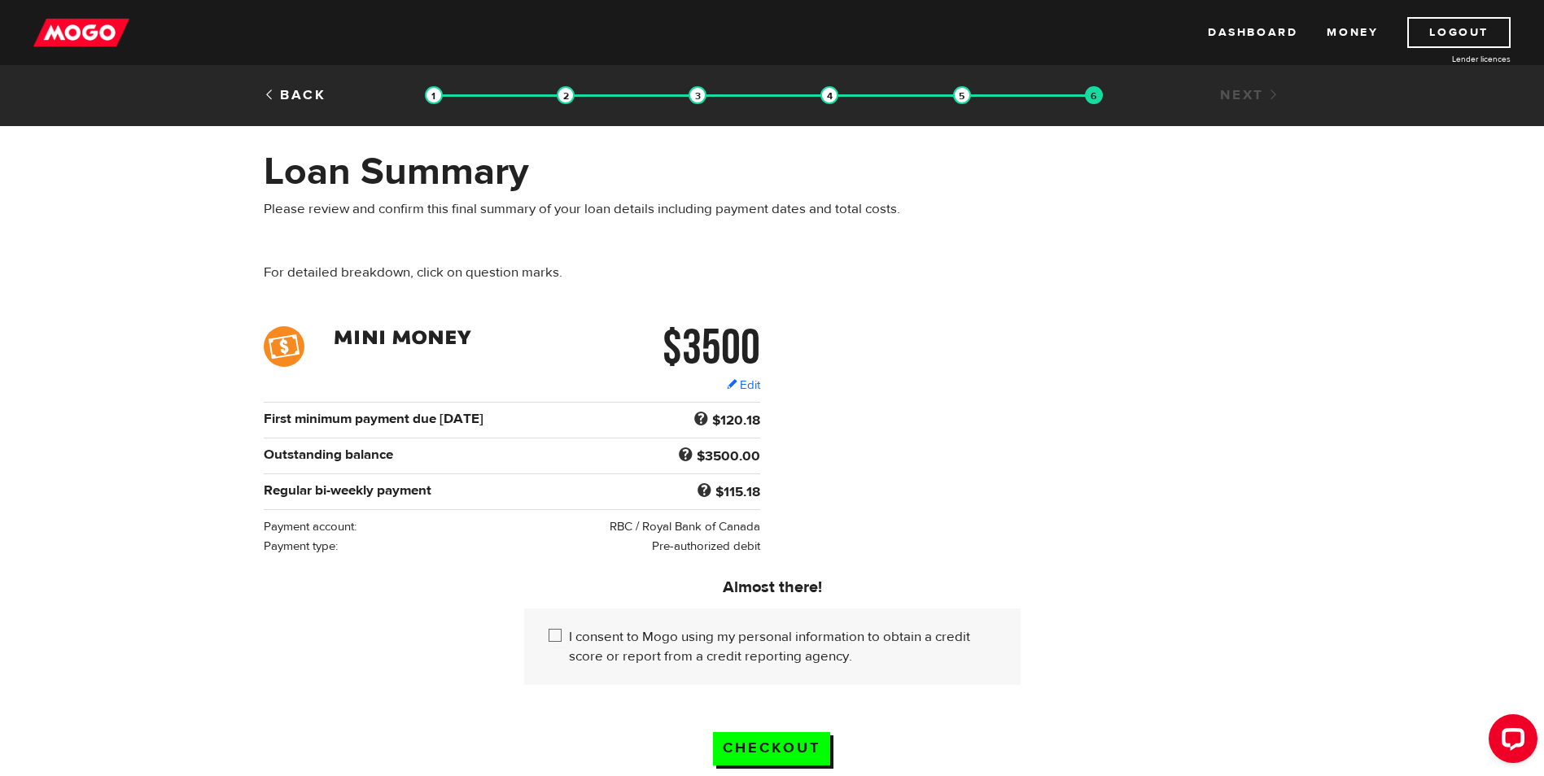
drag, startPoint x: 557, startPoint y: 632, endPoint x: 662, endPoint y: 676, distance: 113.5
click at [558, 632] on input "I consent to Mogo using my personal information to obtain a credit score or rep…" at bounding box center [559, 638] width 20 height 20
checkbox input "true"
click at [793, 746] on input "Checkout" at bounding box center [771, 749] width 117 height 33
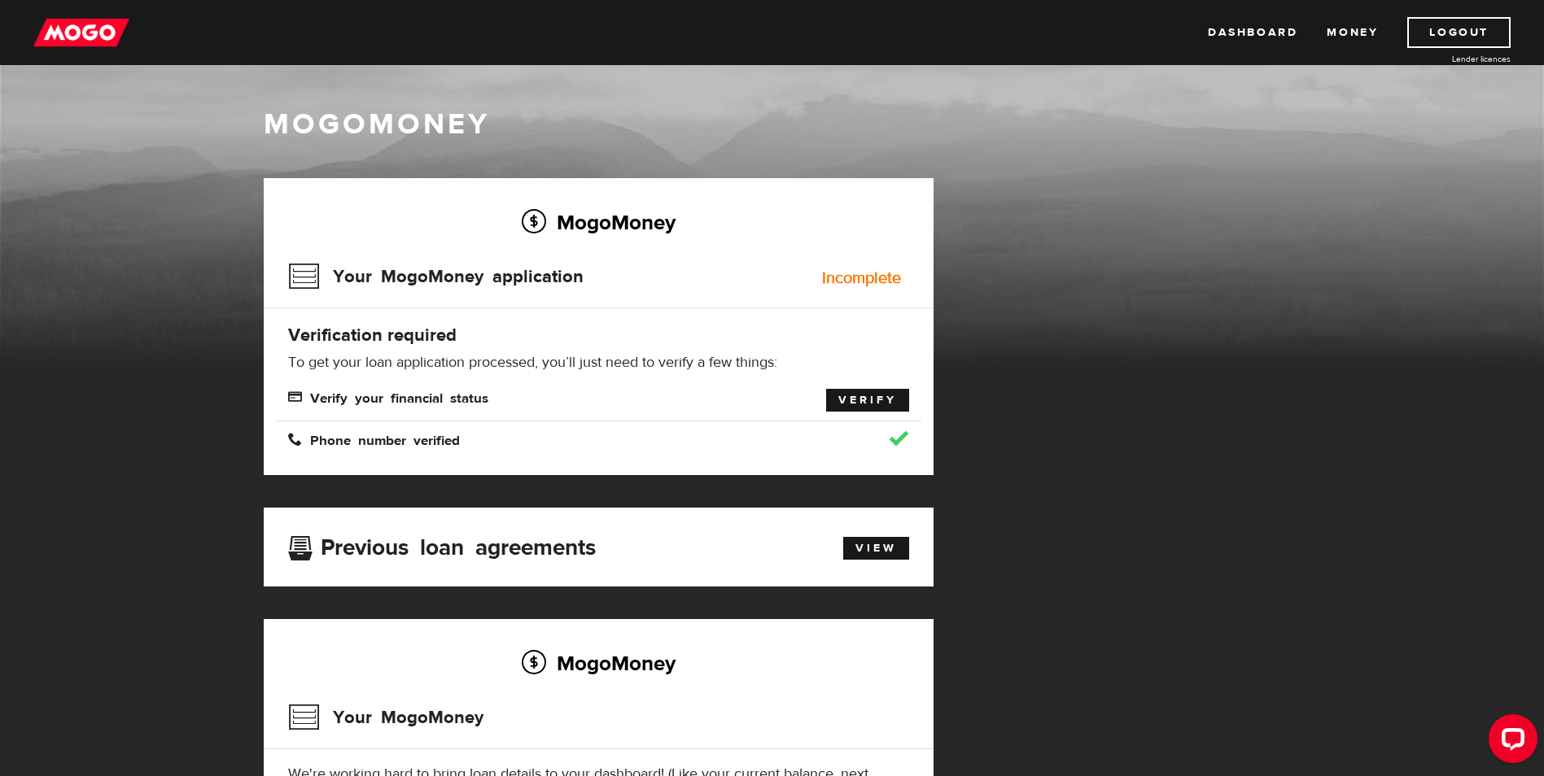
click at [847, 401] on link "Verify" at bounding box center [867, 400] width 83 height 23
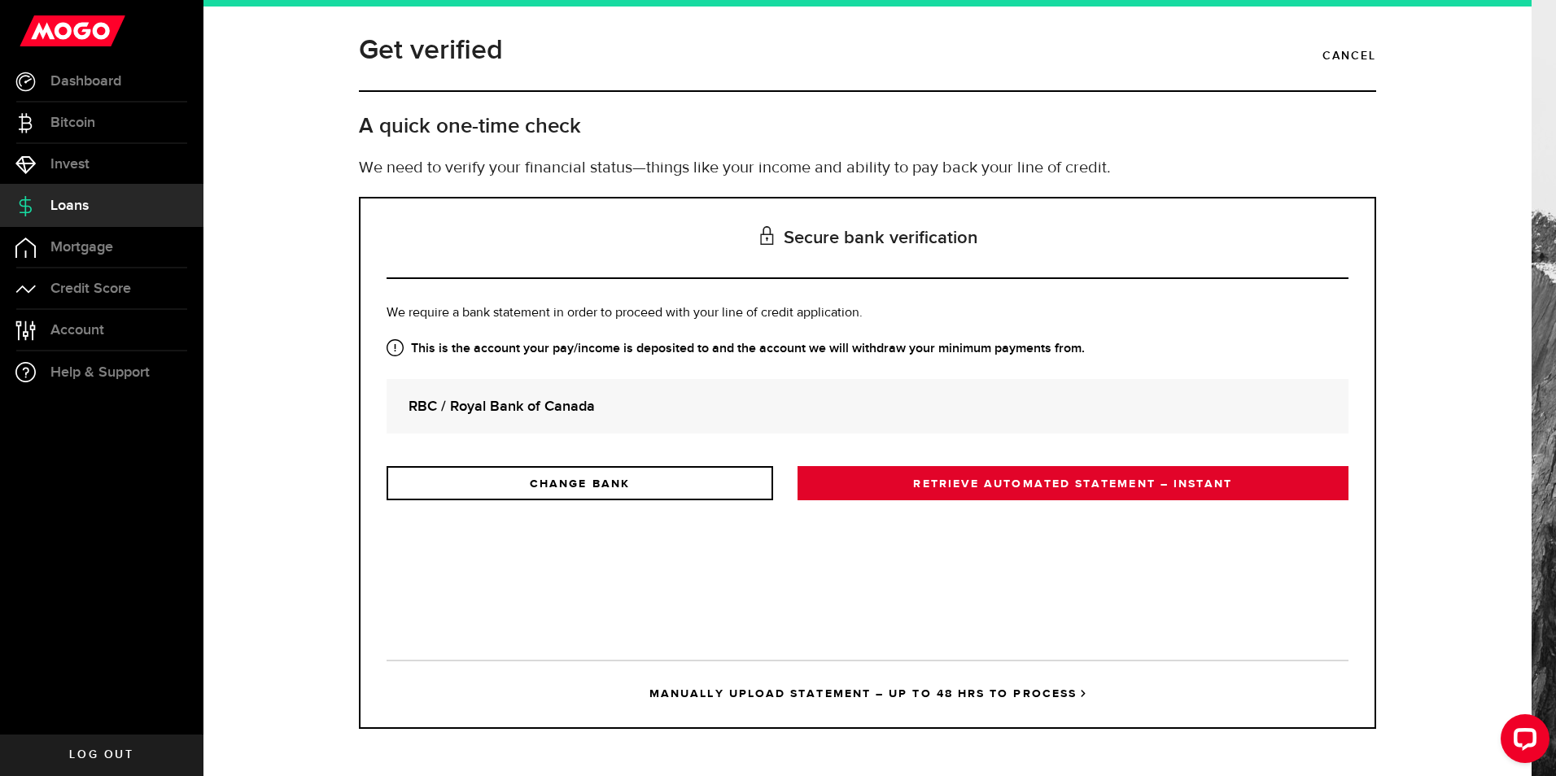
click at [931, 489] on link "RETRIEVE AUTOMATED STATEMENT – INSTANT" at bounding box center [1073, 483] width 551 height 34
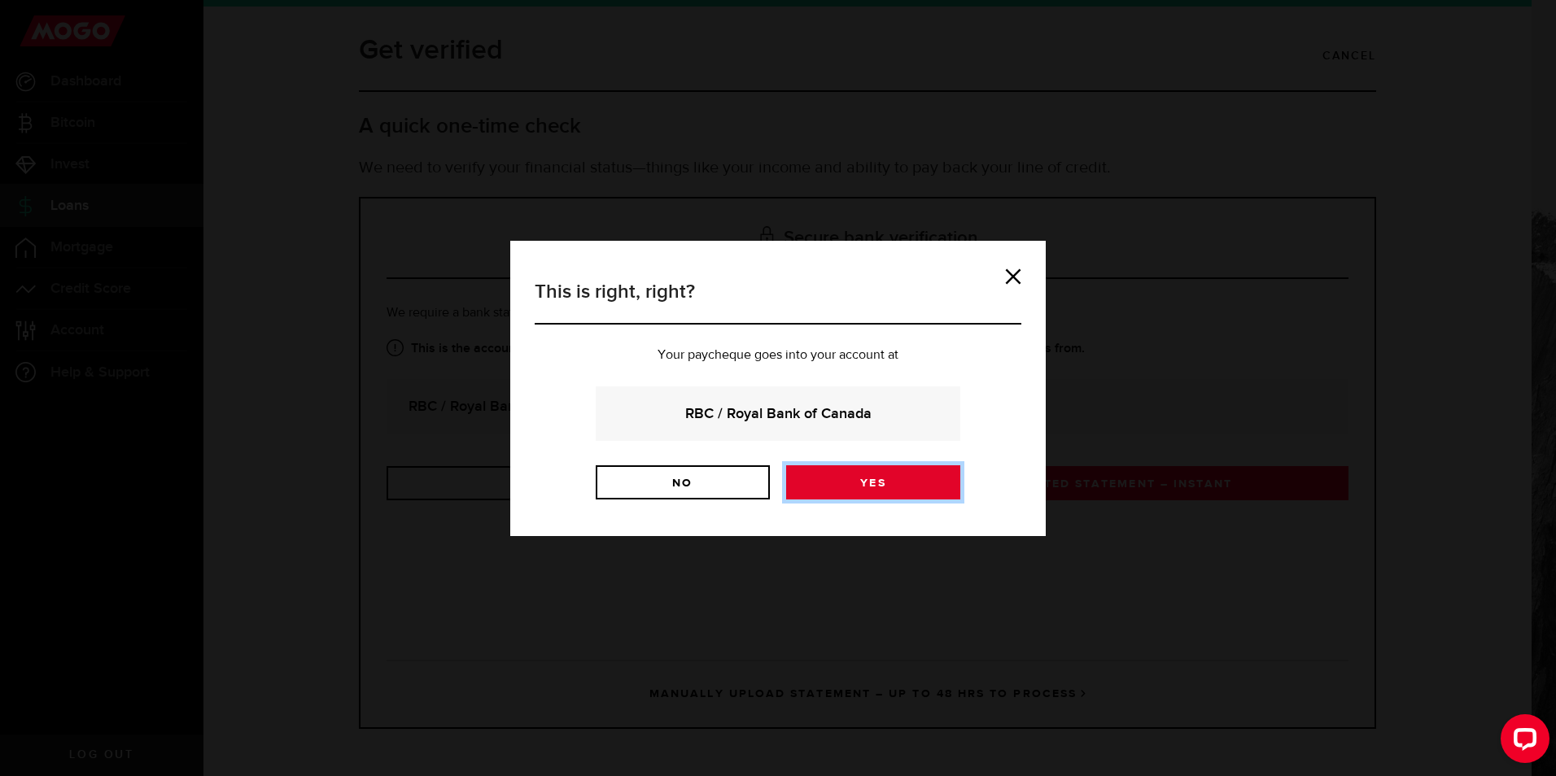
click at [818, 483] on link "Yes" at bounding box center [873, 483] width 174 height 34
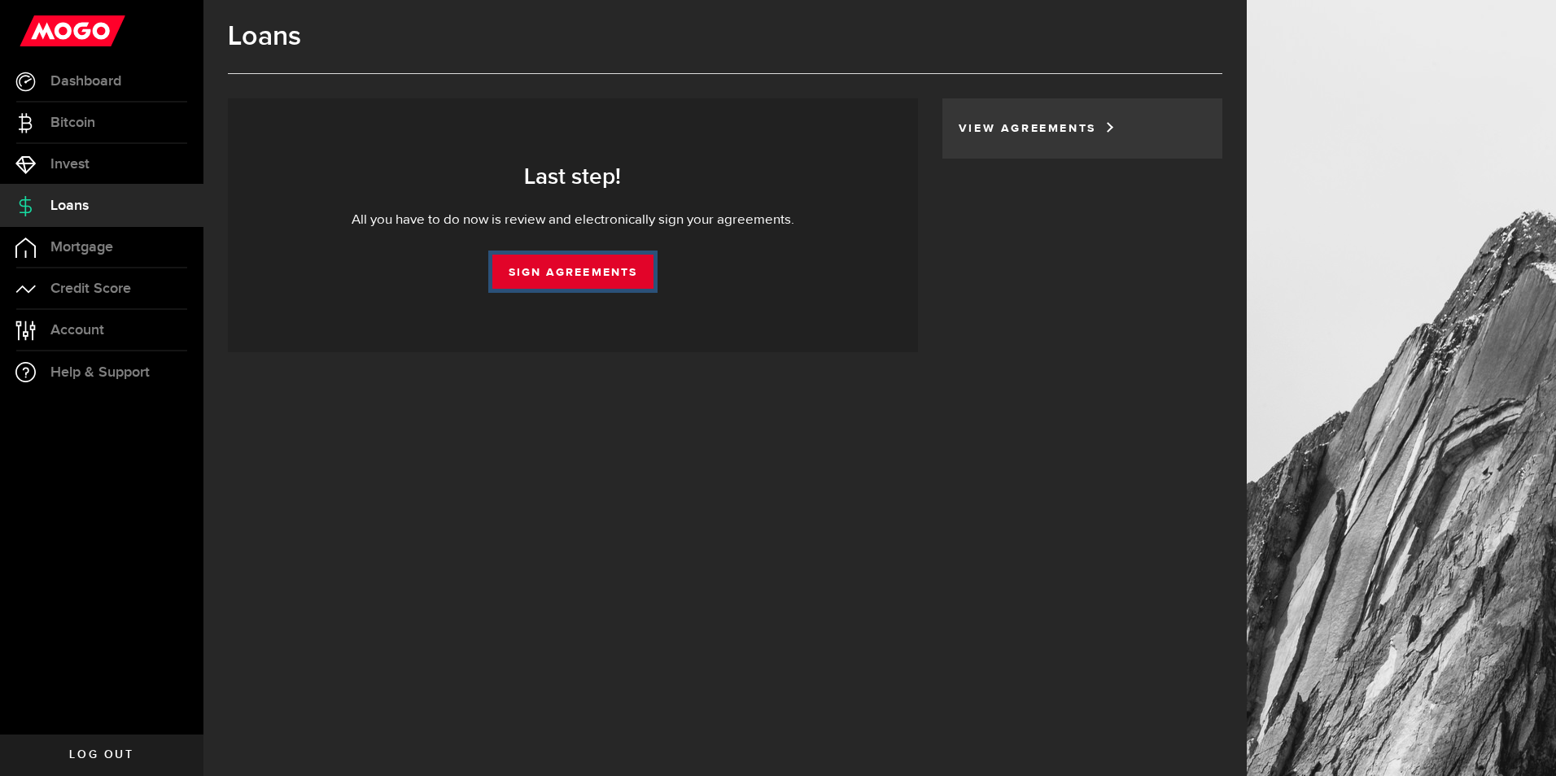
click at [562, 276] on link "Sign Agreements" at bounding box center [572, 272] width 161 height 34
click at [571, 272] on link "Sign Agreements" at bounding box center [572, 272] width 161 height 34
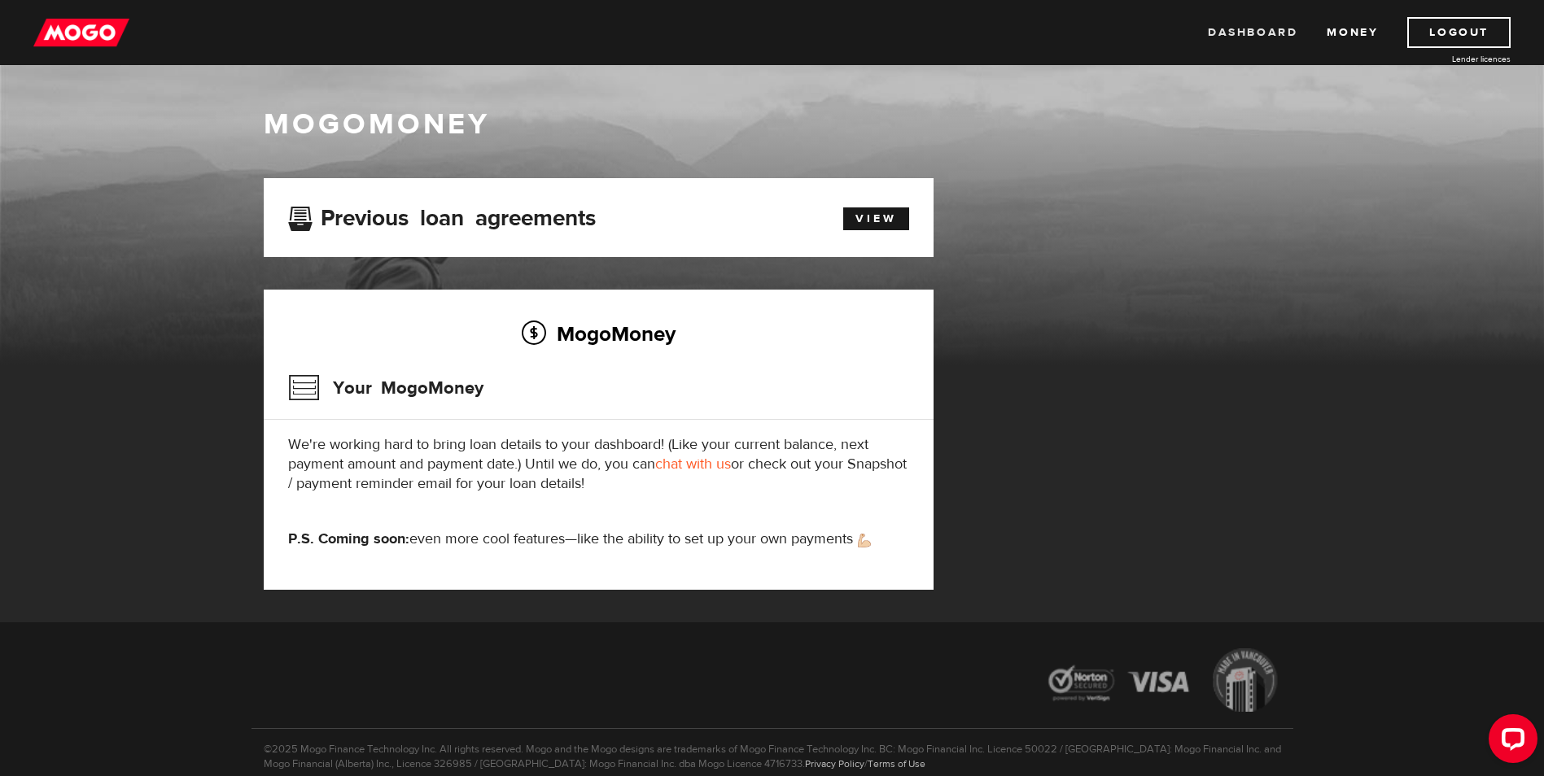
click at [1231, 33] on link "Dashboard" at bounding box center [1253, 32] width 90 height 31
click at [1265, 33] on link "Dashboard" at bounding box center [1253, 32] width 90 height 31
